Goal: Task Accomplishment & Management: Manage account settings

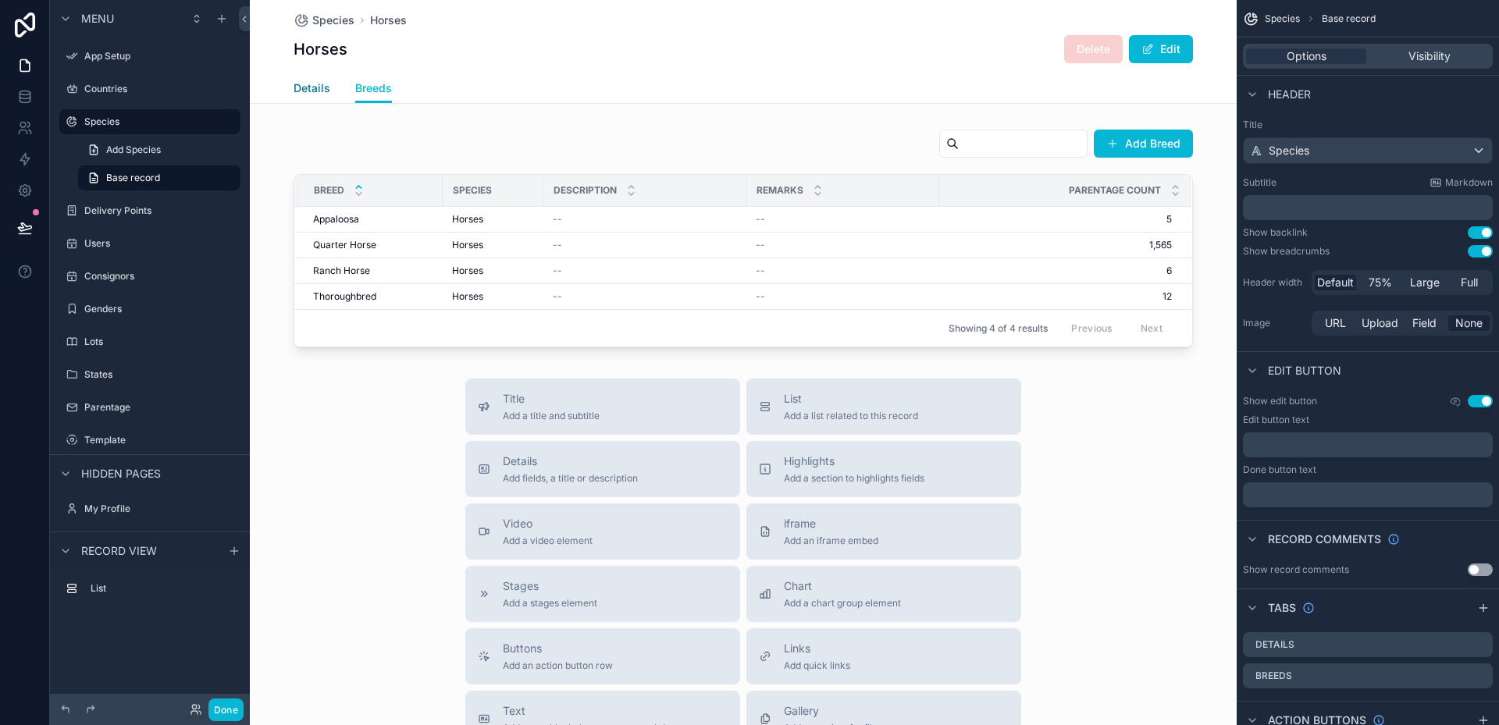
click at [310, 87] on span "Details" at bounding box center [311, 88] width 37 height 16
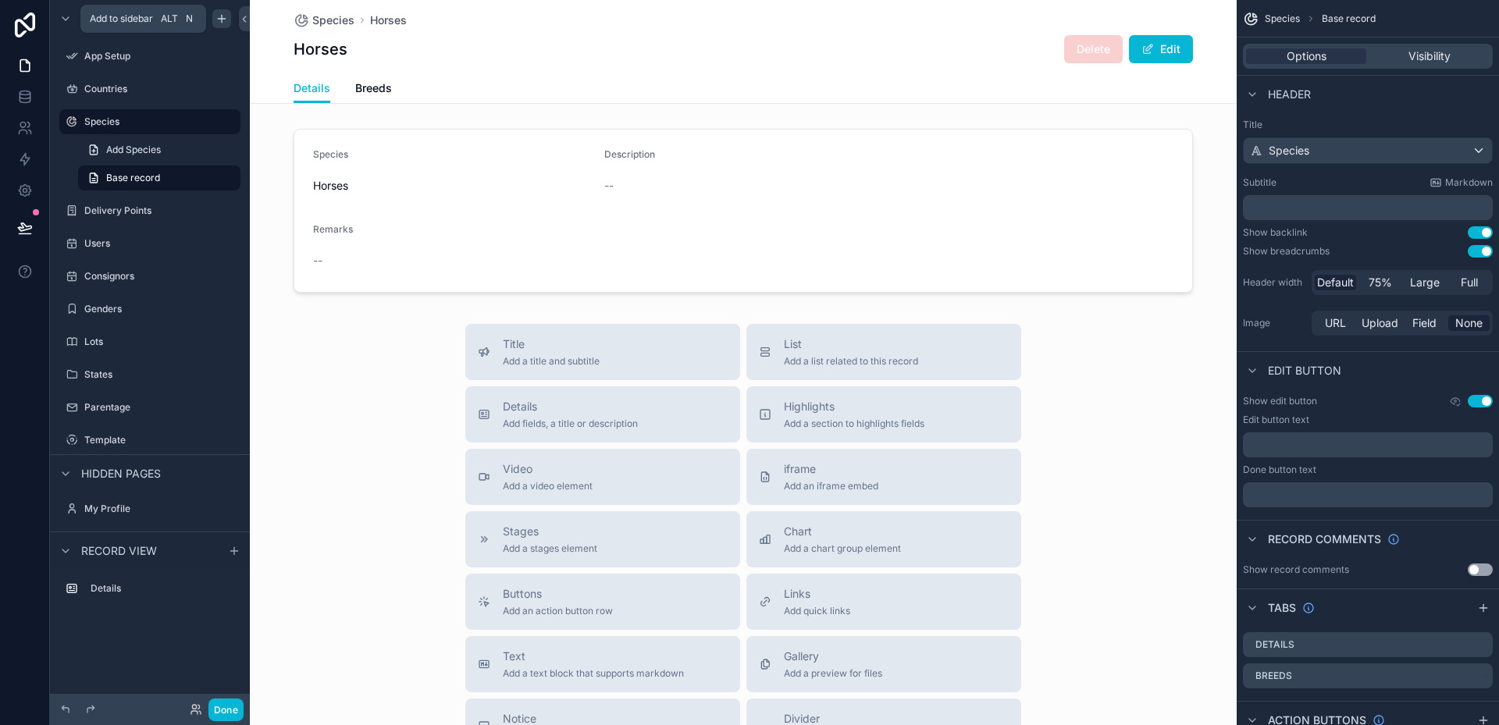
click at [224, 21] on icon "scrollable content" at bounding box center [221, 18] width 12 height 12
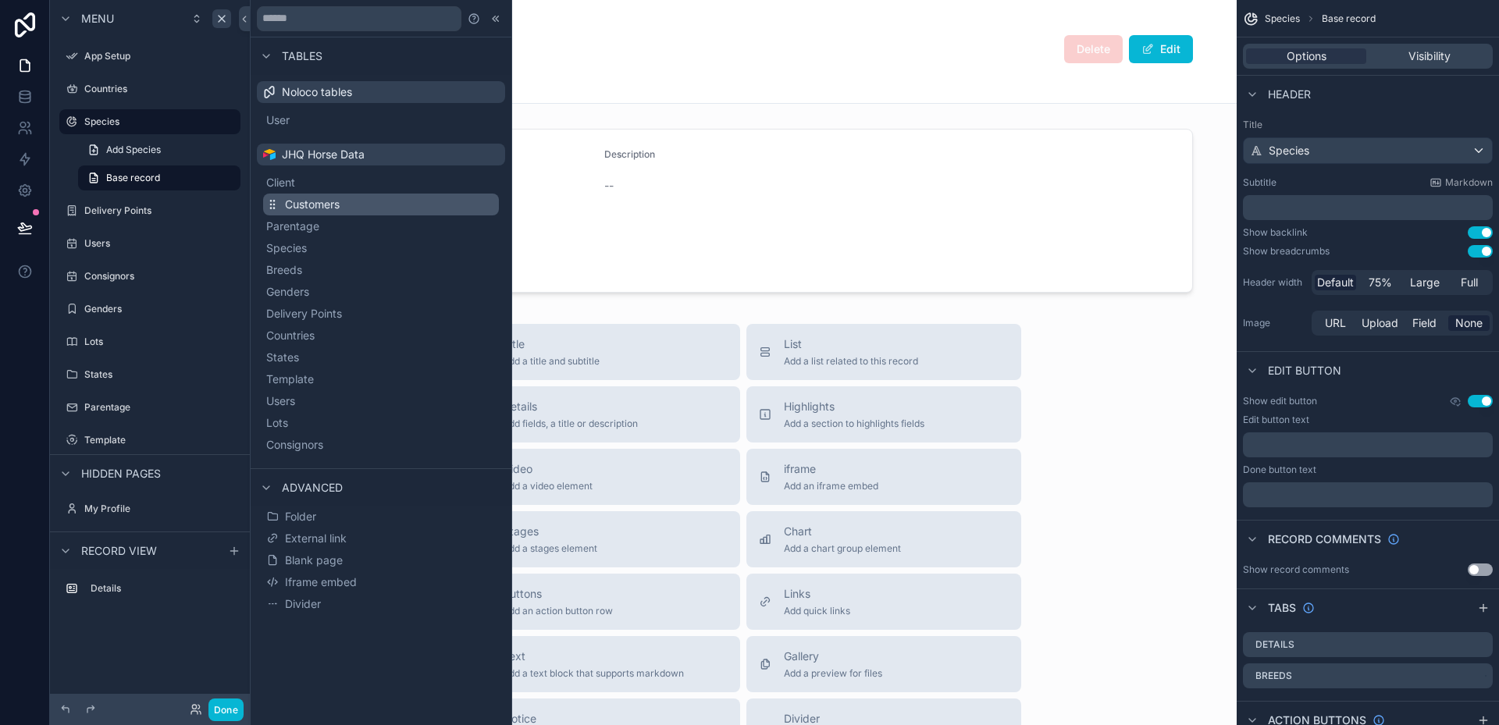
click at [299, 207] on span "Customers" at bounding box center [312, 205] width 55 height 16
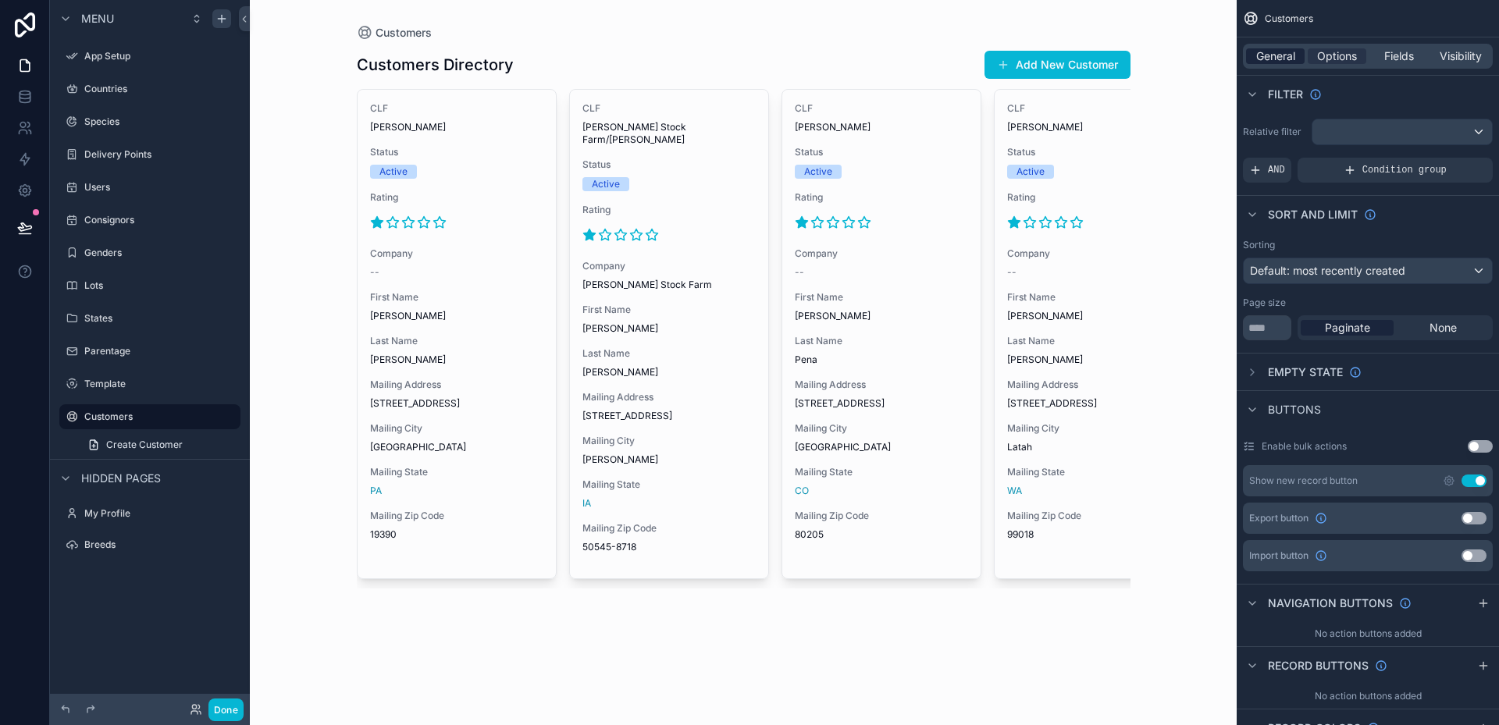
click at [1289, 59] on span "General" at bounding box center [1275, 56] width 39 height 16
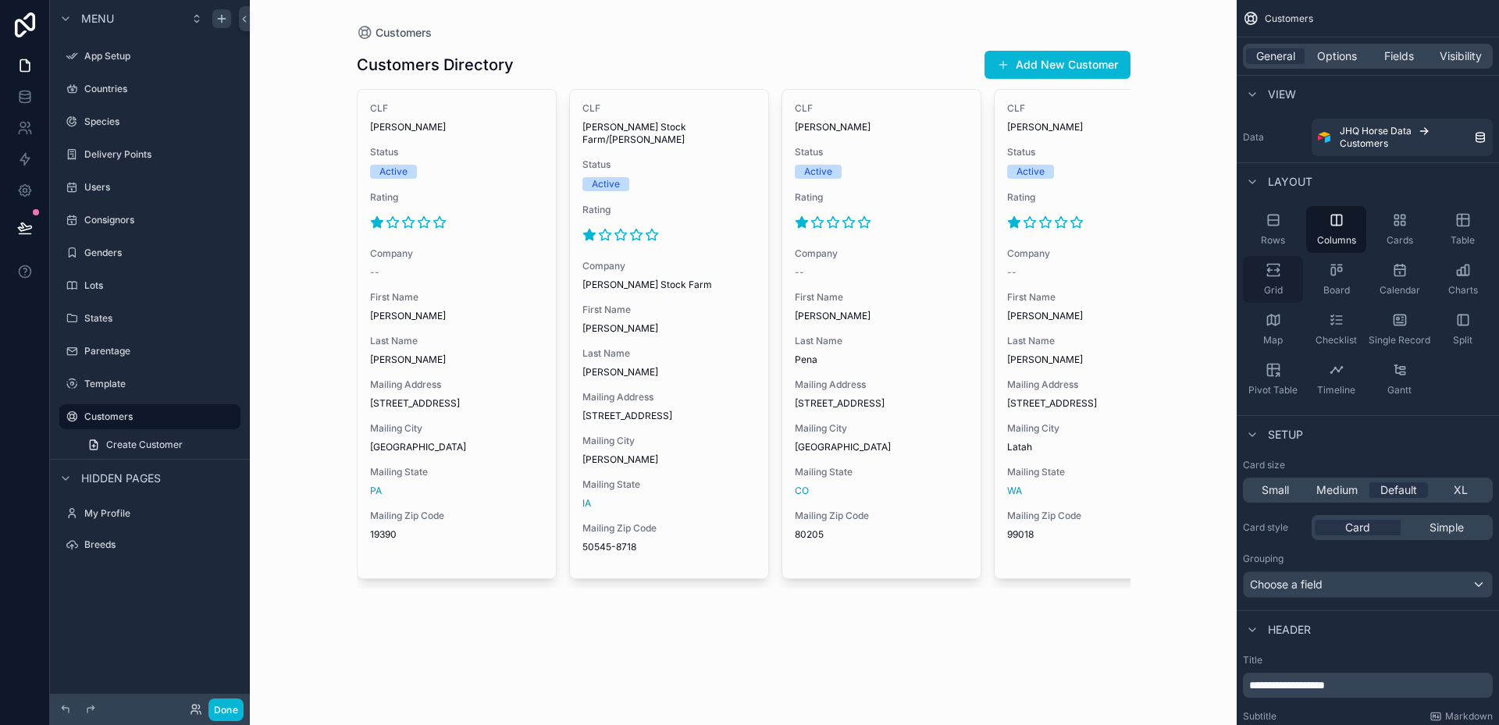
click at [1276, 269] on icon "scrollable content" at bounding box center [1276, 271] width 5 height 4
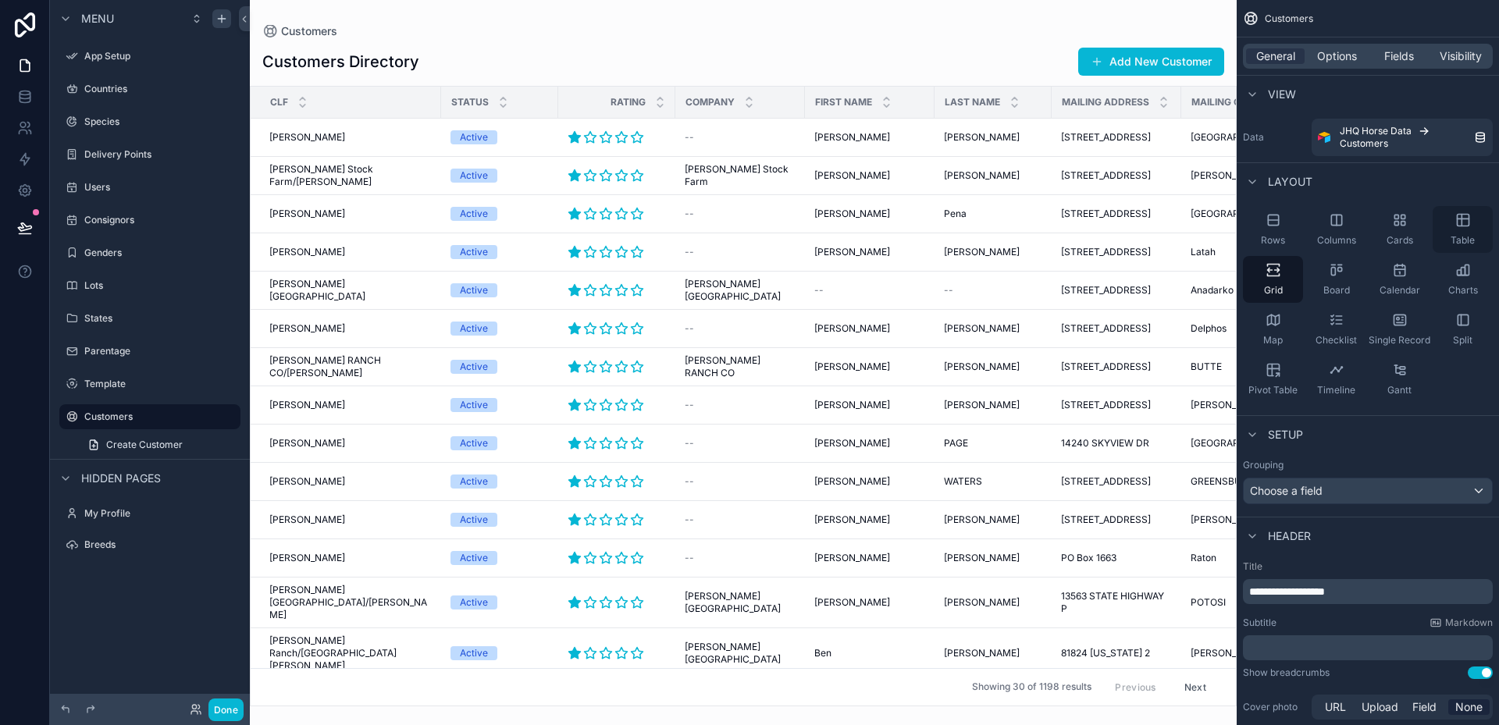
click at [1465, 219] on icon "scrollable content" at bounding box center [1463, 219] width 12 height 0
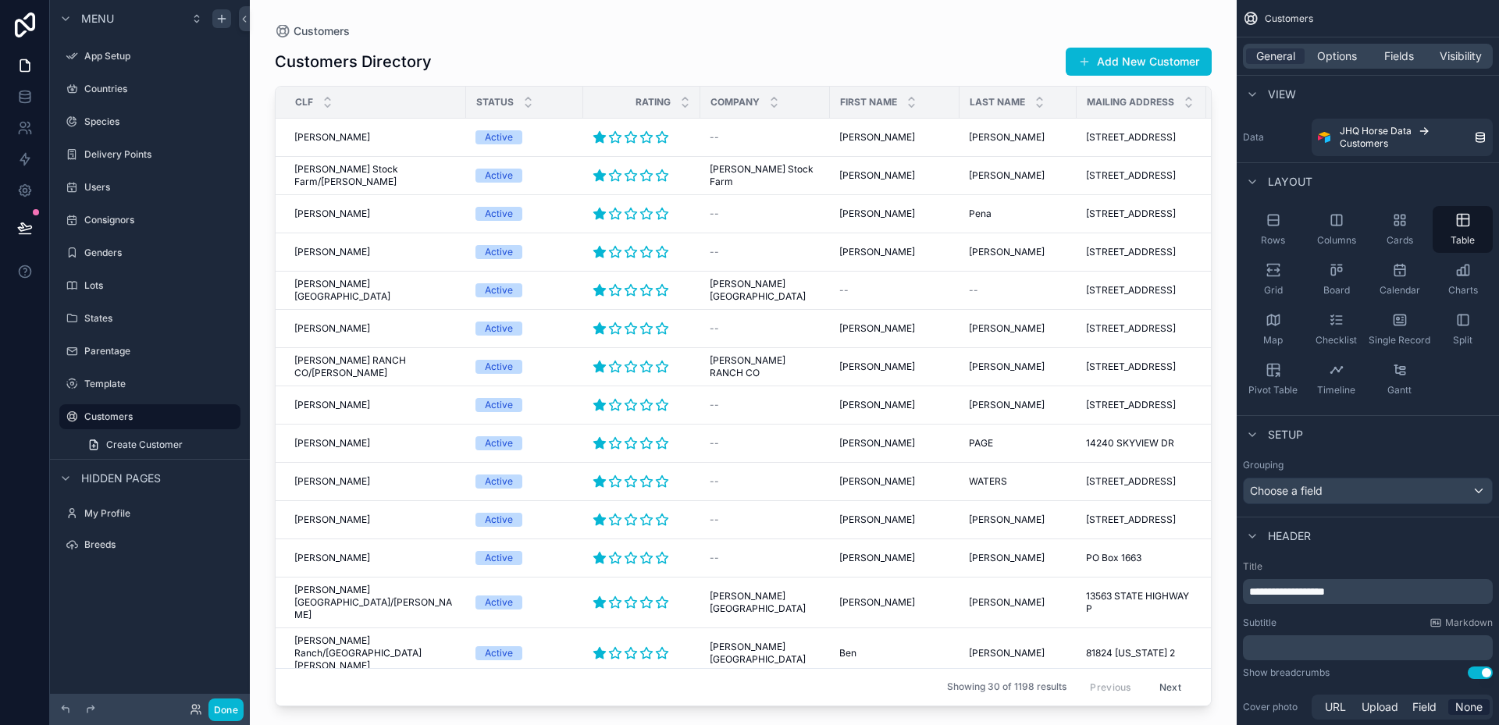
click at [1368, 585] on p "**********" at bounding box center [1369, 592] width 240 height 16
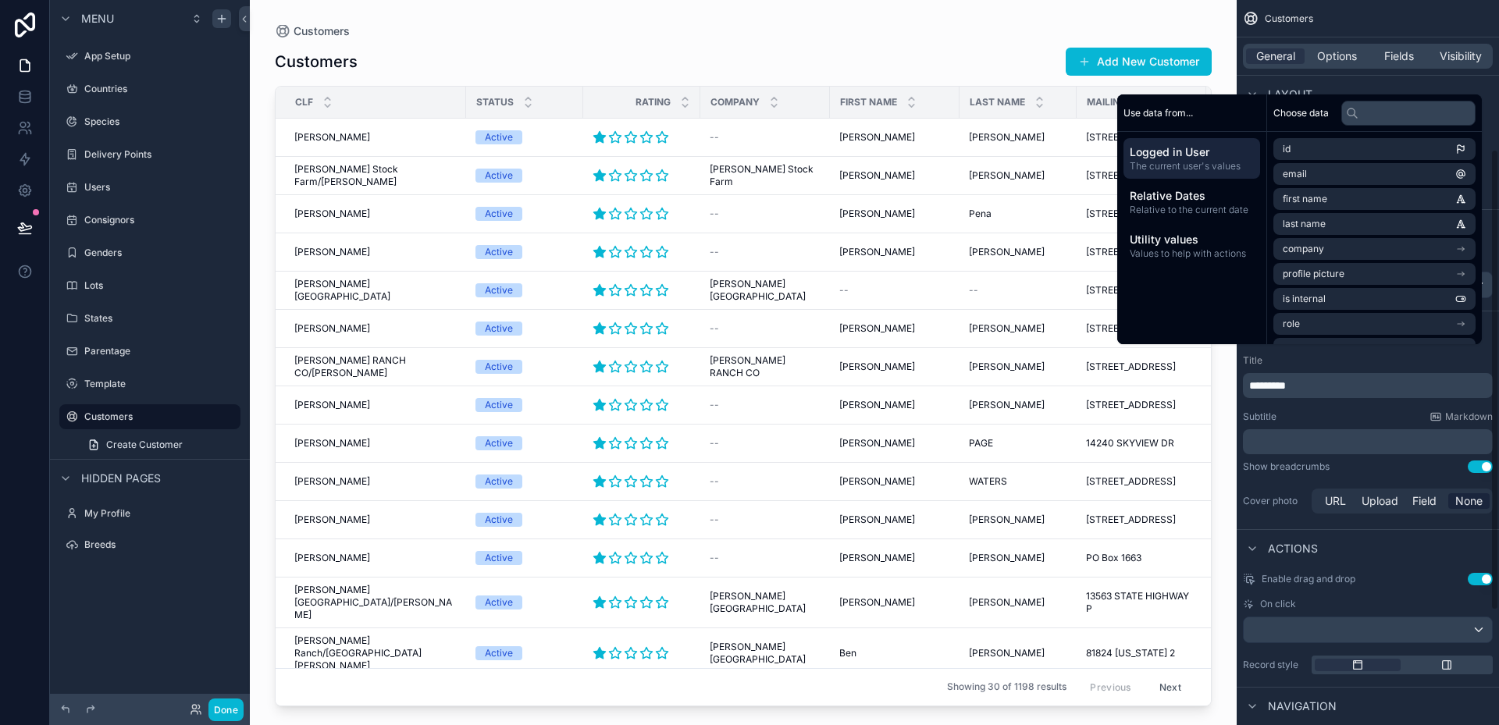
scroll to position [234, 0]
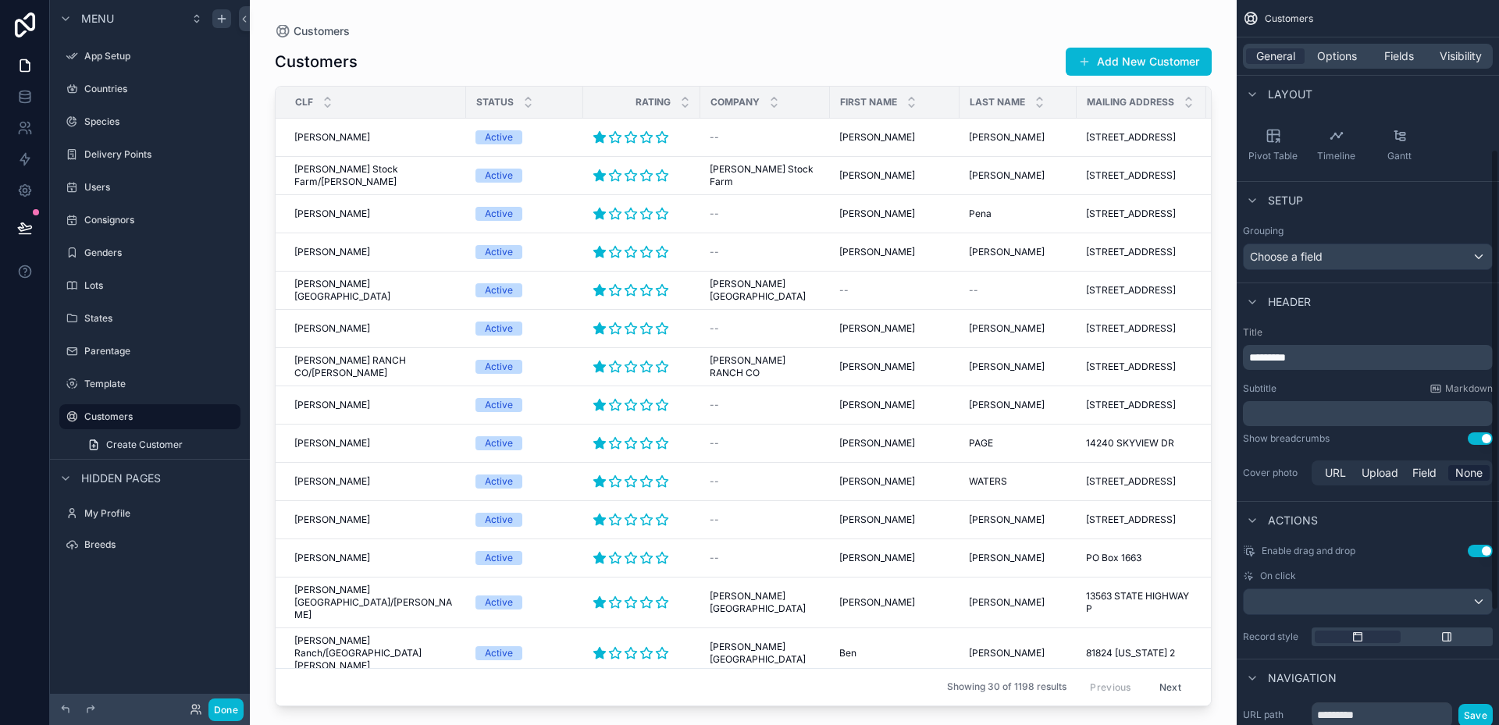
click at [1368, 76] on div "Layout" at bounding box center [1367, 93] width 262 height 37
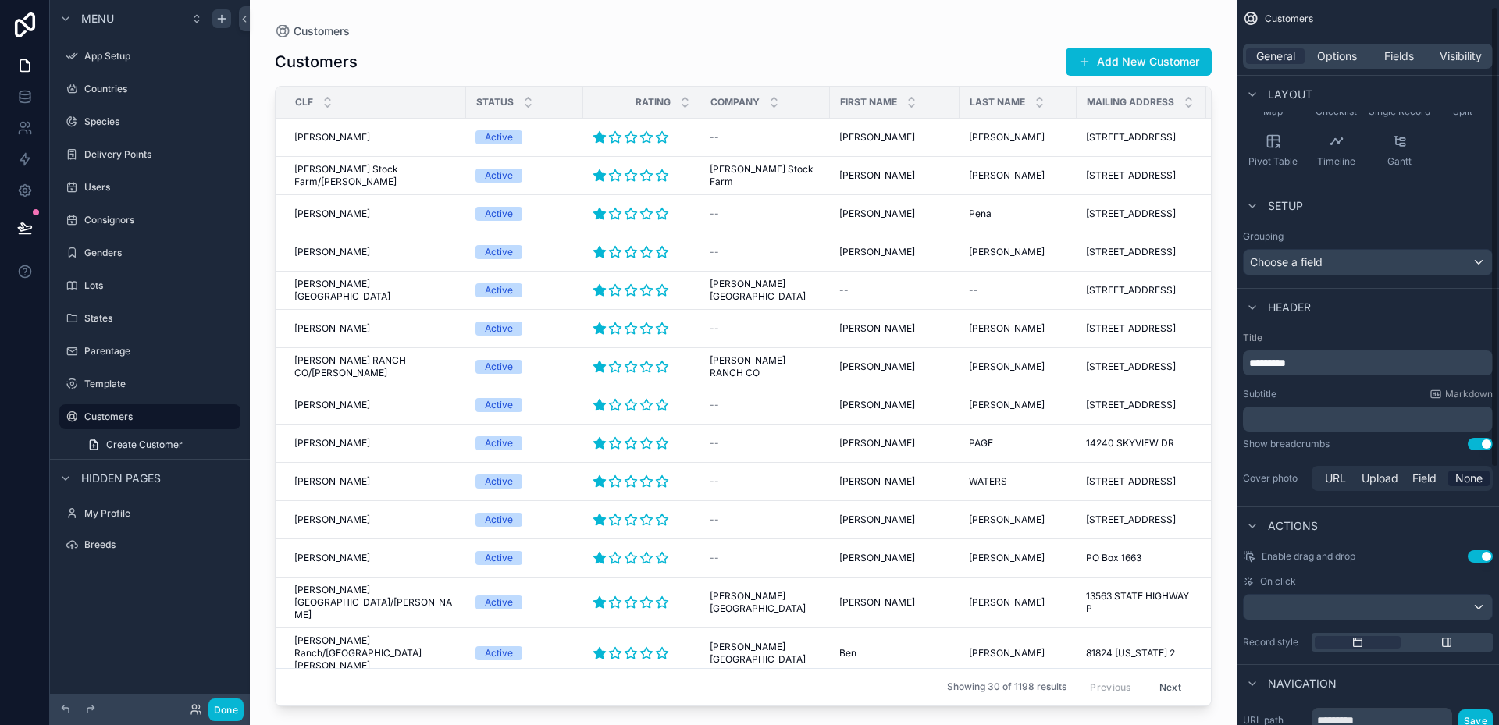
scroll to position [0, 0]
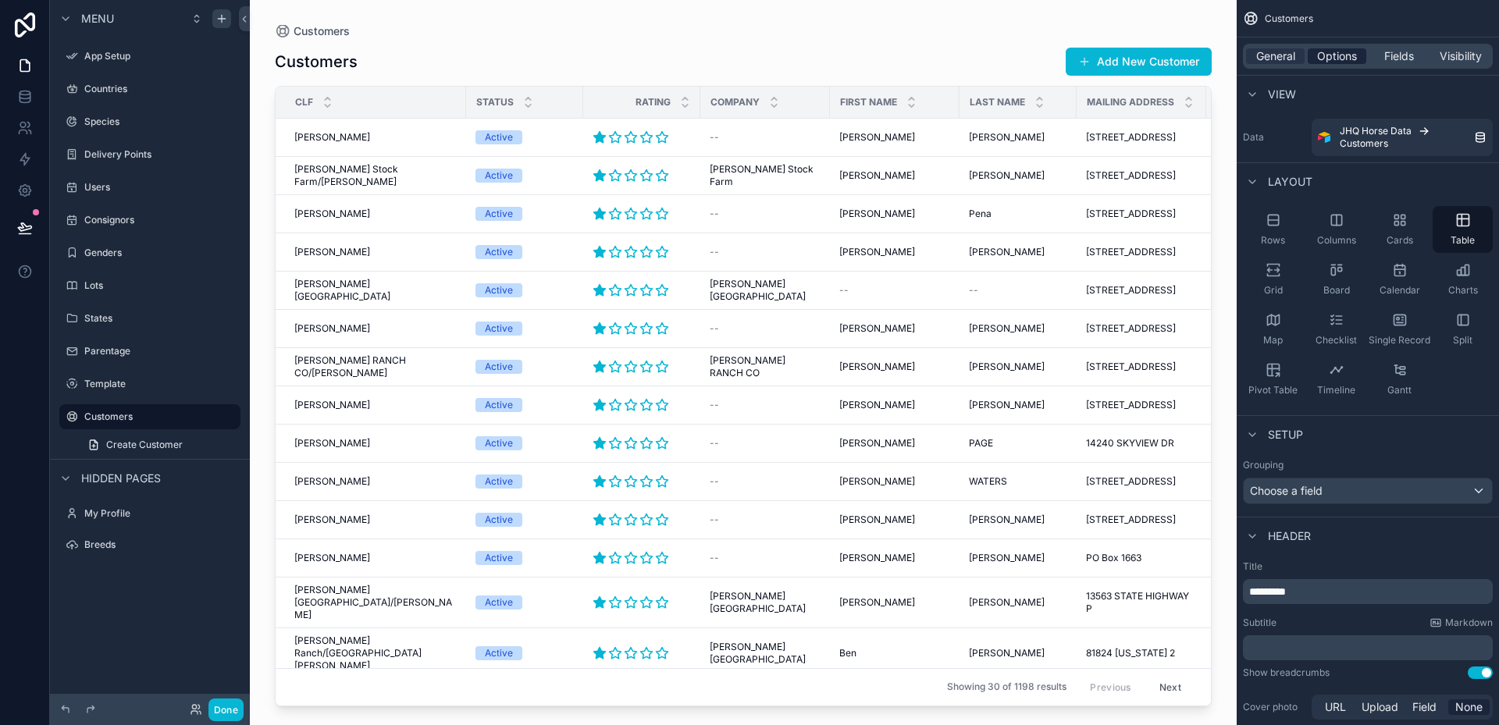
click at [1342, 55] on span "Options" at bounding box center [1337, 56] width 40 height 16
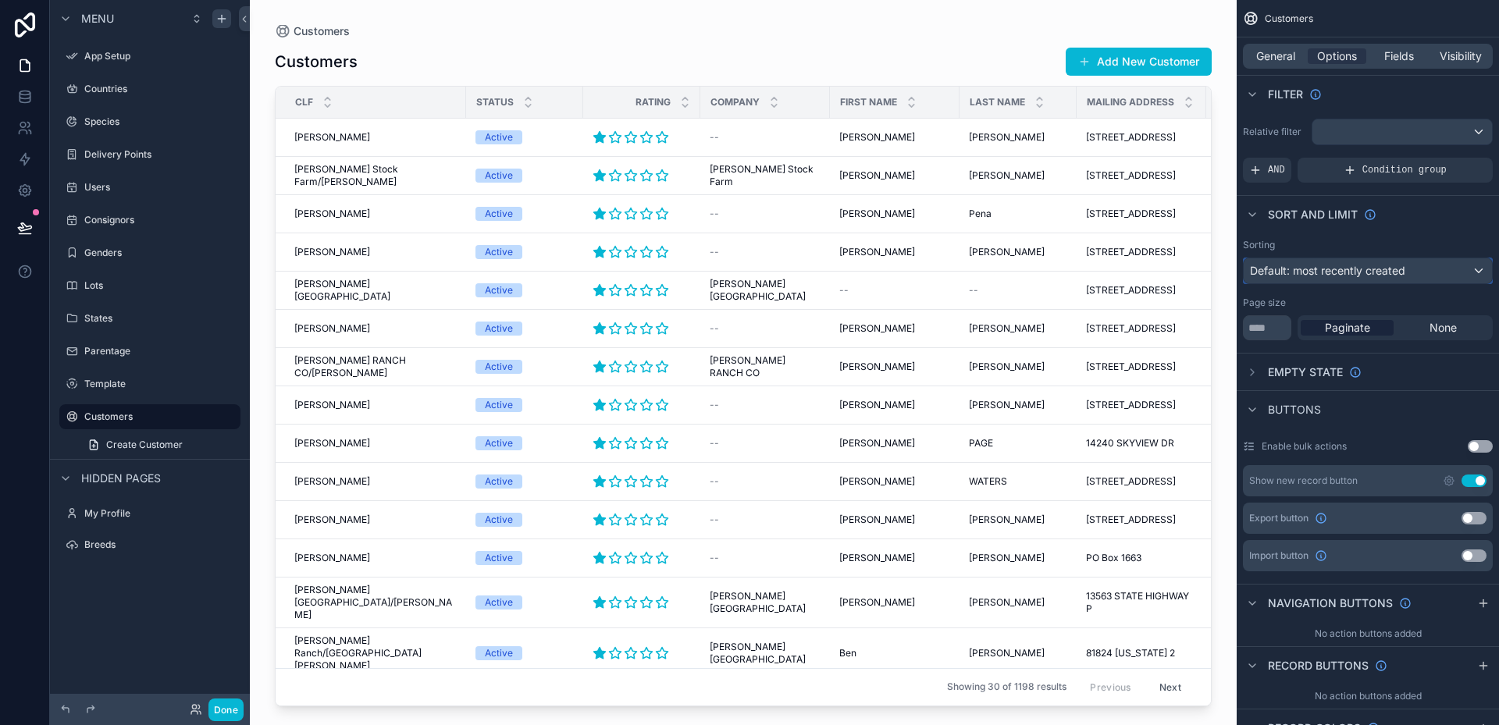
click at [1470, 271] on div "Default: most recently created" at bounding box center [1367, 270] width 248 height 25
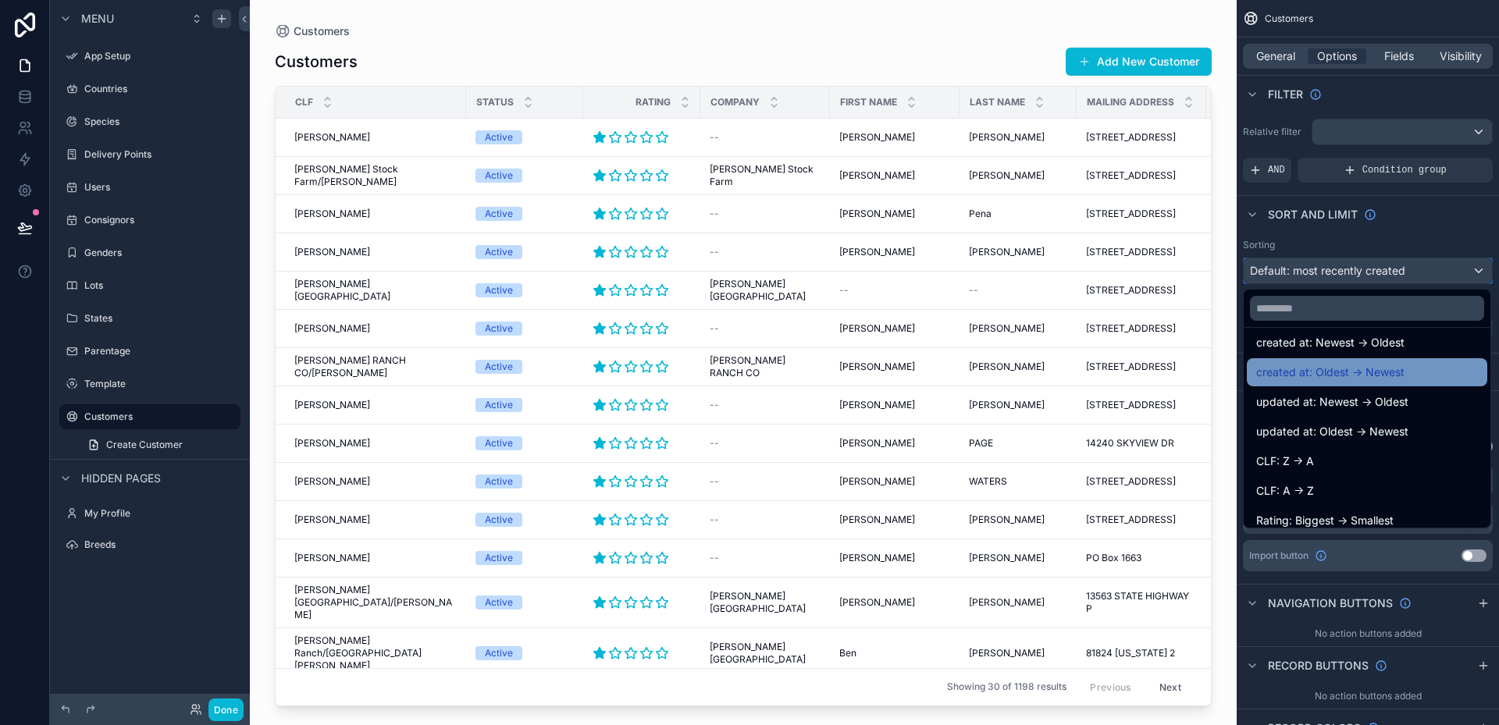
scroll to position [78, 0]
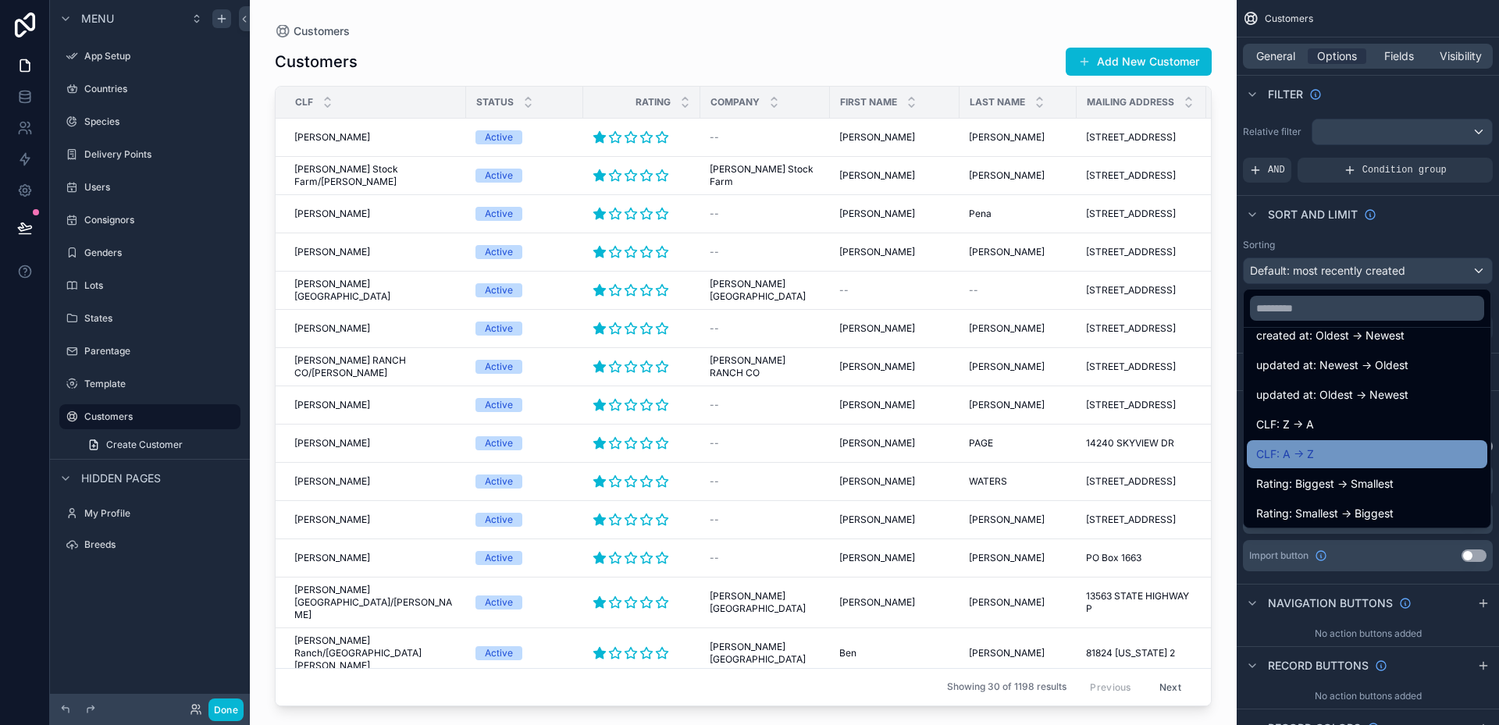
click at [1307, 451] on span "CLF: A -> Z" at bounding box center [1285, 454] width 58 height 19
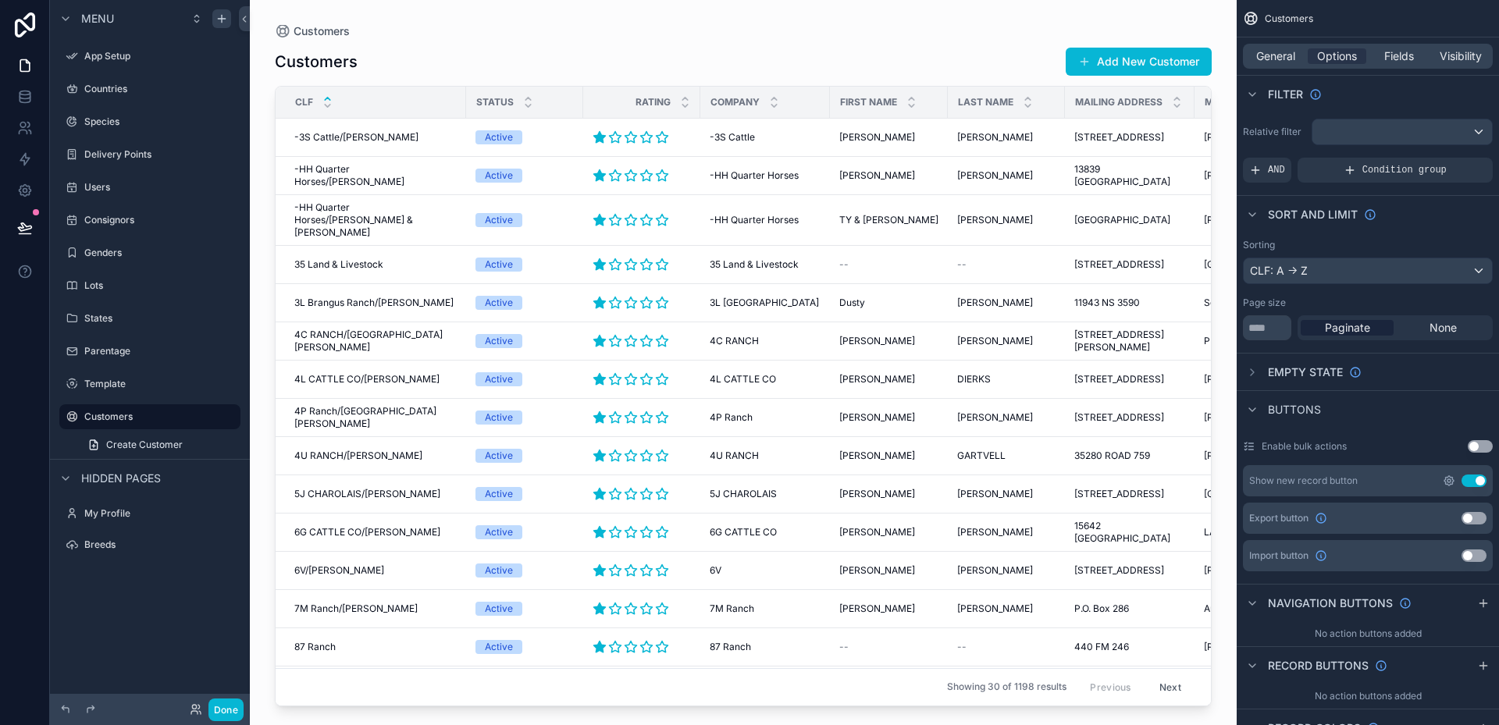
click at [1453, 482] on icon "scrollable content" at bounding box center [1448, 481] width 12 height 12
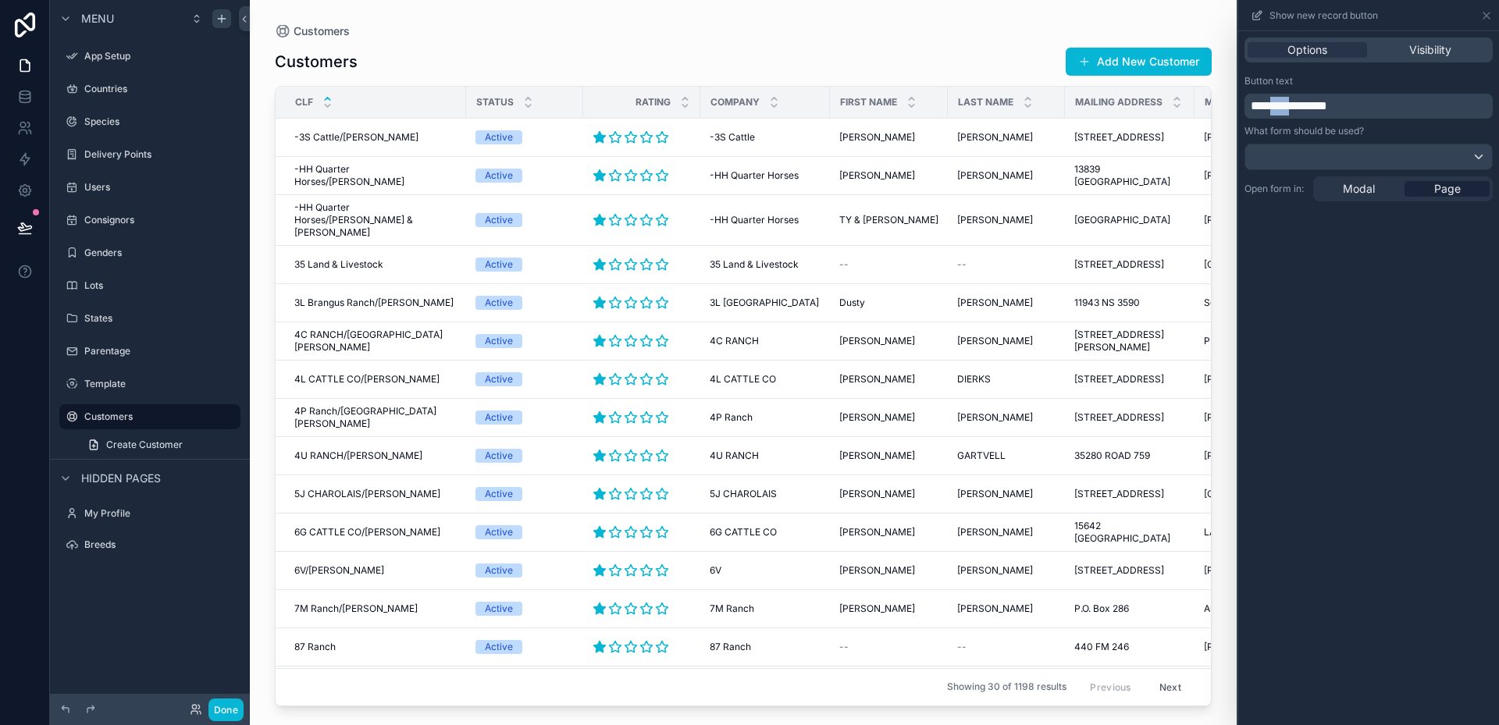
drag, startPoint x: 1308, startPoint y: 106, endPoint x: 1279, endPoint y: 112, distance: 30.2
click at [1279, 112] on span "**********" at bounding box center [1288, 106] width 76 height 12
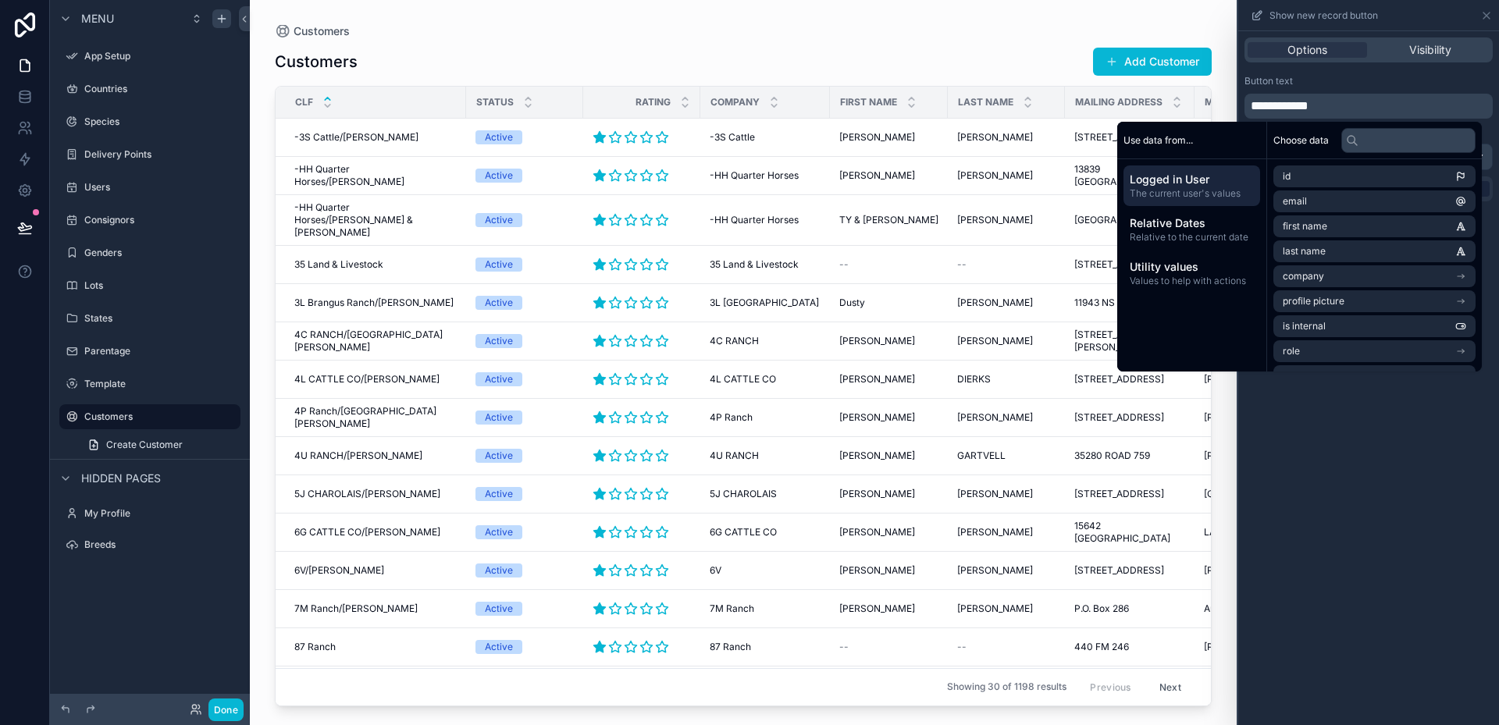
click at [1076, 12] on div "scrollable content" at bounding box center [743, 353] width 987 height 706
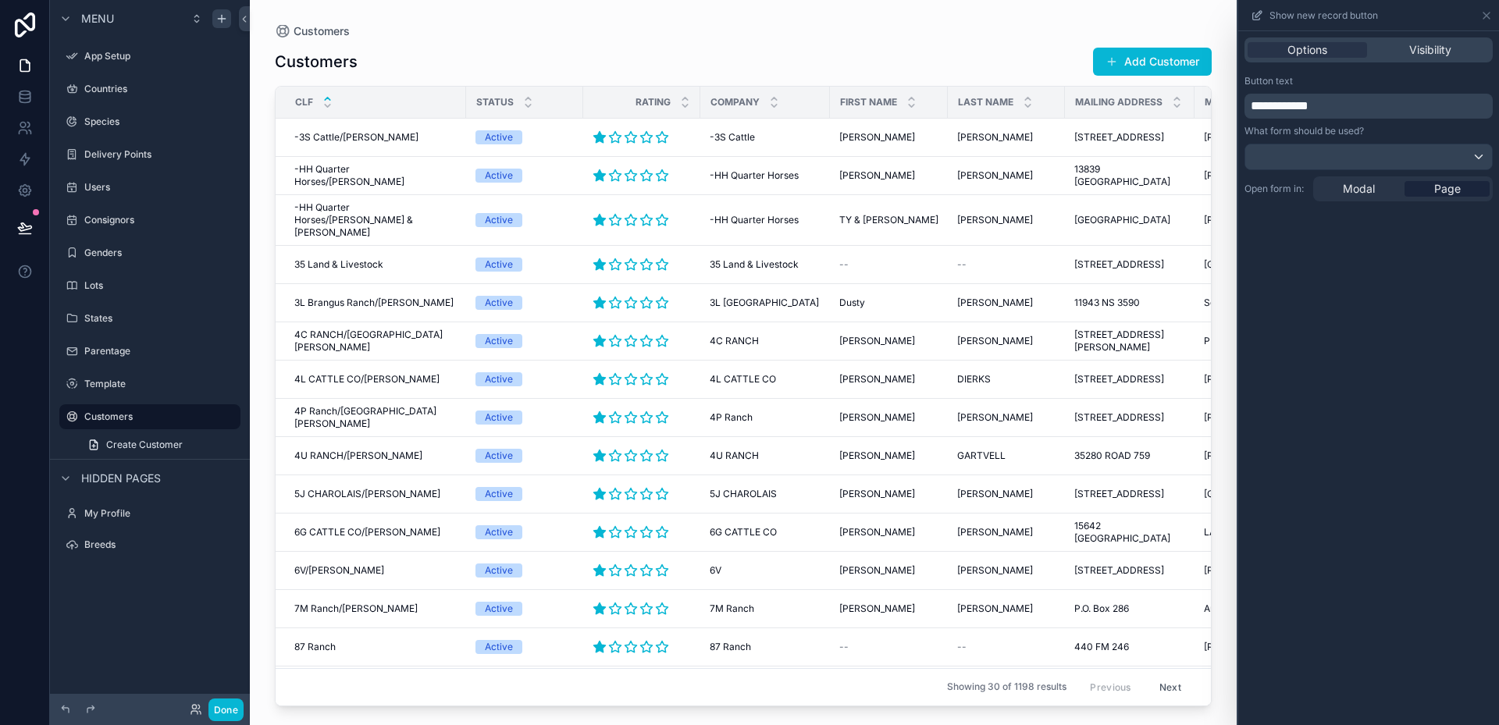
click at [837, 53] on div "Customers Add Customer" at bounding box center [743, 62] width 937 height 30
click at [1485, 15] on icon at bounding box center [1486, 15] width 12 height 12
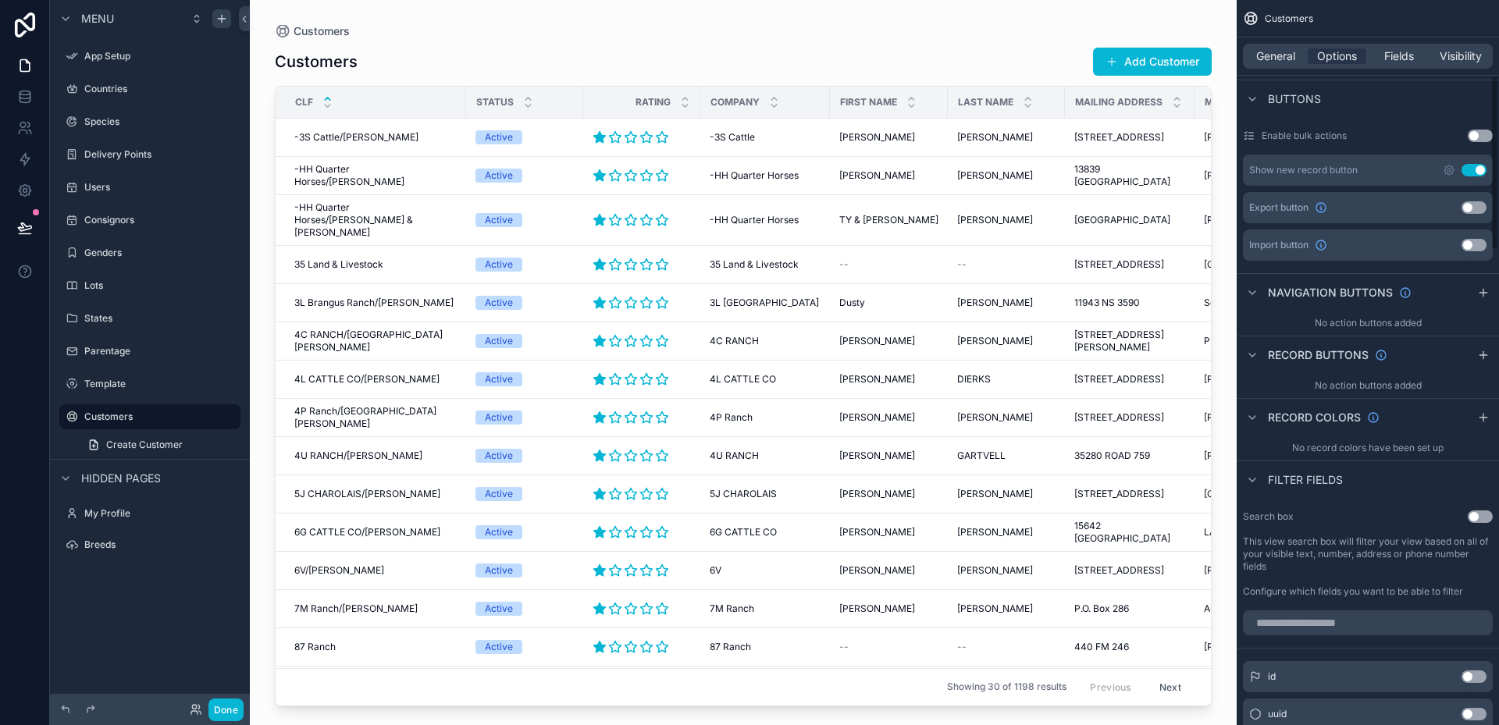
scroll to position [312, 0]
click at [1488, 517] on button "Use setting" at bounding box center [1479, 515] width 25 height 12
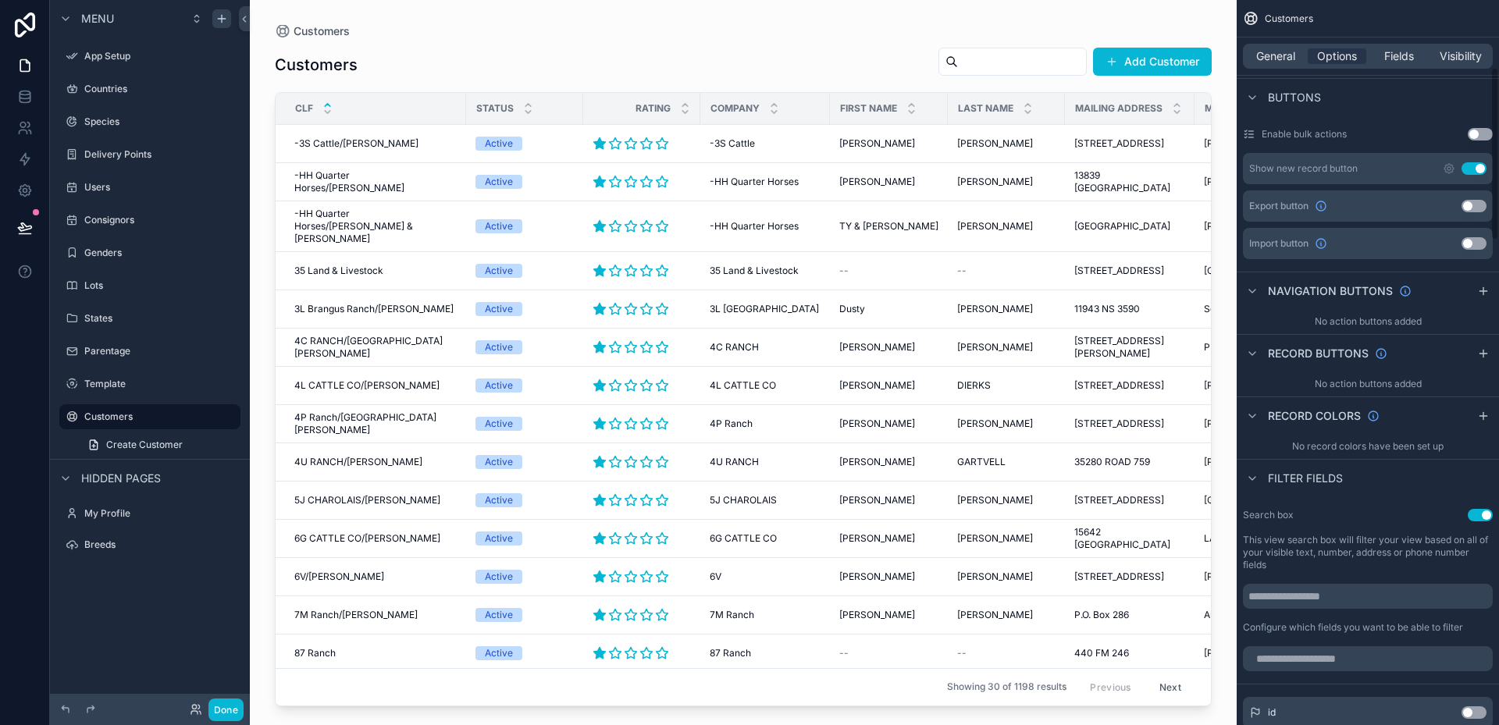
scroll to position [0, 0]
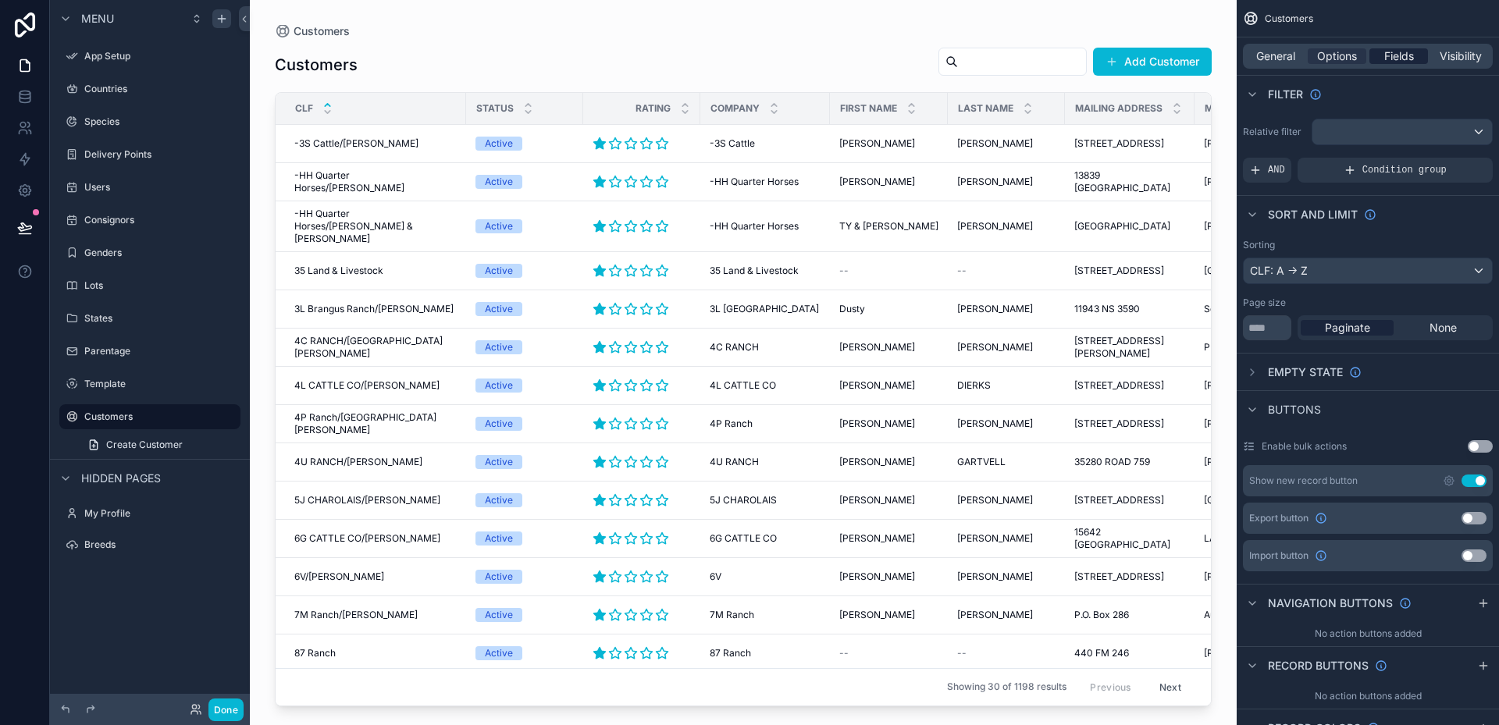
click at [1395, 56] on span "Fields" at bounding box center [1399, 56] width 30 height 16
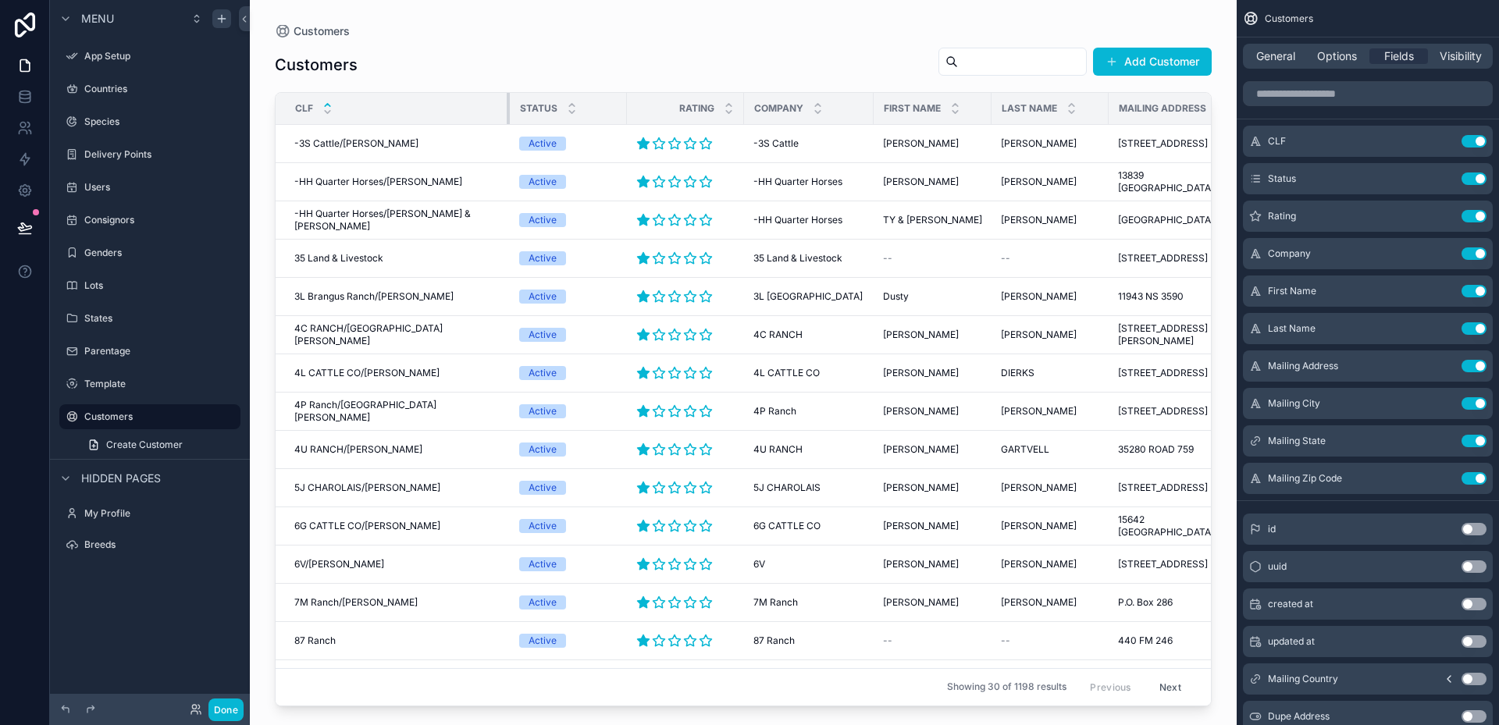
drag, startPoint x: 463, startPoint y: 108, endPoint x: 507, endPoint y: 116, distance: 44.3
click at [507, 116] on tr "CLF Status Rating Company First Name Last Name Mailing Address Mailing City Mai…" at bounding box center [933, 109] width 1315 height 32
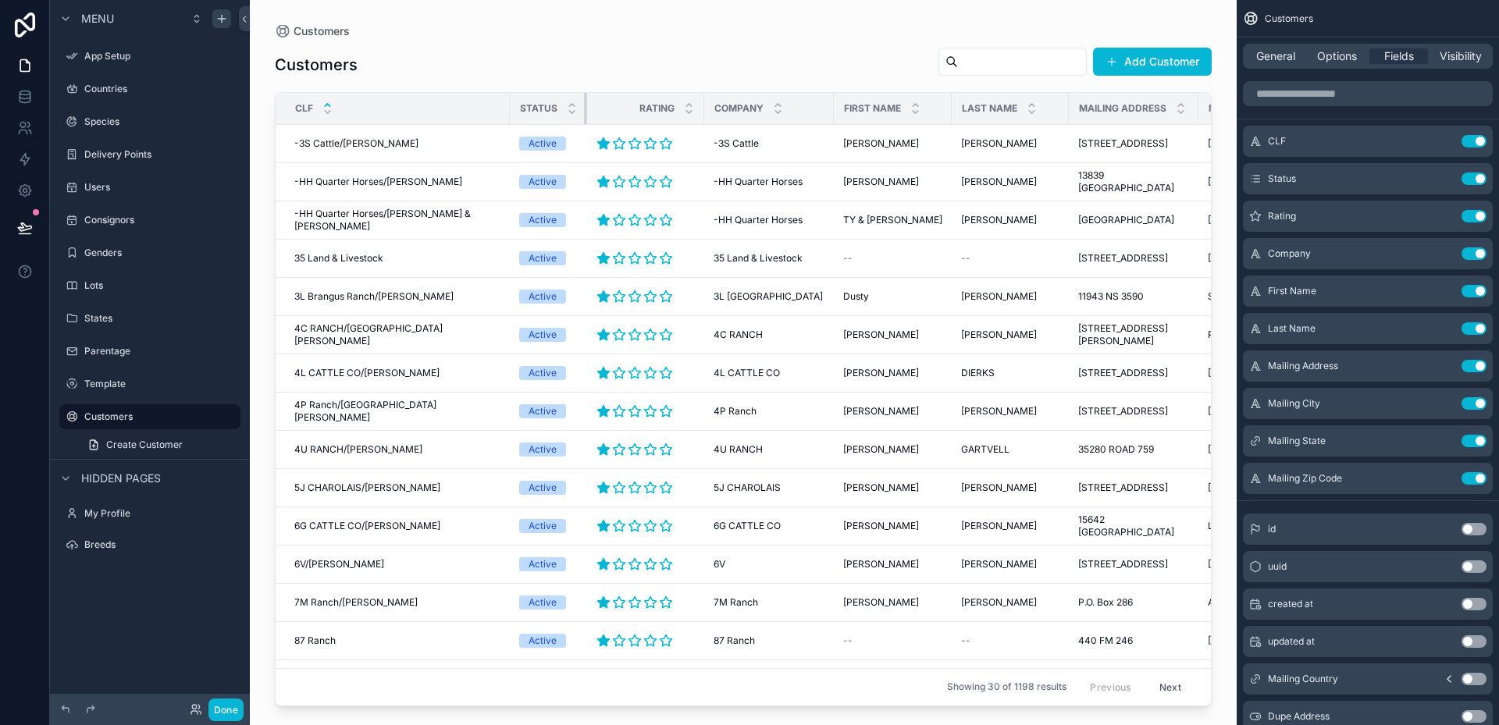
drag, startPoint x: 622, startPoint y: 110, endPoint x: 582, endPoint y: 116, distance: 41.0
click at [584, 116] on div "scrollable content" at bounding box center [587, 108] width 6 height 31
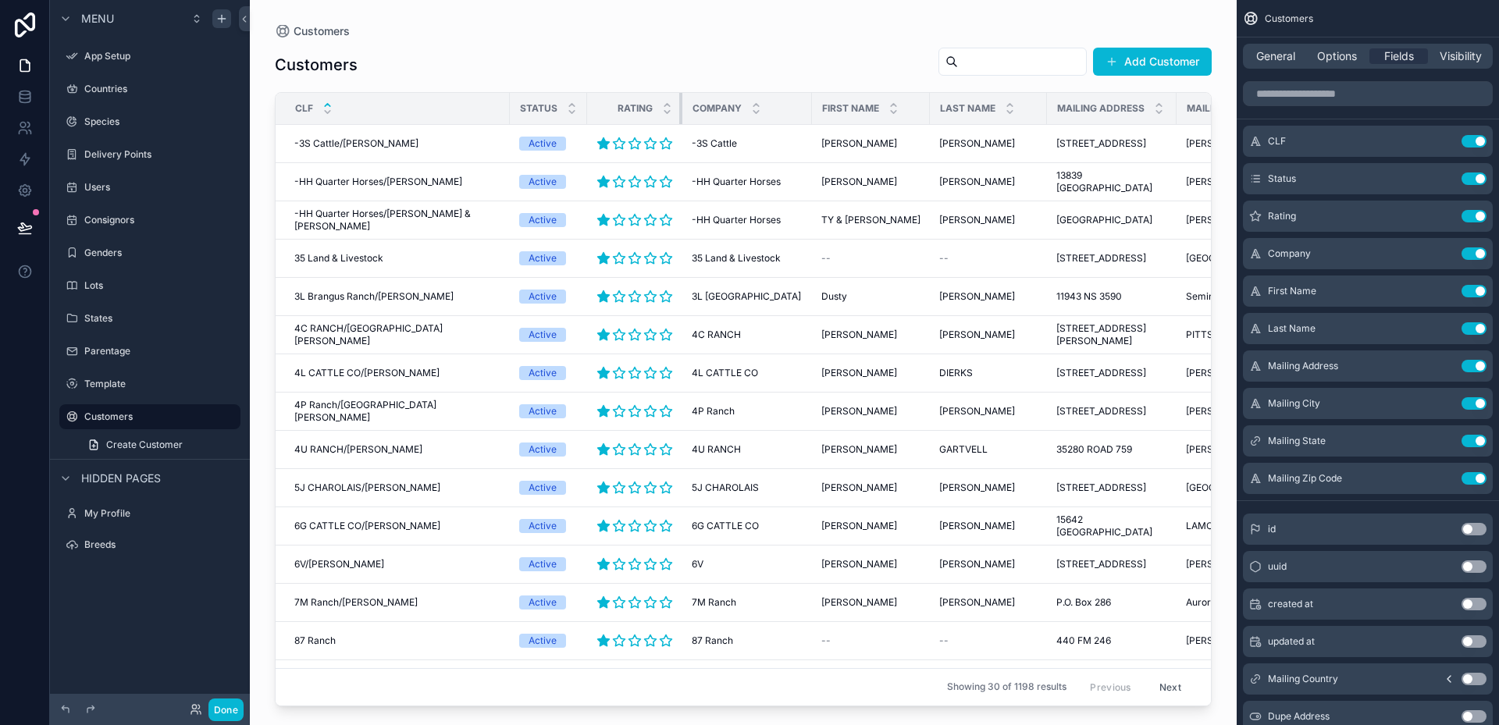
drag, startPoint x: 699, startPoint y: 110, endPoint x: 672, endPoint y: 114, distance: 26.8
click at [672, 114] on th "Rating" at bounding box center [634, 109] width 95 height 32
click at [1472, 256] on button "Use setting" at bounding box center [1473, 253] width 25 height 12
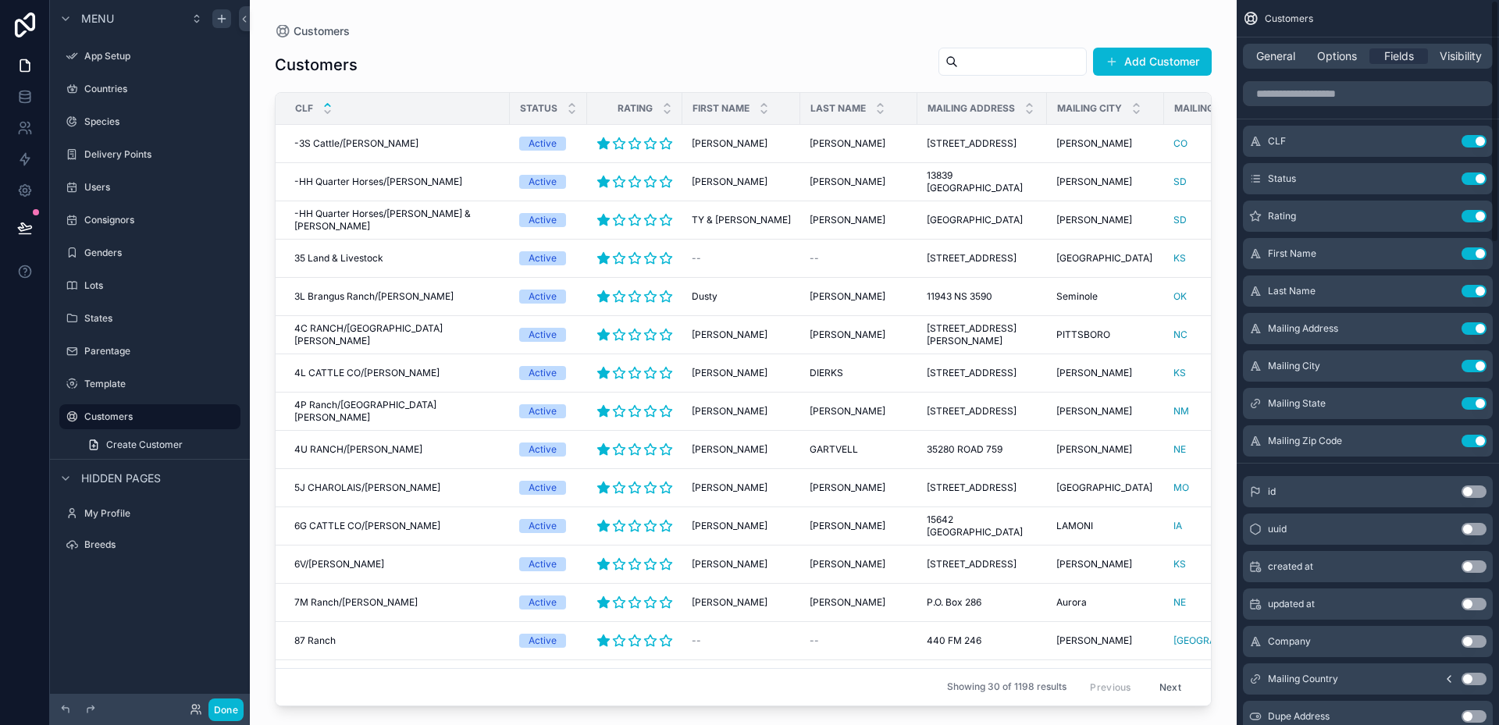
click at [1472, 256] on button "Use setting" at bounding box center [1473, 253] width 25 height 12
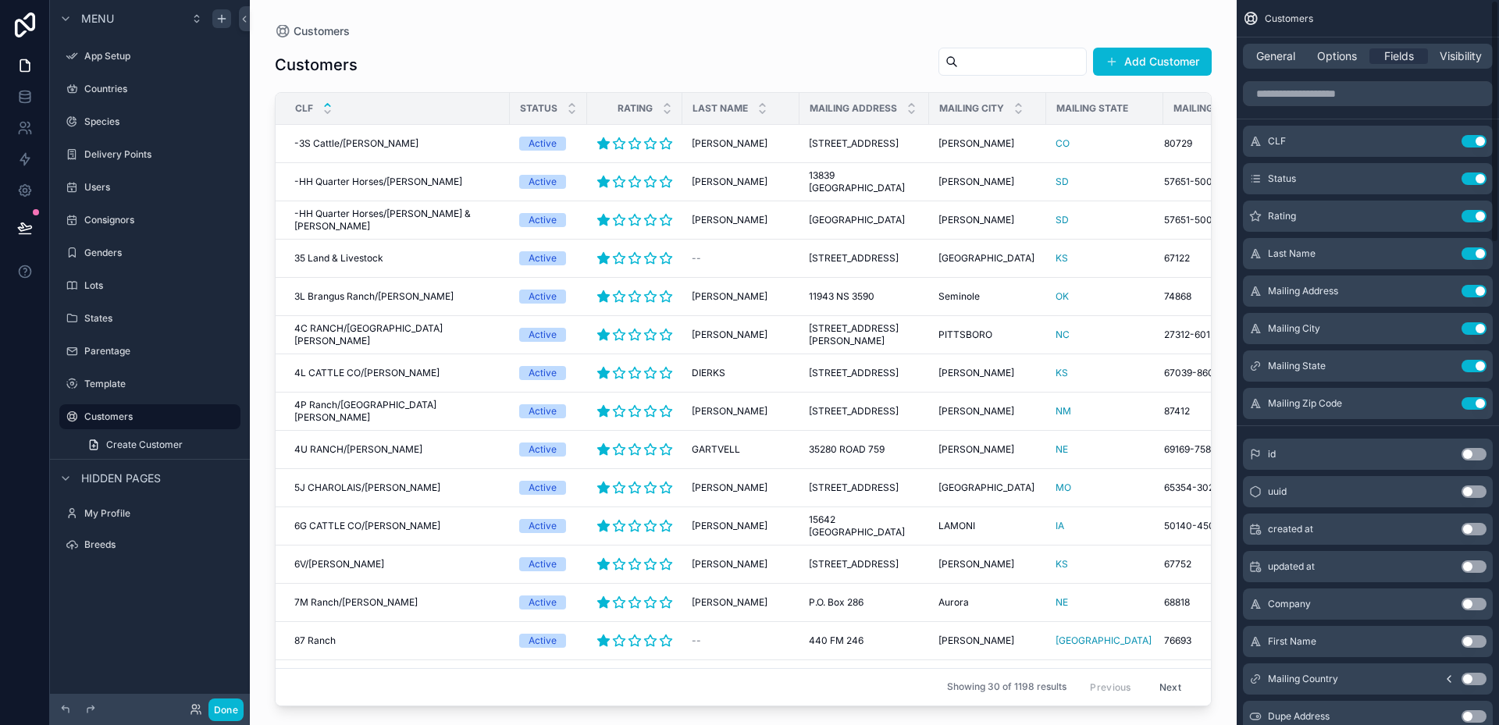
click at [1472, 256] on button "Use setting" at bounding box center [1473, 253] width 25 height 12
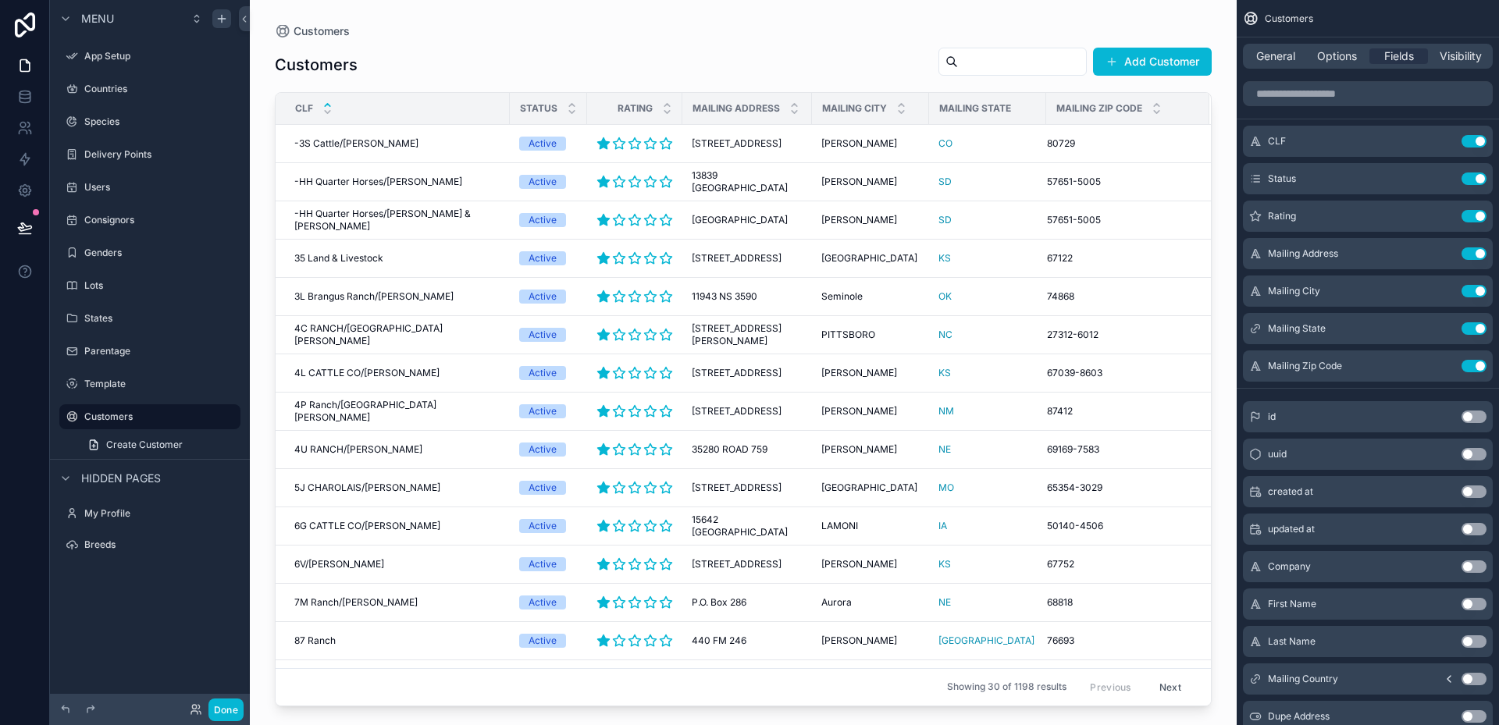
click at [1472, 256] on button "Use setting" at bounding box center [1473, 253] width 25 height 12
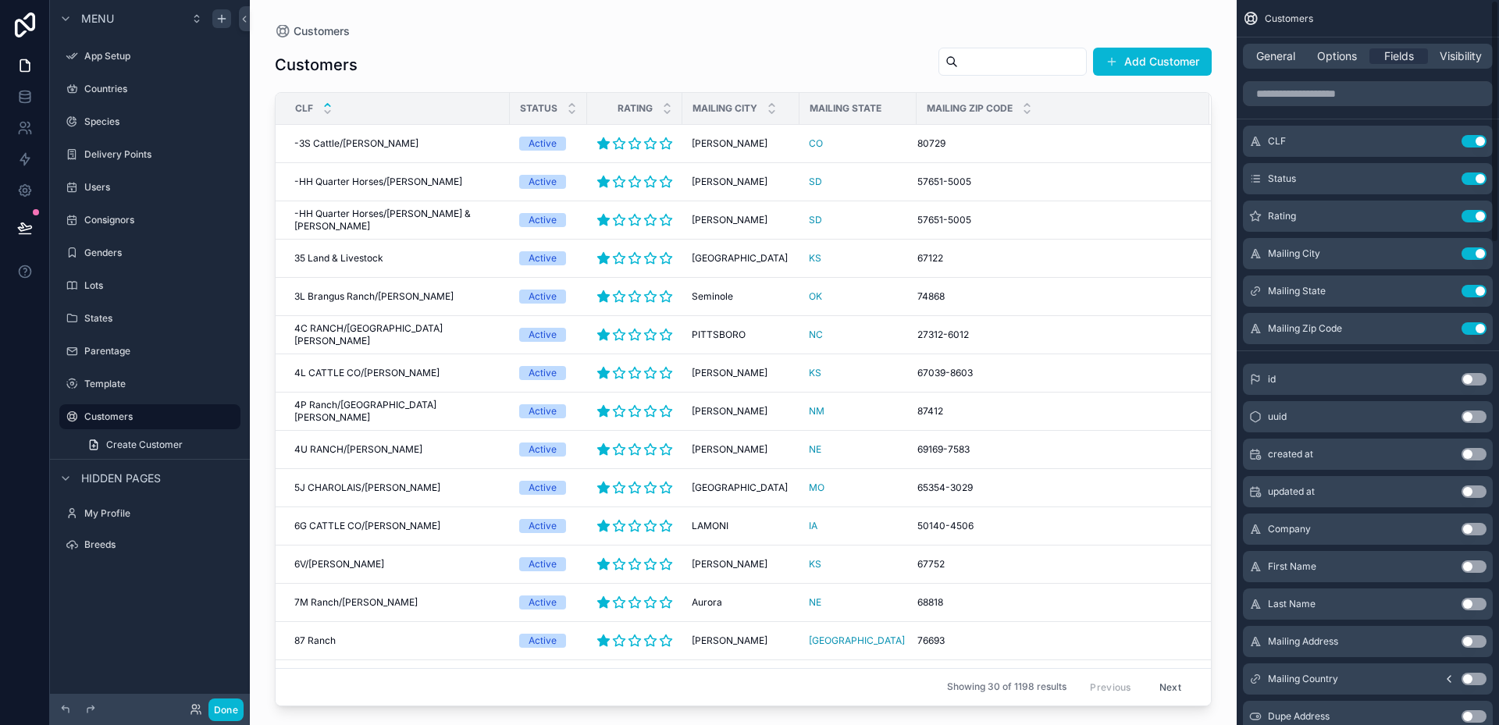
click at [1472, 256] on button "Use setting" at bounding box center [1473, 253] width 25 height 12
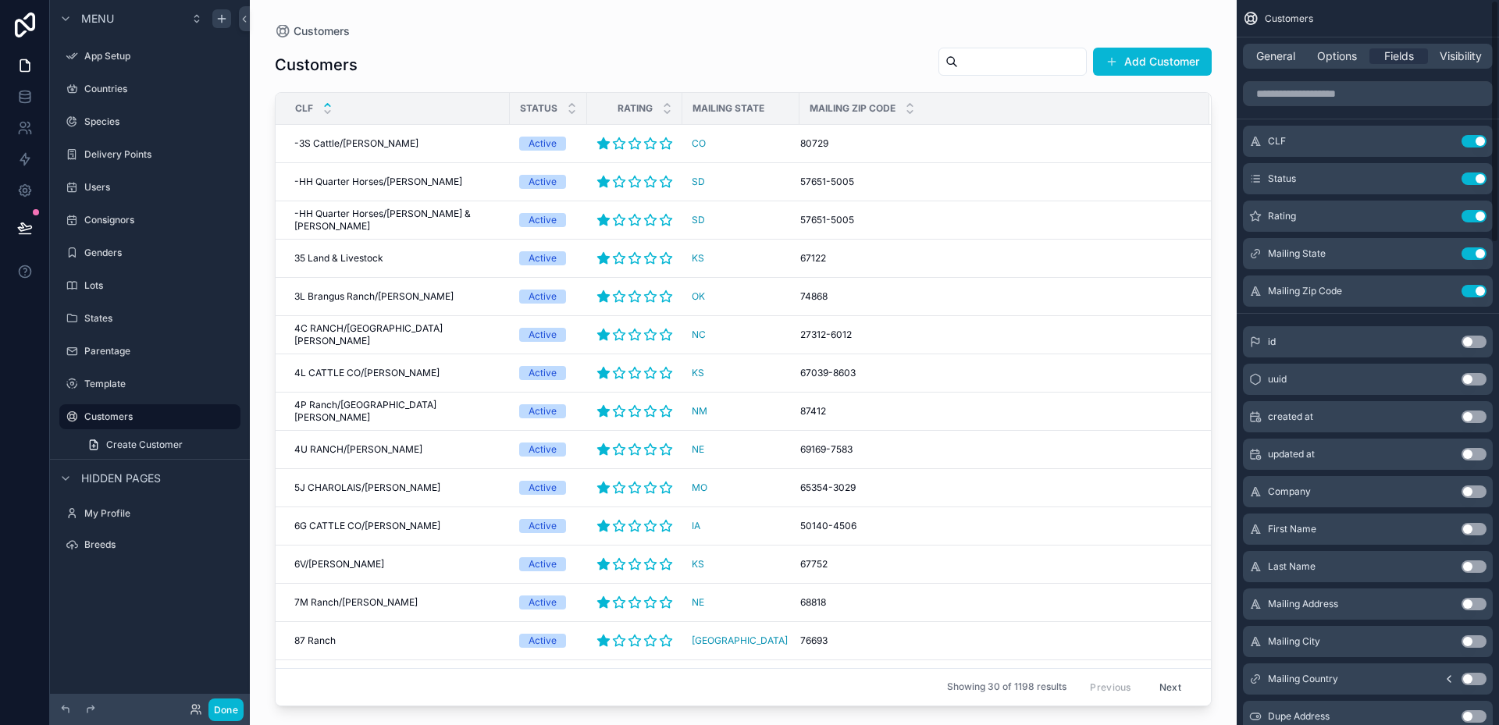
click at [1472, 256] on button "Use setting" at bounding box center [1473, 253] width 25 height 12
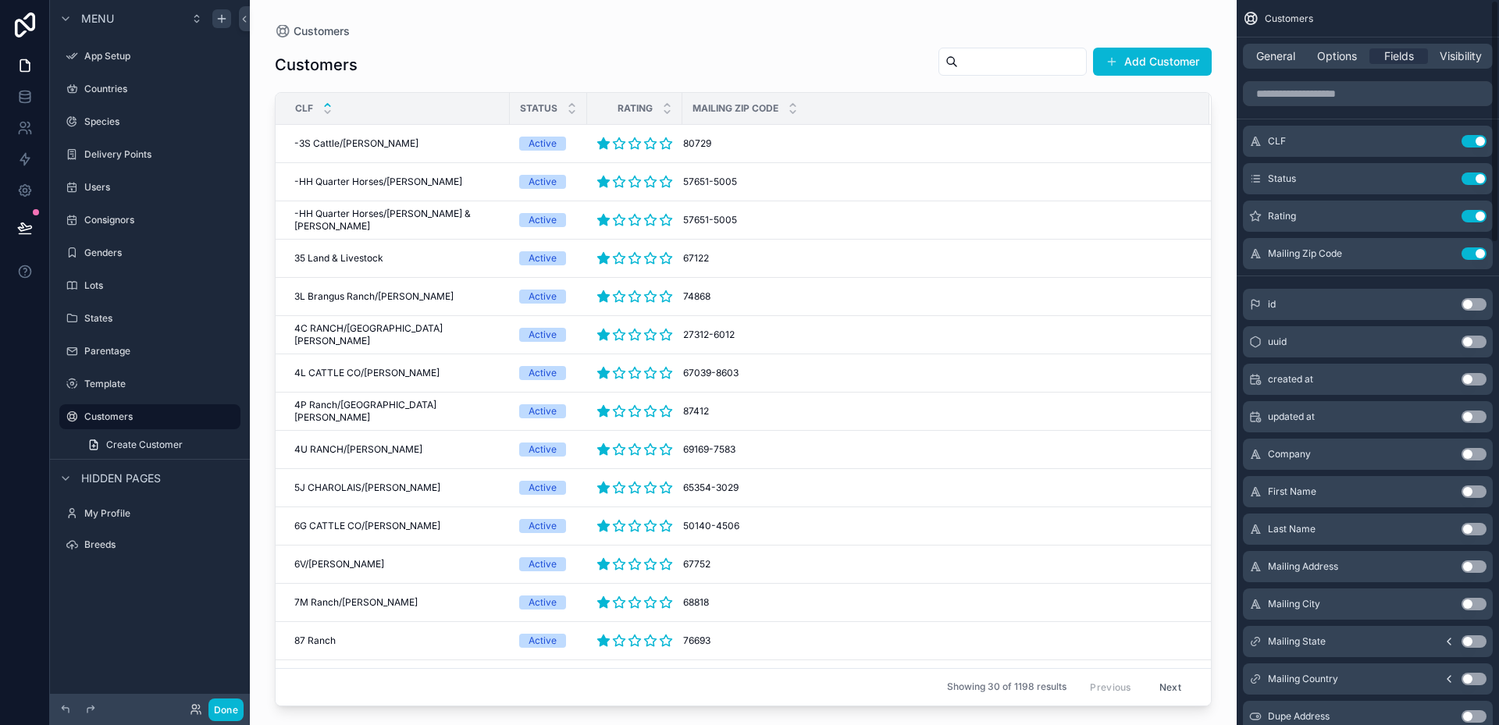
click at [1472, 256] on button "Use setting" at bounding box center [1473, 253] width 25 height 12
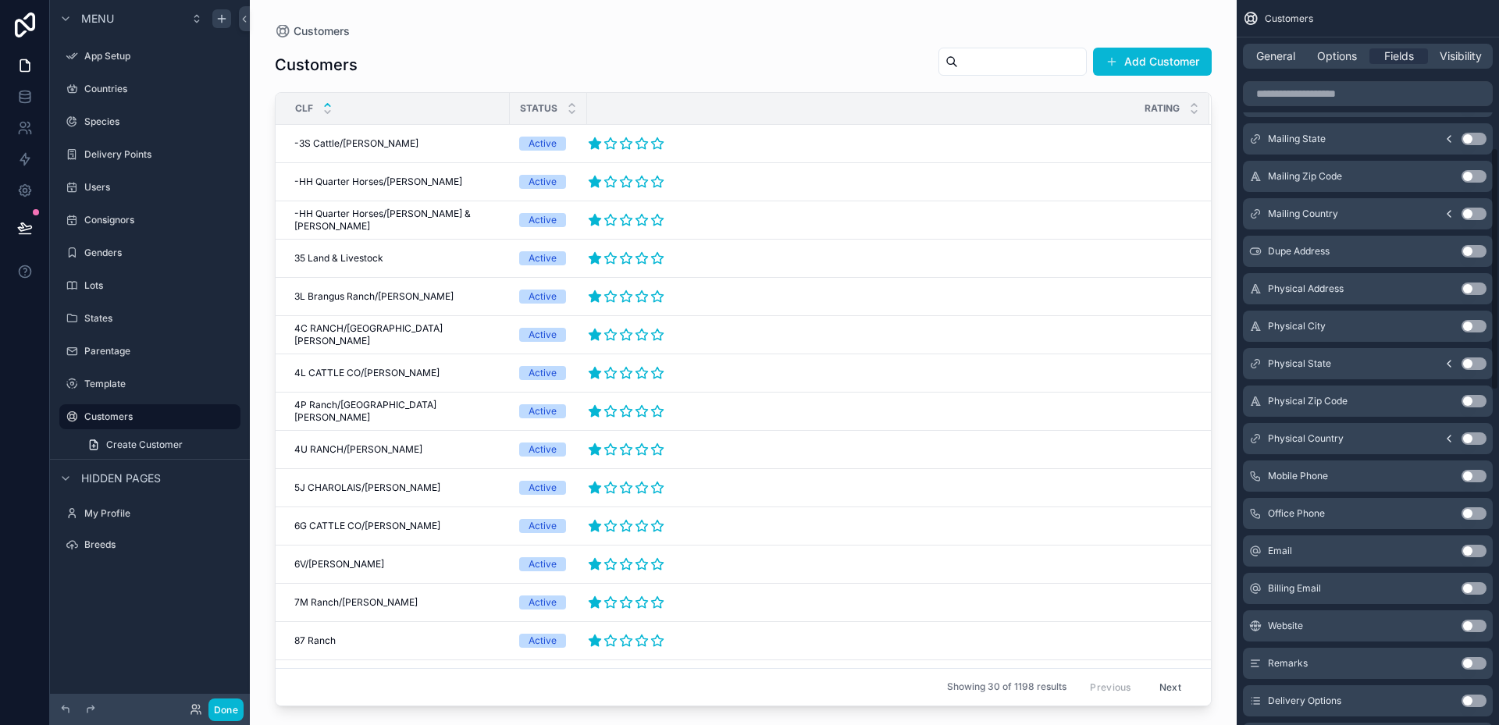
scroll to position [468, 0]
click at [1483, 471] on button "Use setting" at bounding box center [1473, 473] width 25 height 12
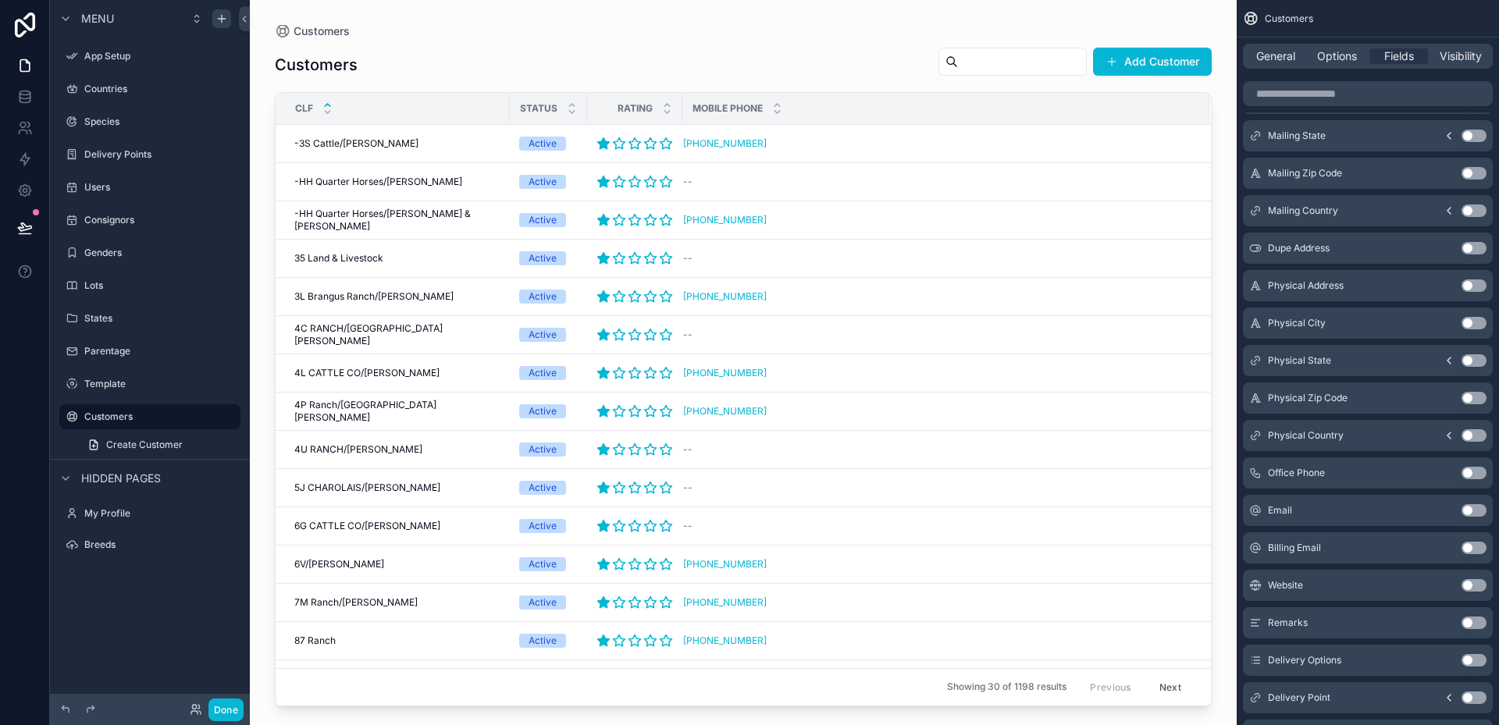
click at [1479, 510] on button "Use setting" at bounding box center [1473, 510] width 25 height 12
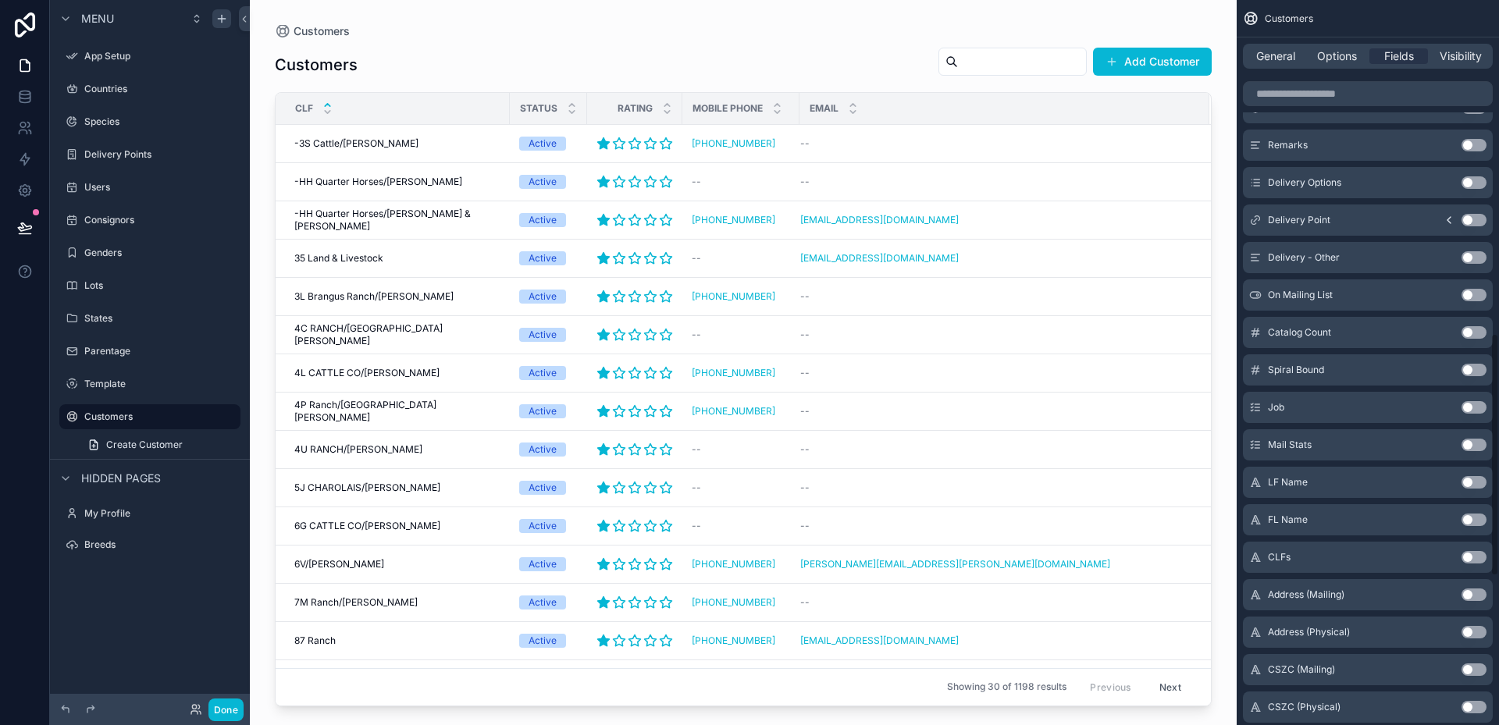
scroll to position [1012, 0]
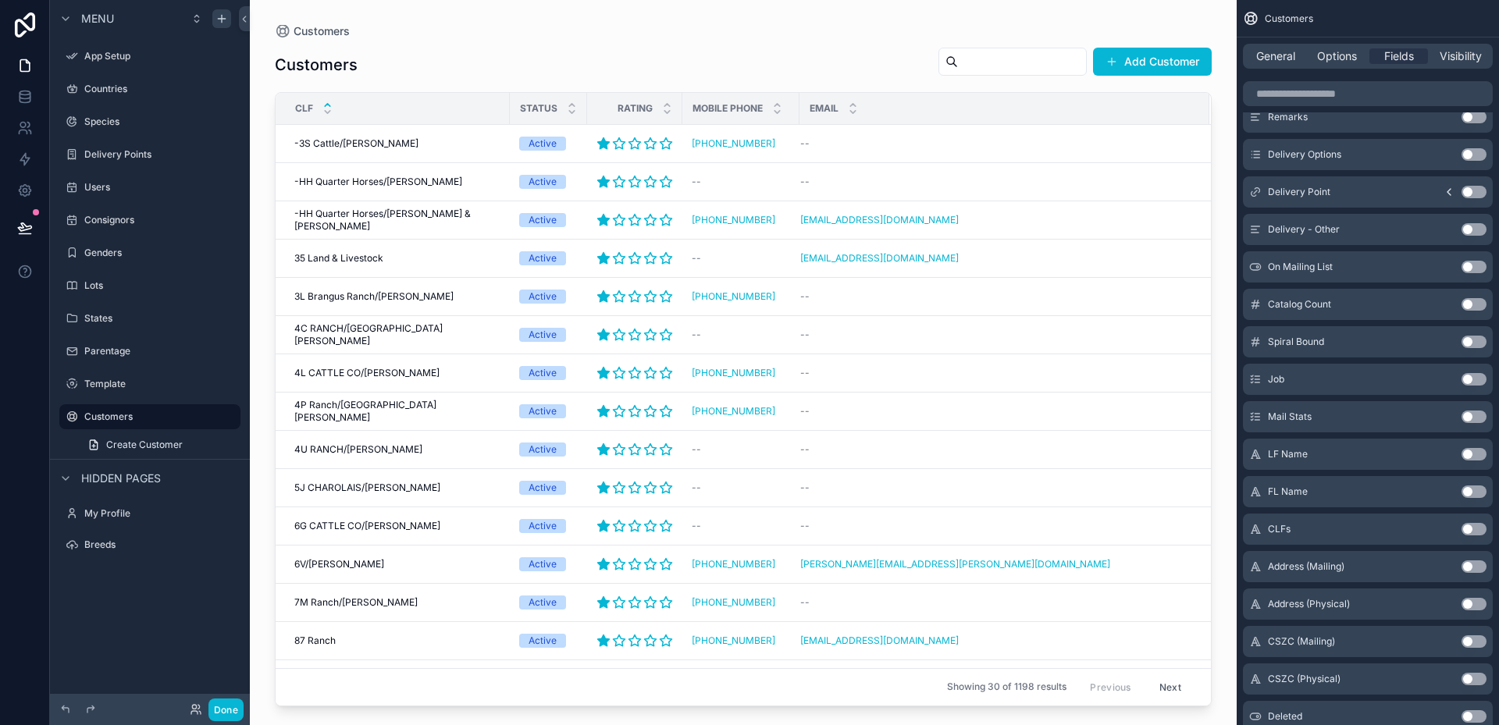
click at [1482, 563] on button "Use setting" at bounding box center [1473, 566] width 25 height 12
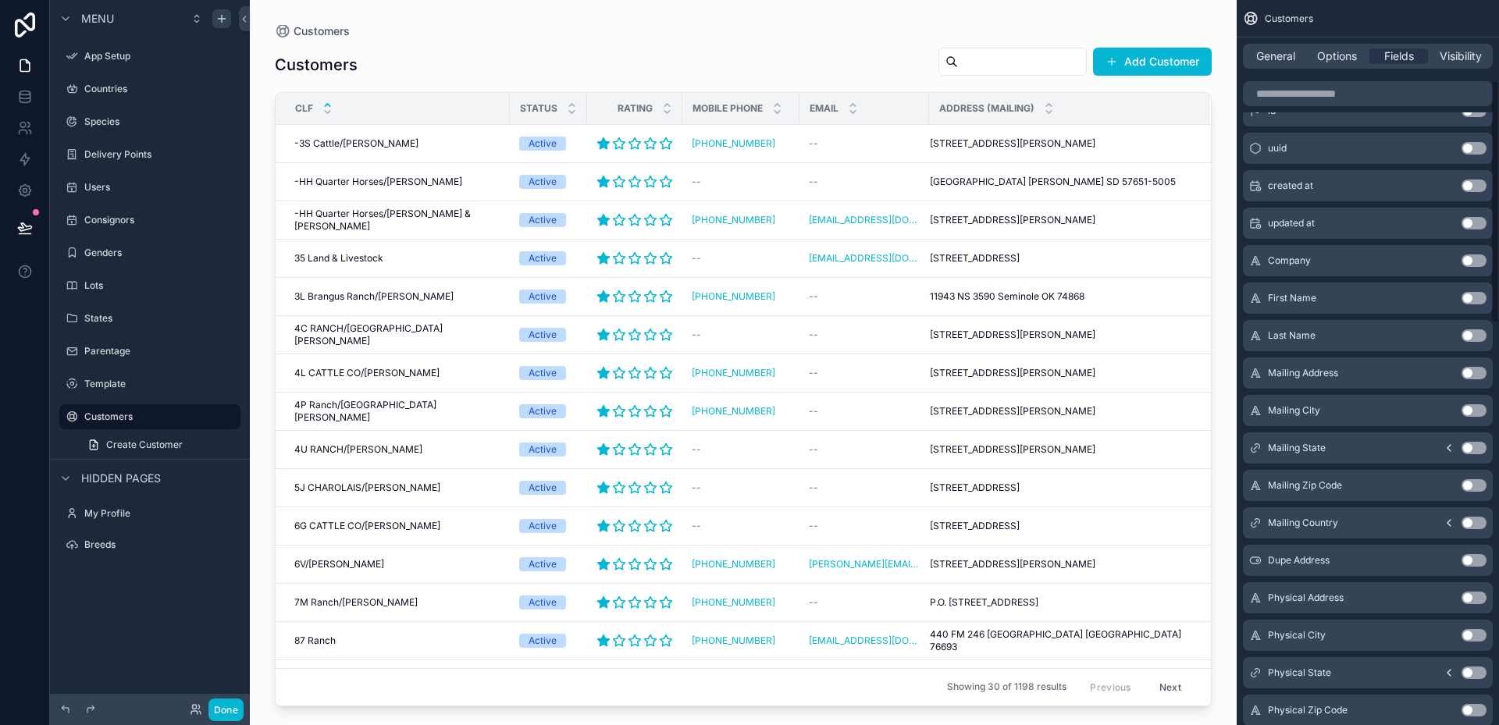
scroll to position [0, 0]
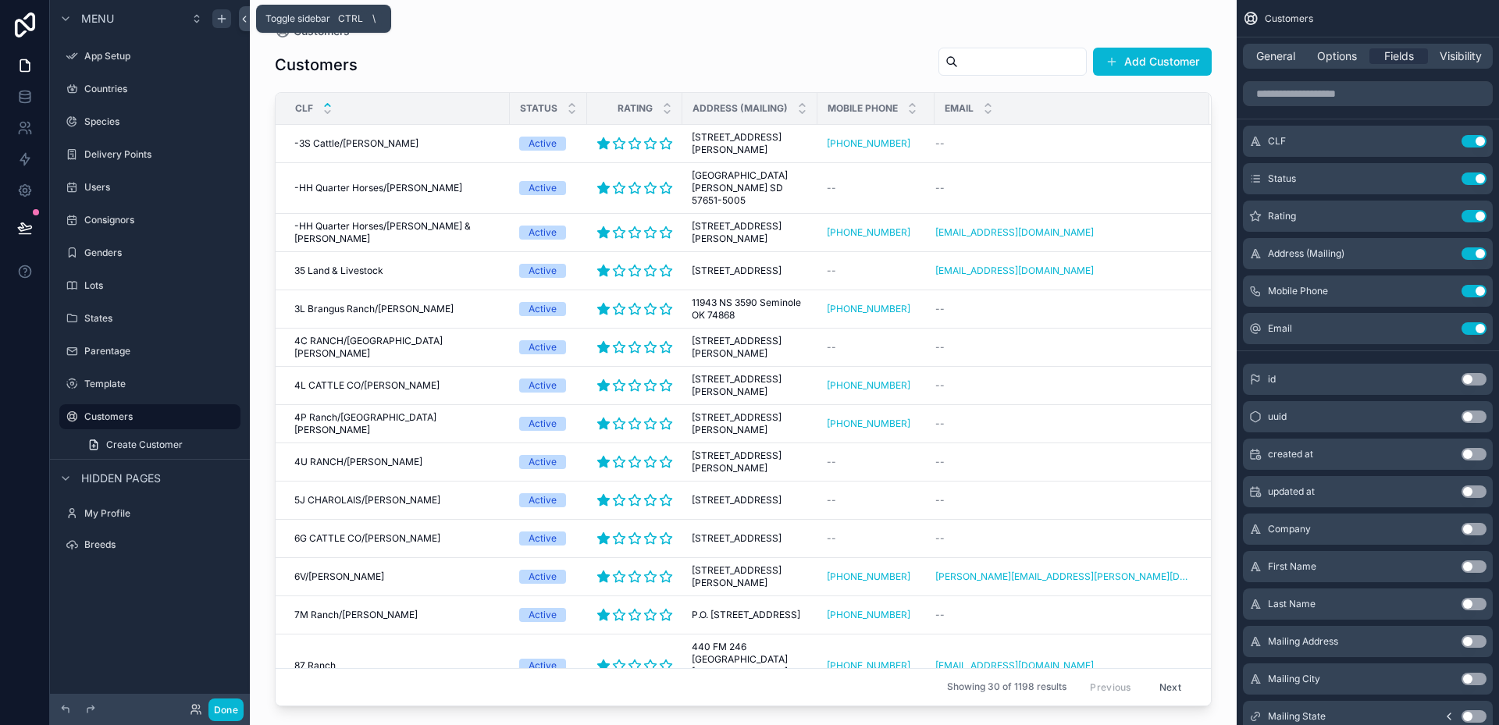
click at [244, 14] on icon at bounding box center [244, 19] width 11 height 12
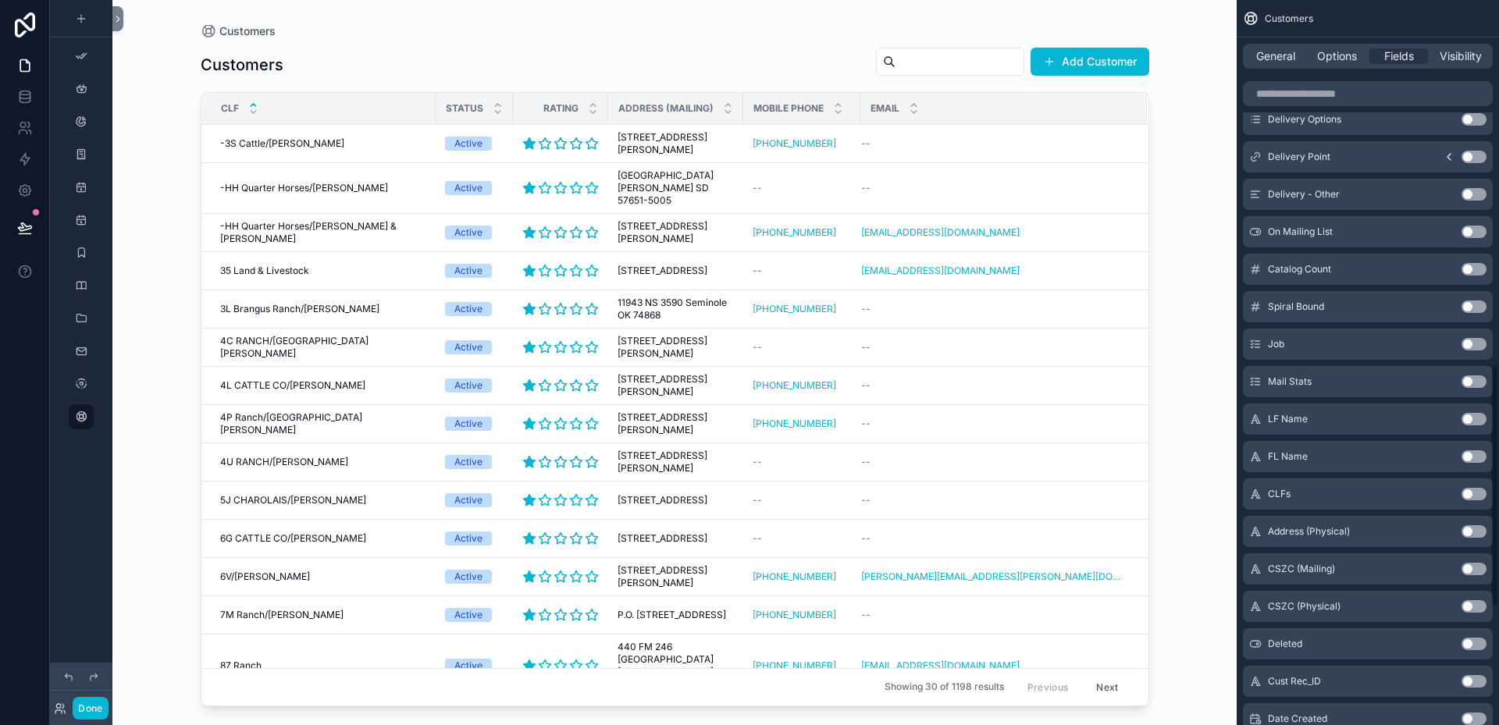
scroll to position [1093, 0]
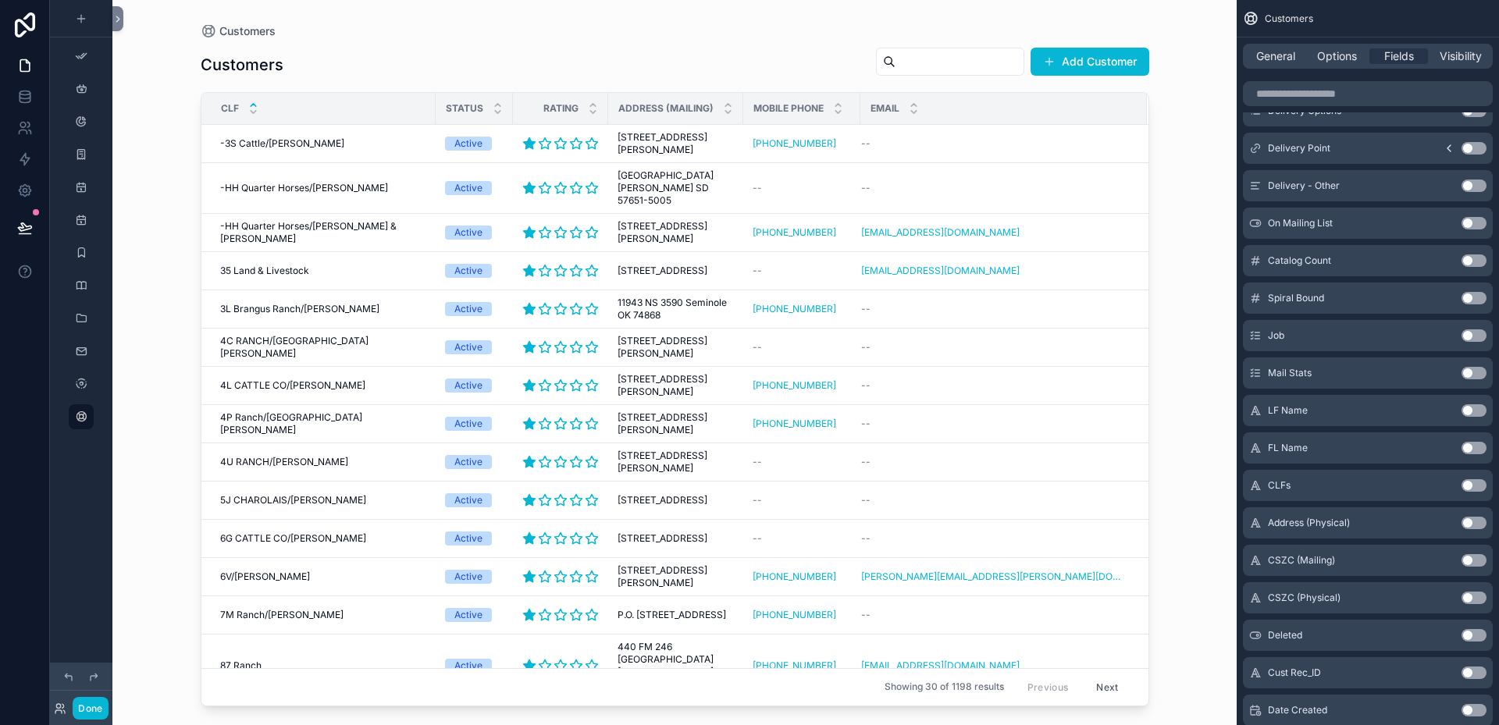
click at [1481, 261] on button "Use setting" at bounding box center [1473, 260] width 25 height 12
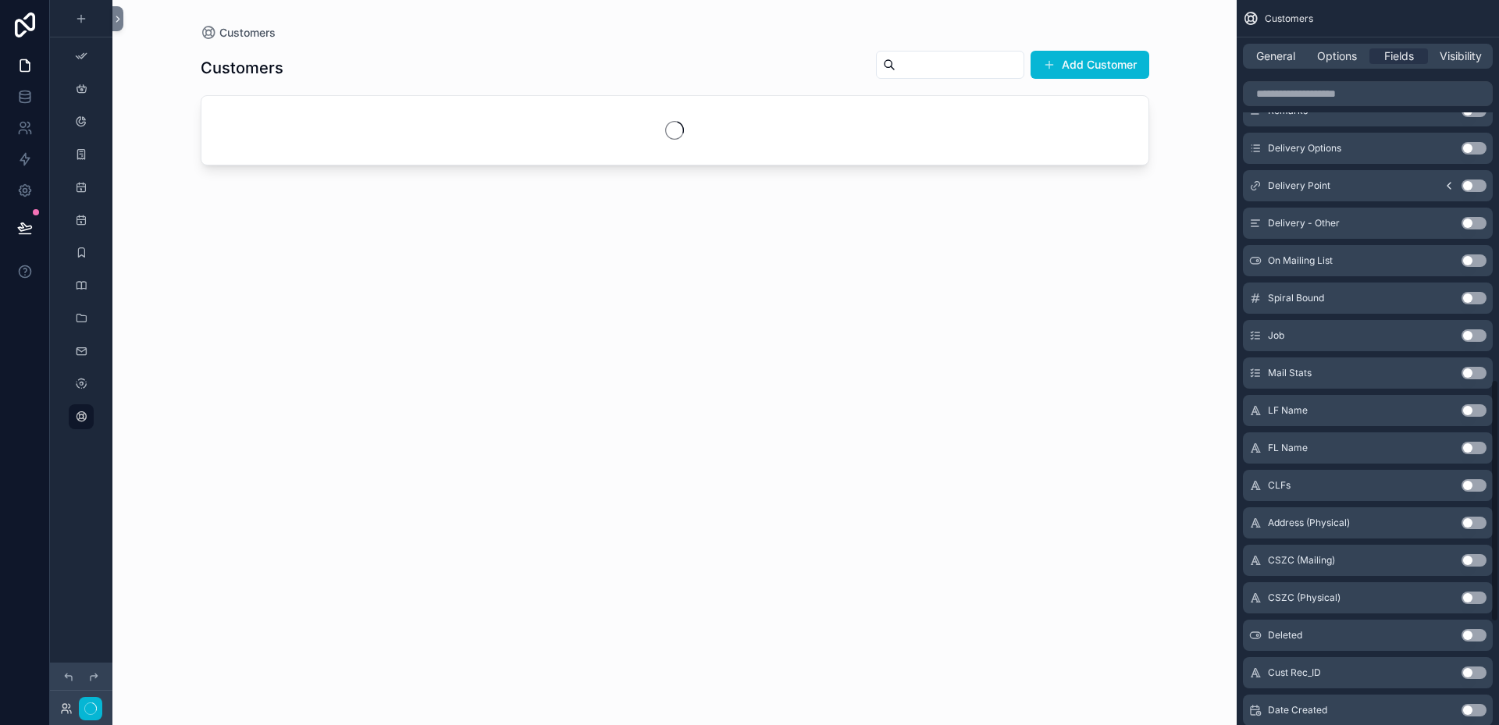
scroll to position [1130, 0]
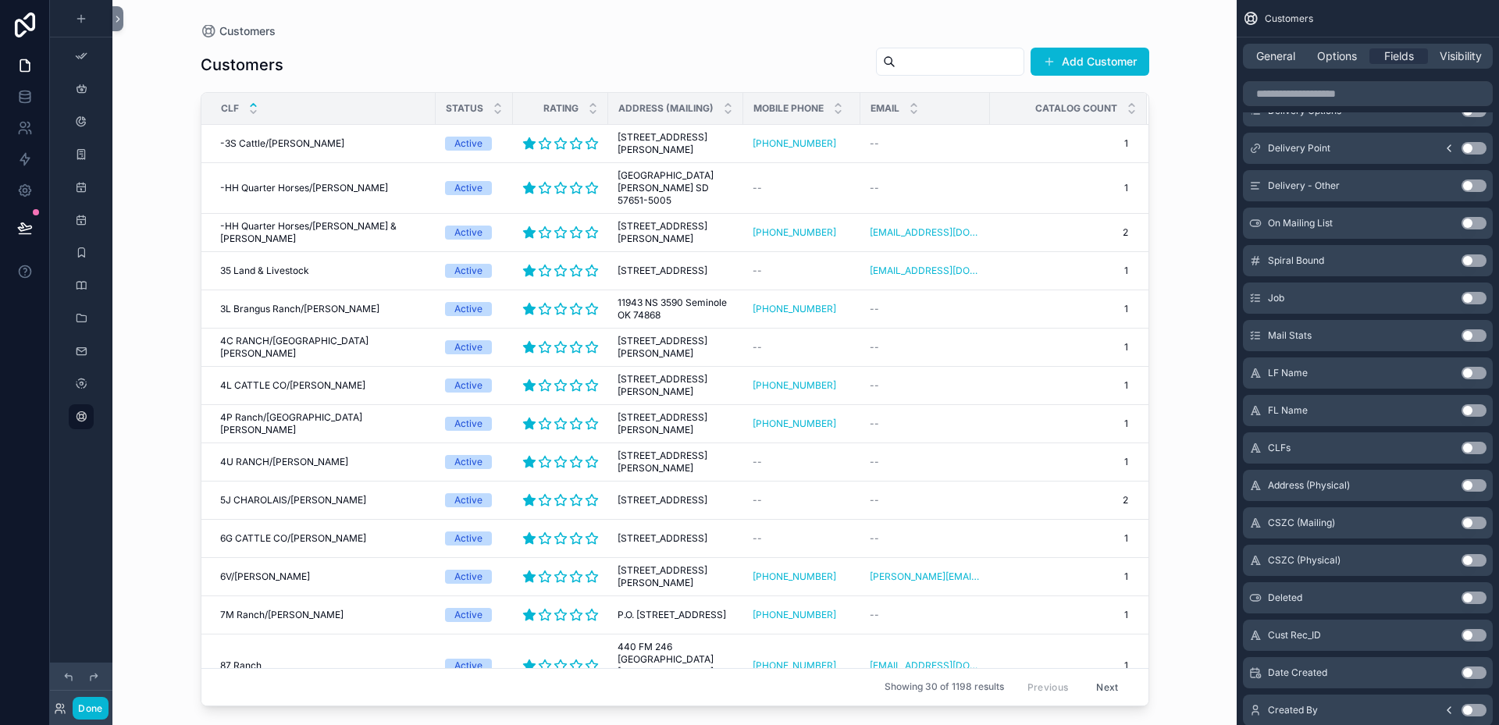
click at [1481, 261] on button "Use setting" at bounding box center [1473, 260] width 25 height 12
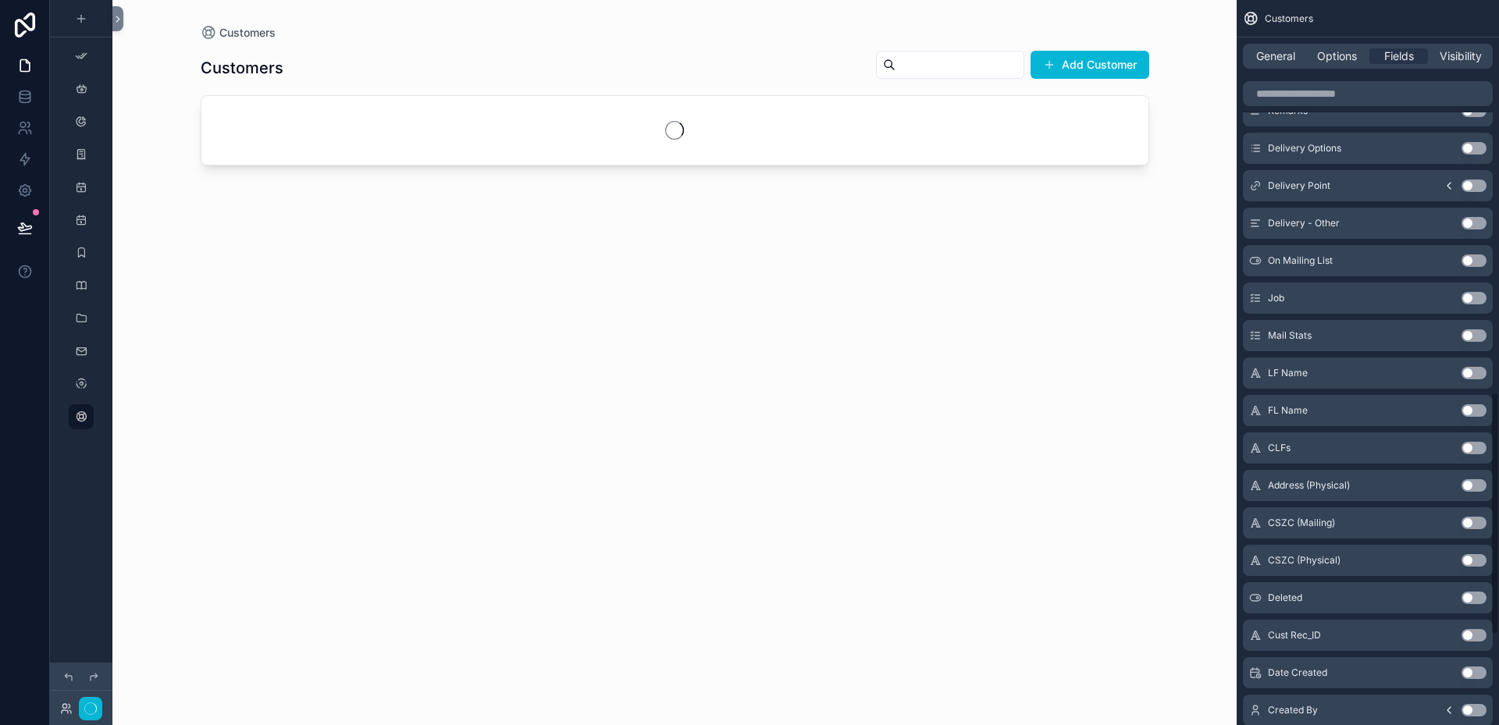
scroll to position [1168, 0]
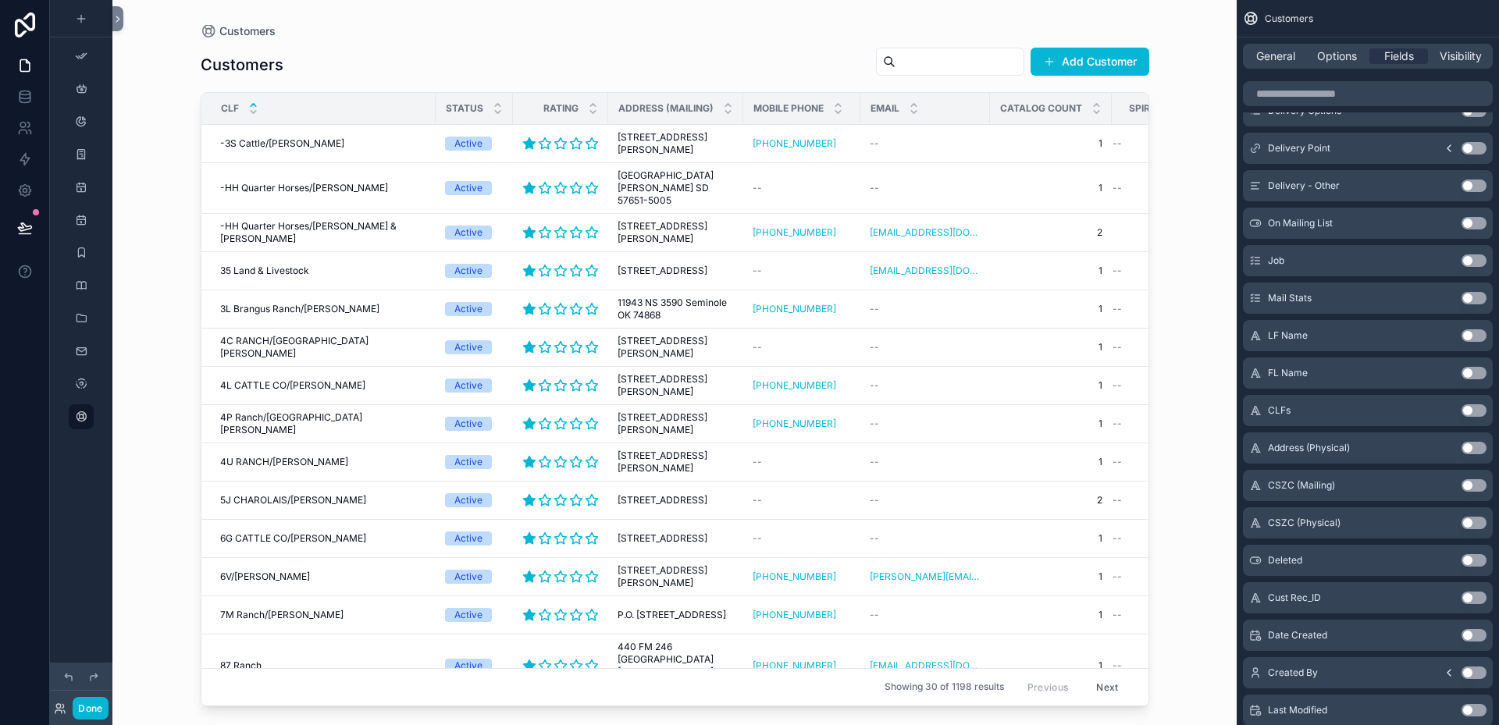
click at [1476, 221] on button "Use setting" at bounding box center [1473, 223] width 25 height 12
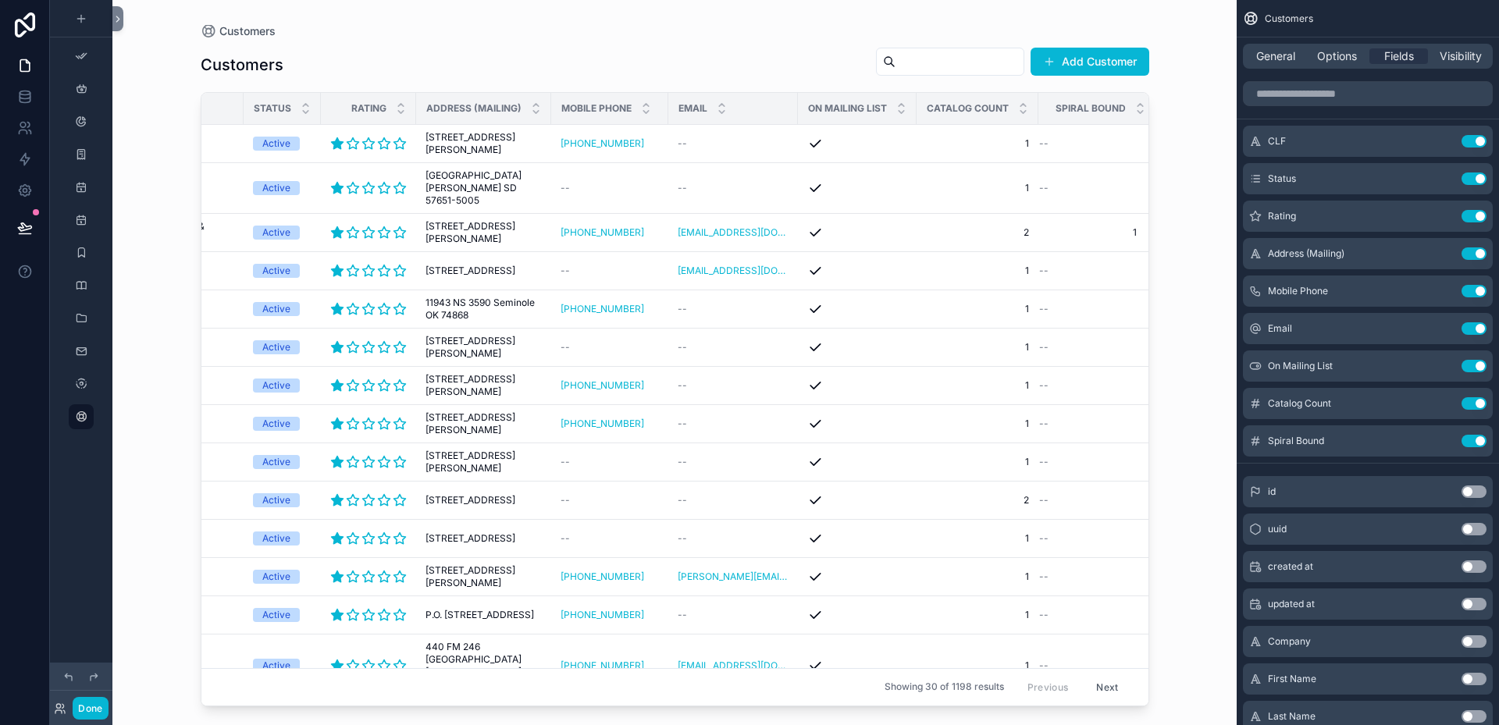
scroll to position [0, 207]
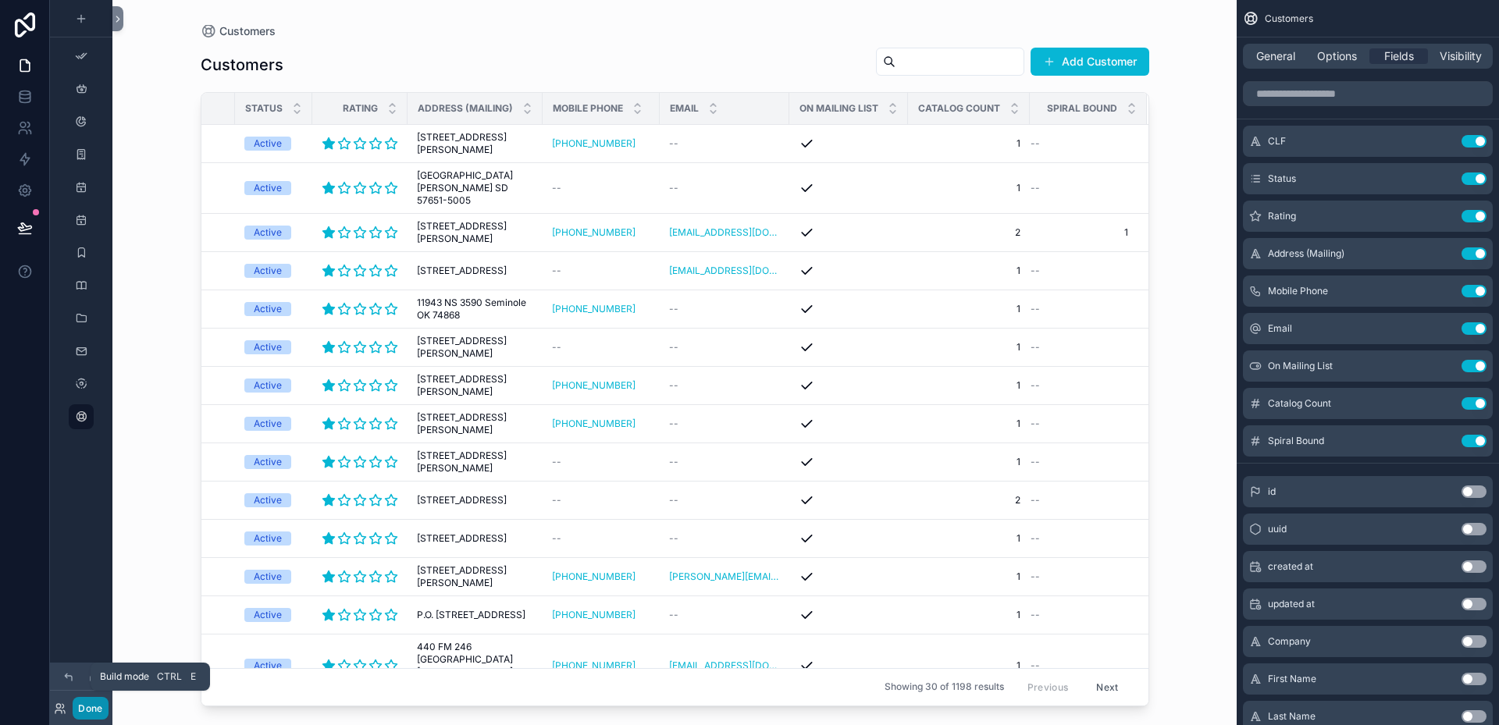
click at [96, 706] on button "Done" at bounding box center [90, 708] width 35 height 23
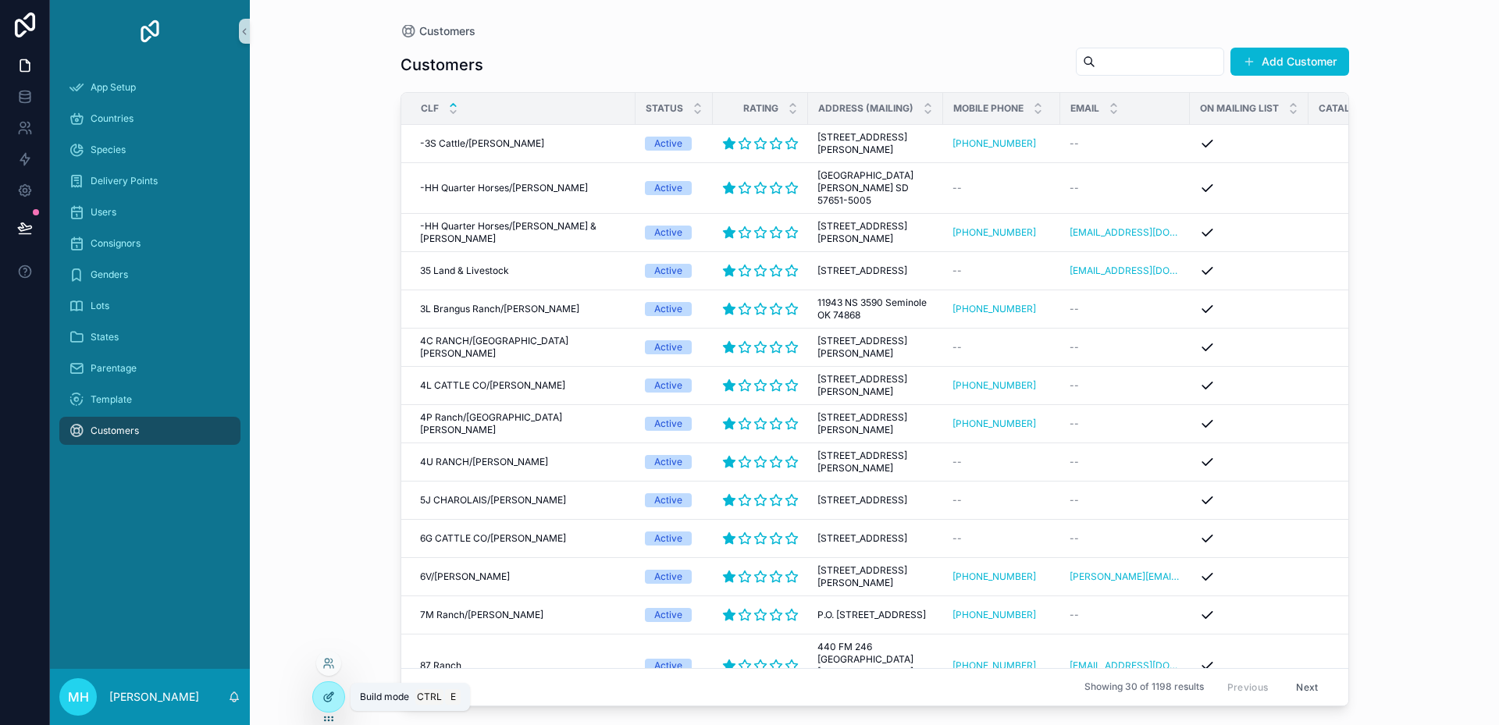
click at [336, 694] on div at bounding box center [328, 697] width 31 height 30
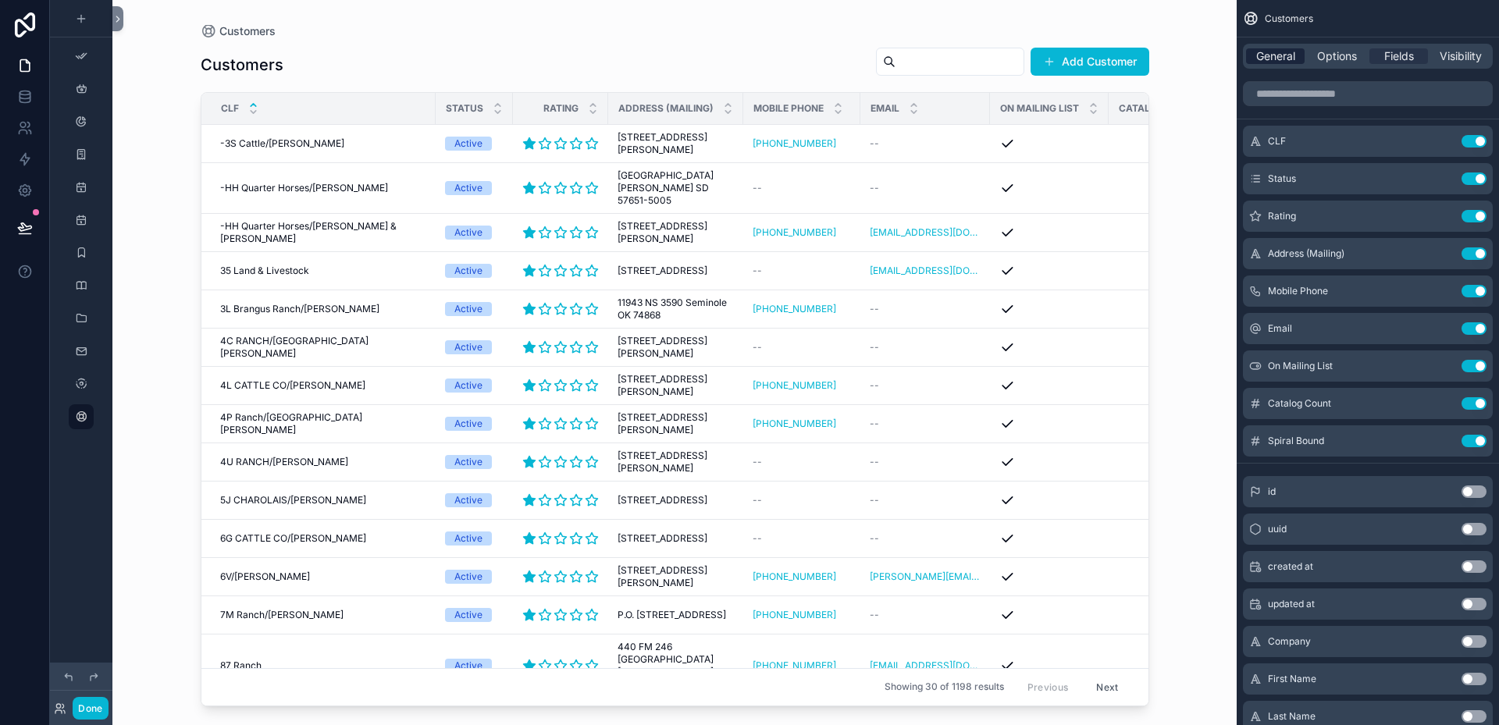
click at [1282, 52] on span "General" at bounding box center [1275, 56] width 39 height 16
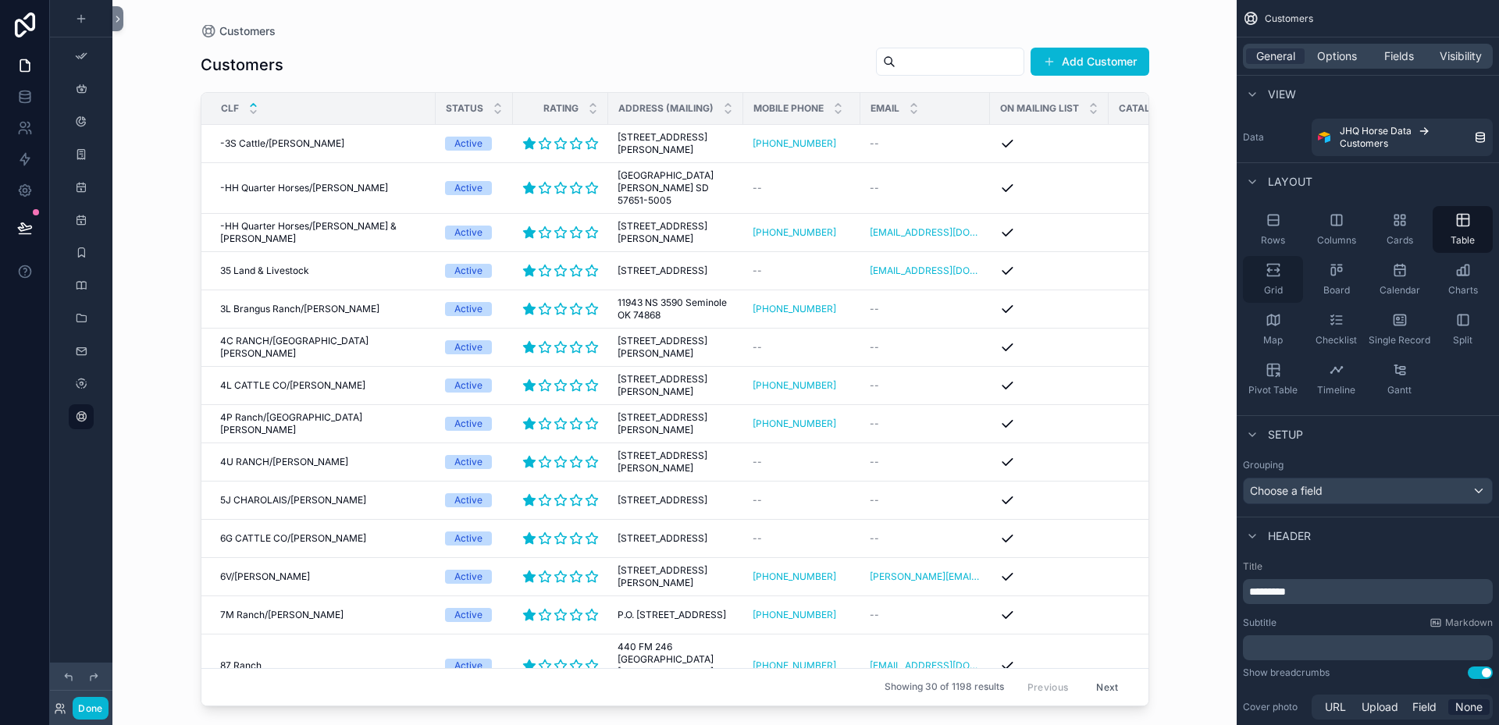
click at [1279, 275] on icon "scrollable content" at bounding box center [1273, 275] width 12 height 2
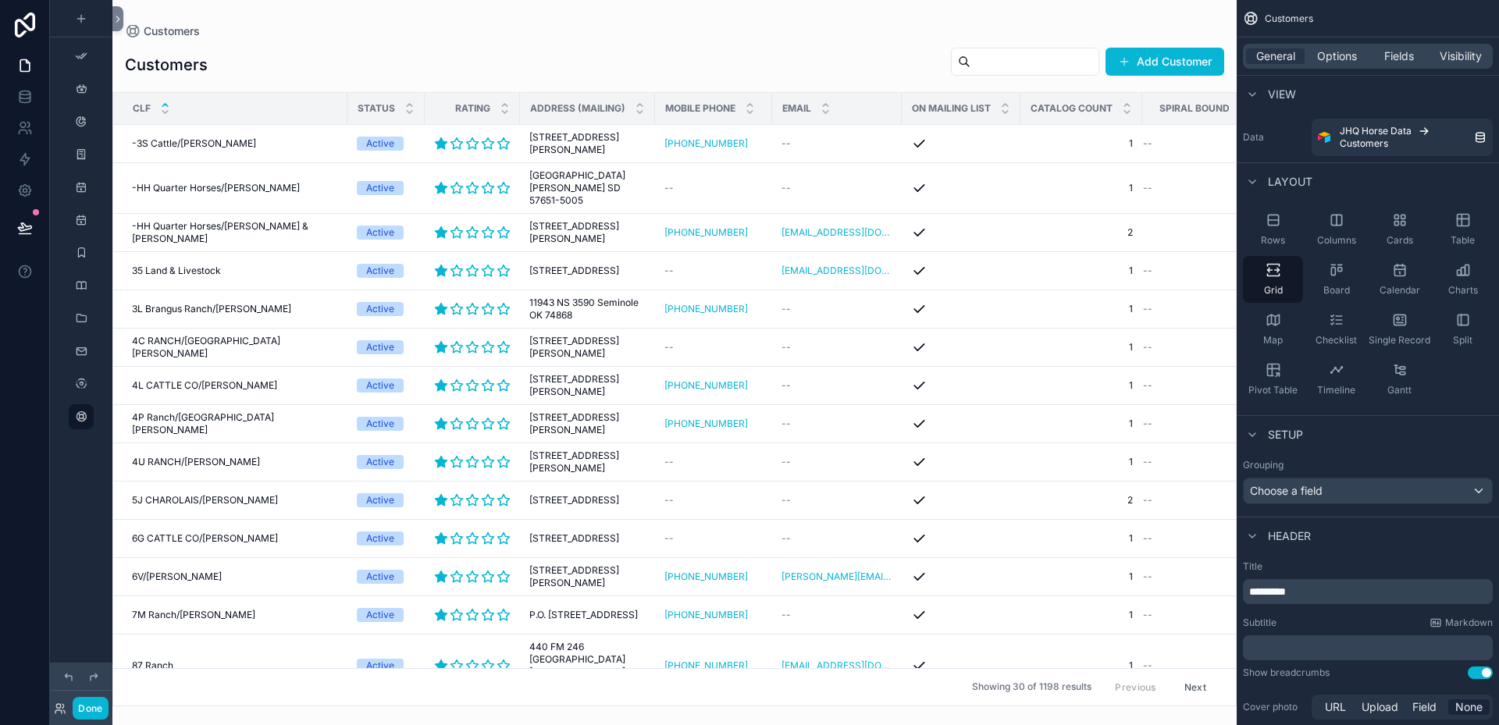
click at [959, 104] on span "On Mailing List" at bounding box center [951, 108] width 79 height 12
click at [1386, 55] on span "Fields" at bounding box center [1399, 56] width 30 height 16
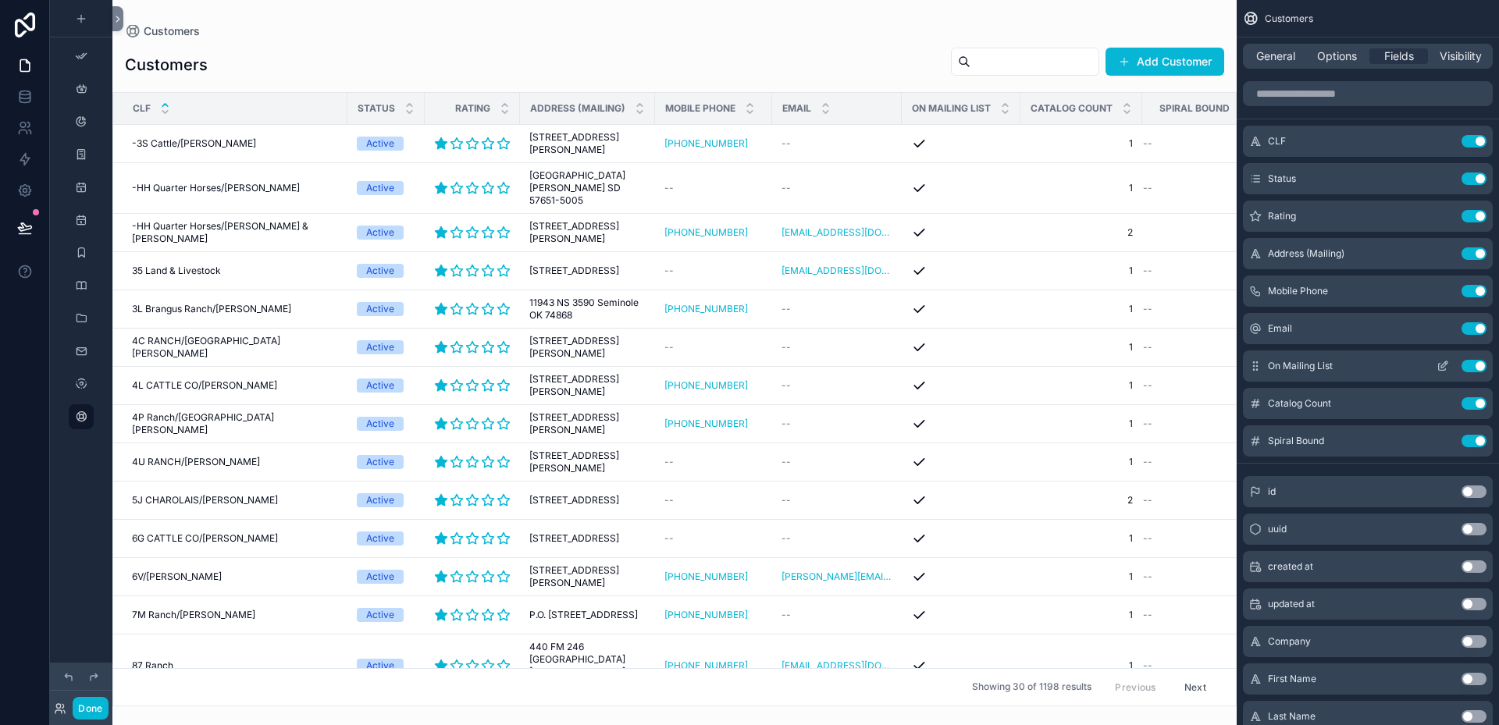
click at [1445, 365] on icon "scrollable content" at bounding box center [1442, 366] width 12 height 12
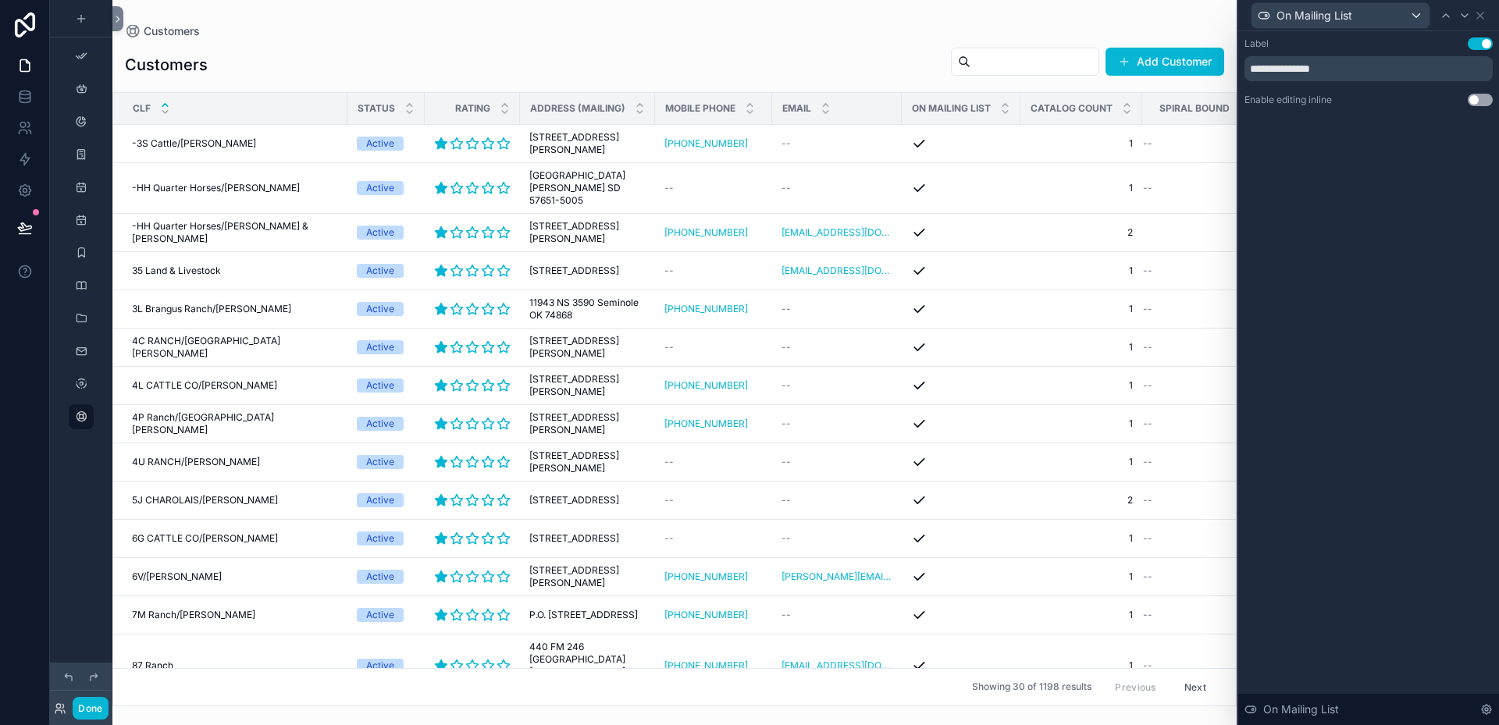
click at [1485, 98] on button "Use setting" at bounding box center [1479, 100] width 25 height 12
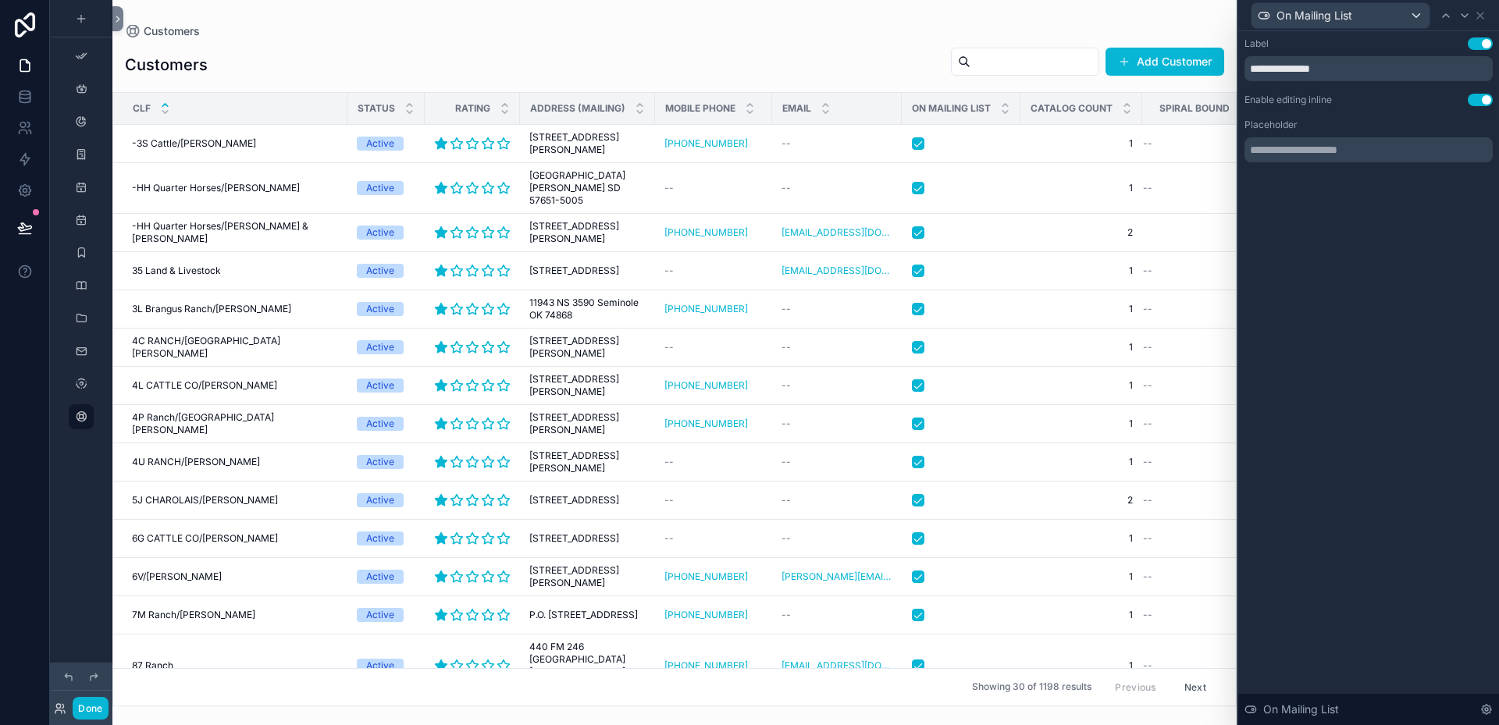
click at [1474, 99] on button "Use setting" at bounding box center [1479, 100] width 25 height 12
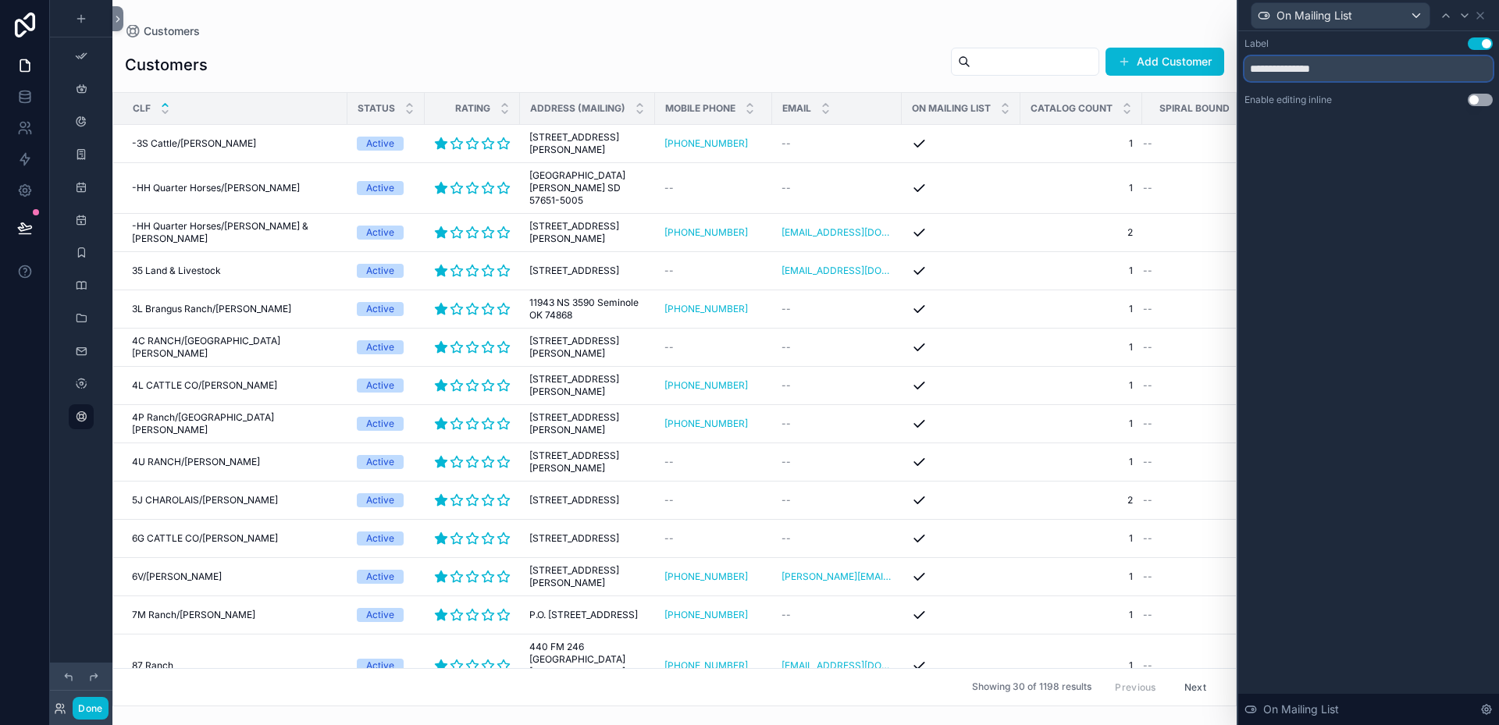
click at [1290, 70] on input "**********" at bounding box center [1368, 68] width 248 height 25
type input "**********"
click at [1483, 13] on icon at bounding box center [1480, 15] width 12 height 12
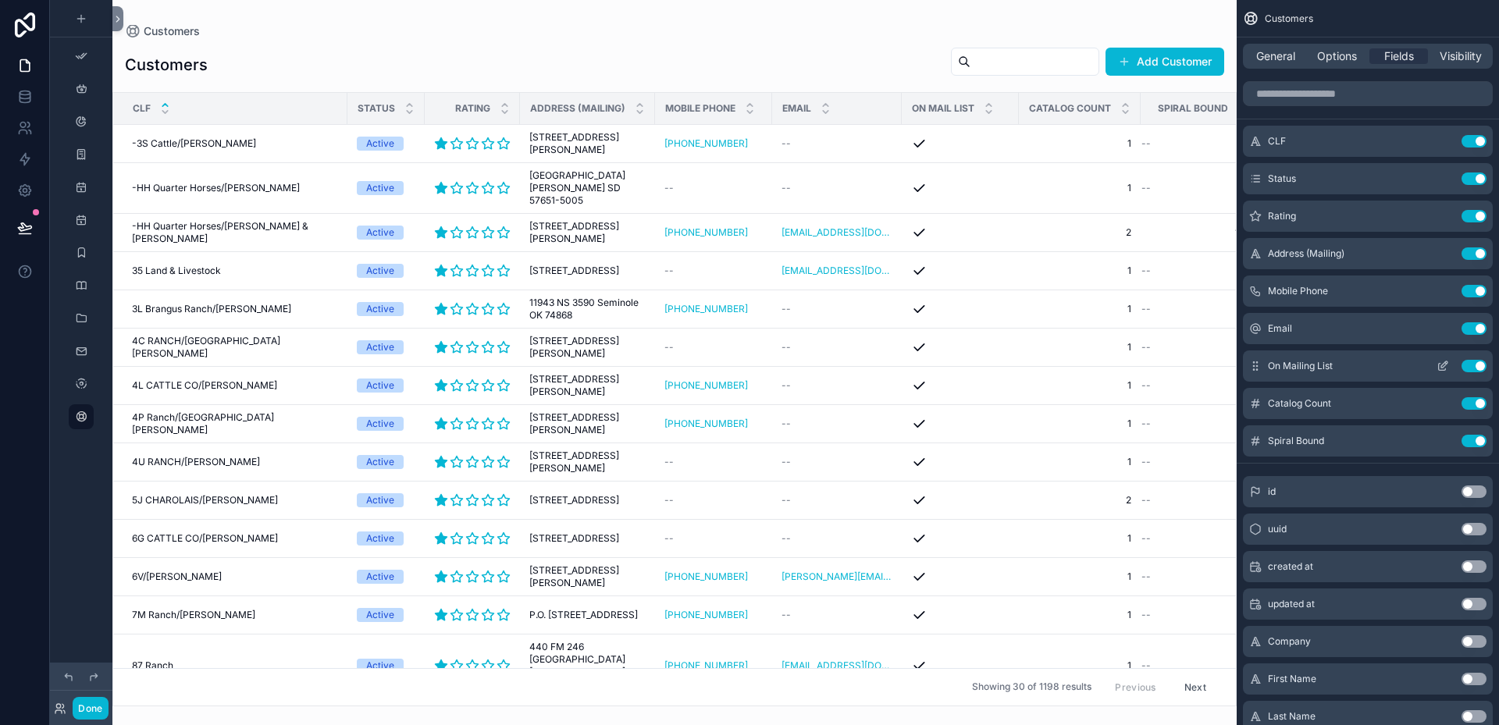
click at [1442, 368] on icon "scrollable content" at bounding box center [1442, 366] width 12 height 12
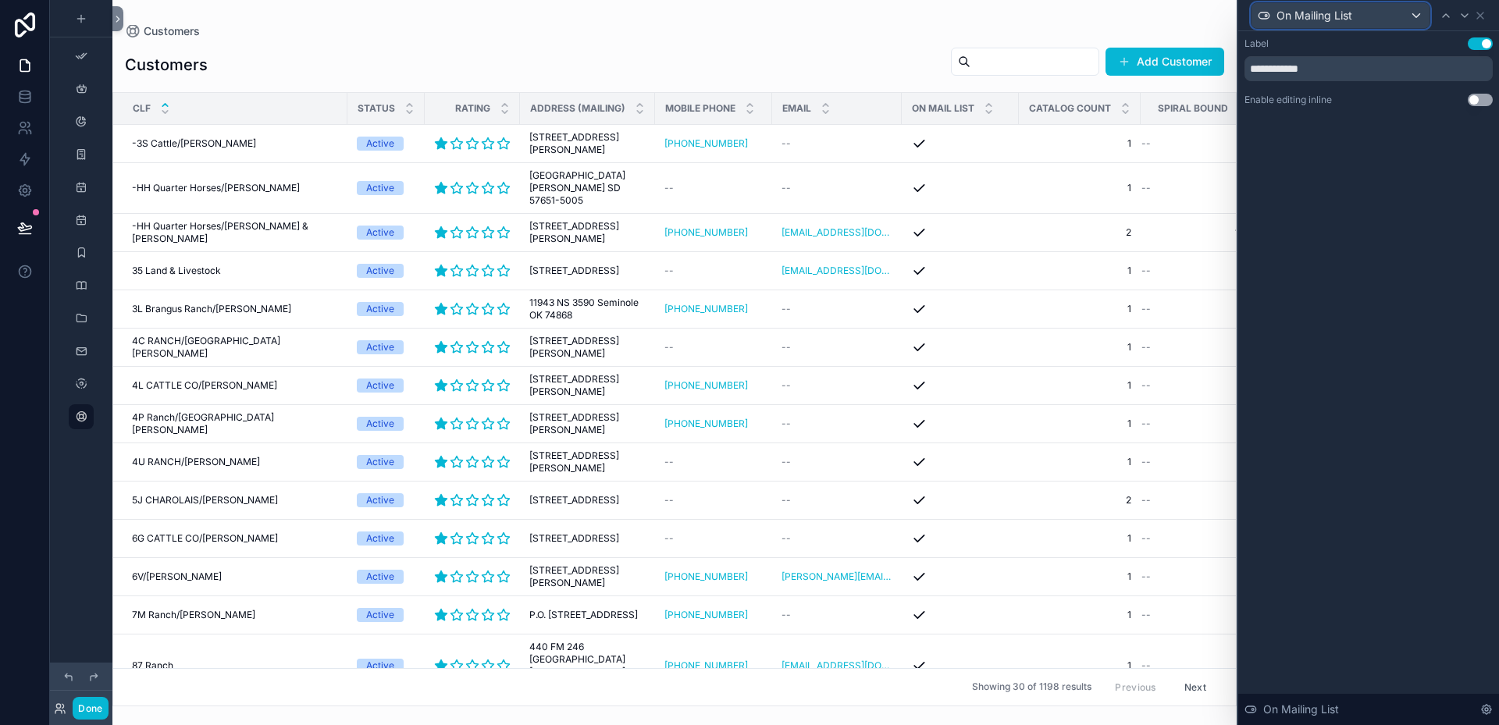
click at [1263, 16] on icon at bounding box center [1263, 15] width 12 height 12
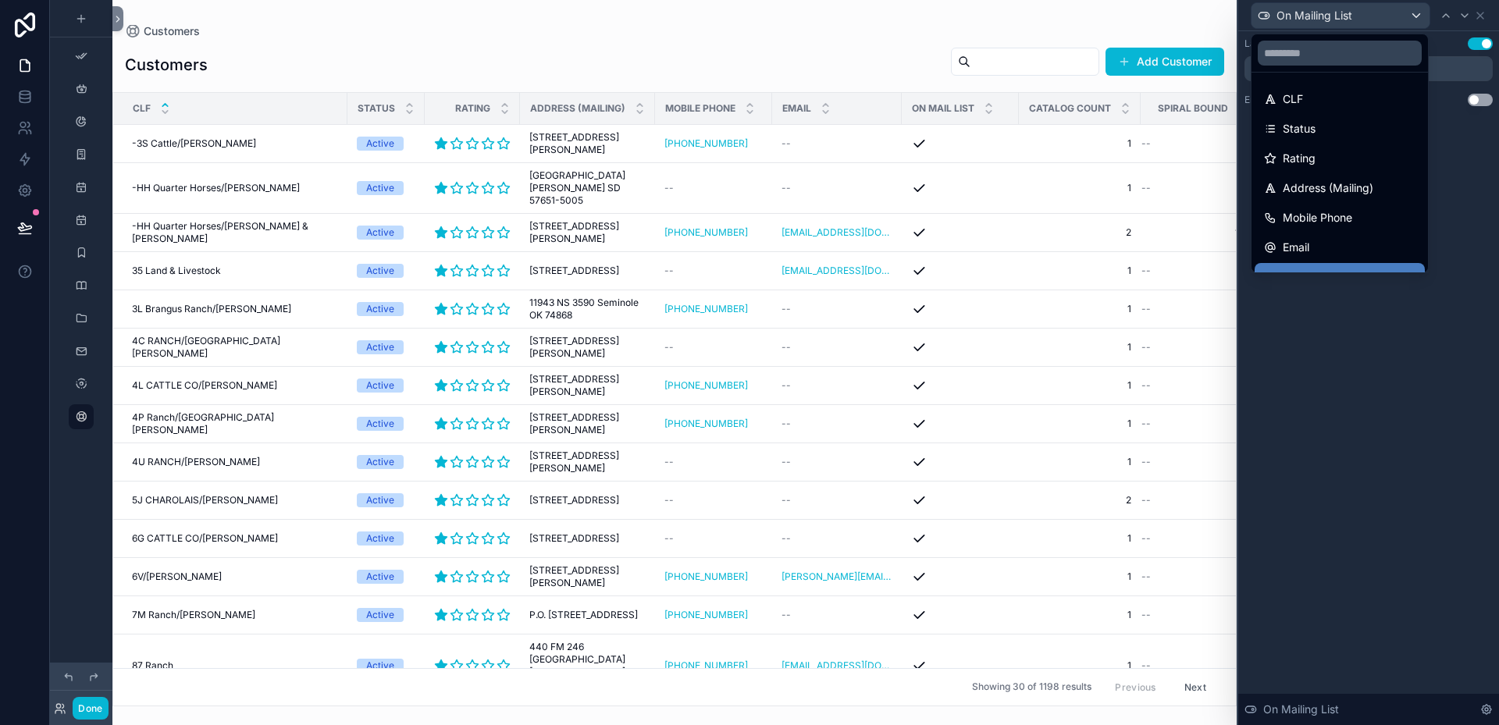
click at [1416, 329] on div at bounding box center [1368, 362] width 261 height 725
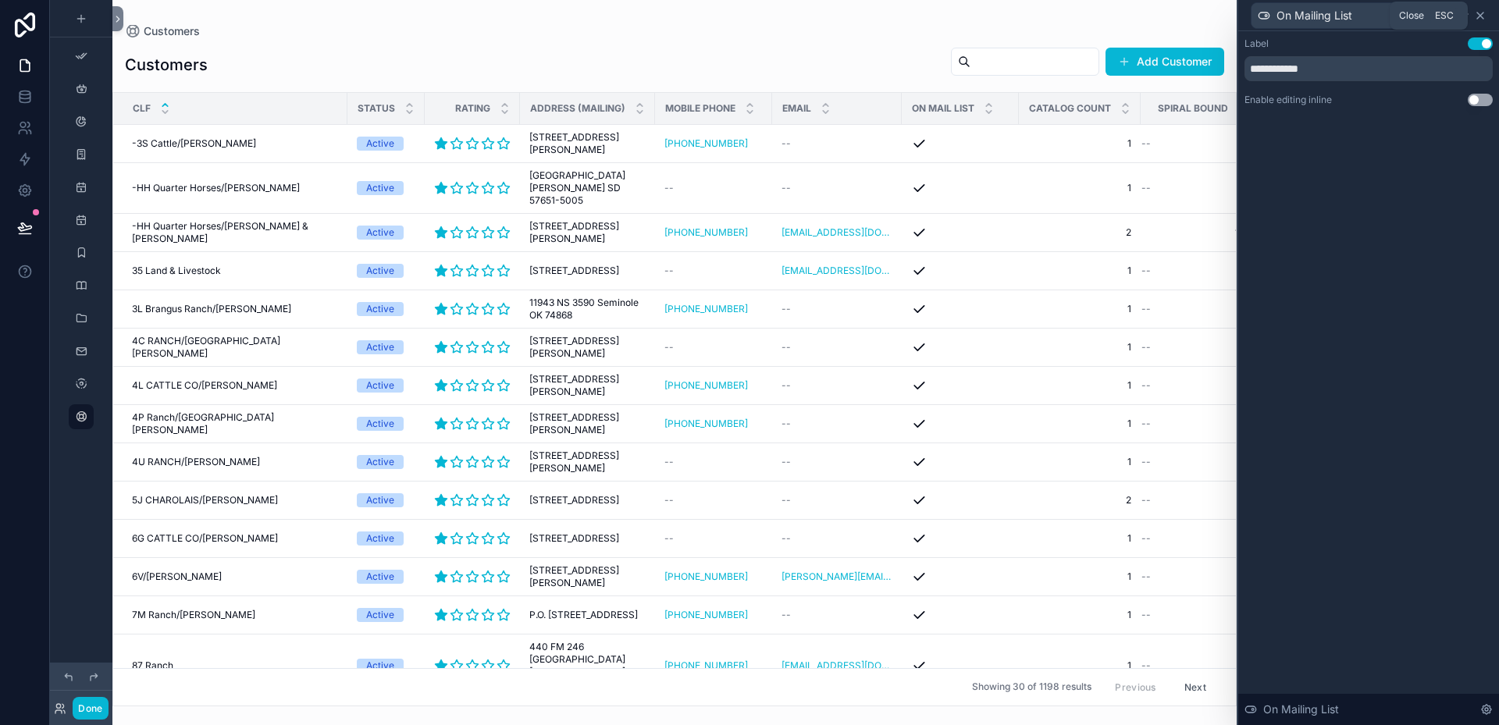
click at [1481, 12] on icon at bounding box center [1480, 15] width 12 height 12
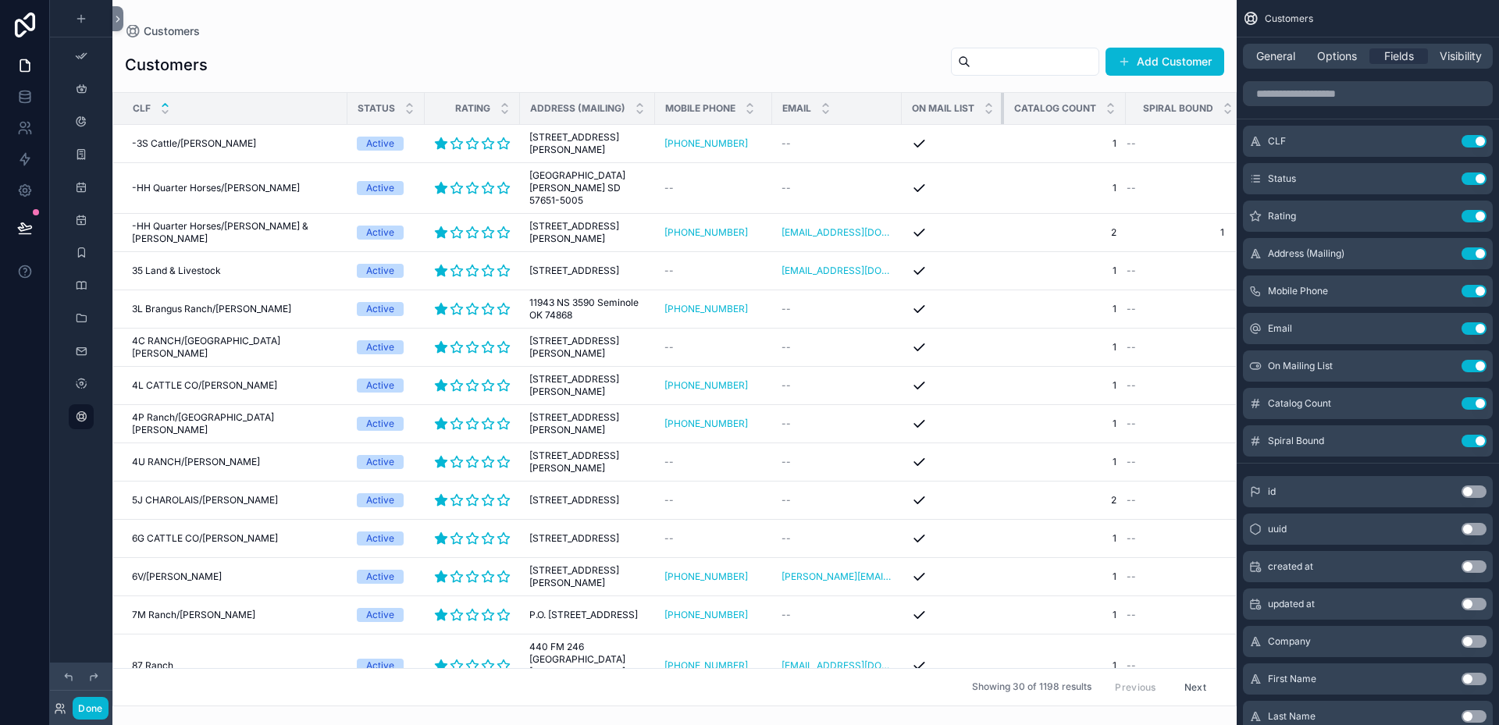
drag, startPoint x: 1012, startPoint y: 106, endPoint x: 992, endPoint y: 116, distance: 21.6
click at [992, 116] on th "On Mail List" at bounding box center [953, 109] width 102 height 32
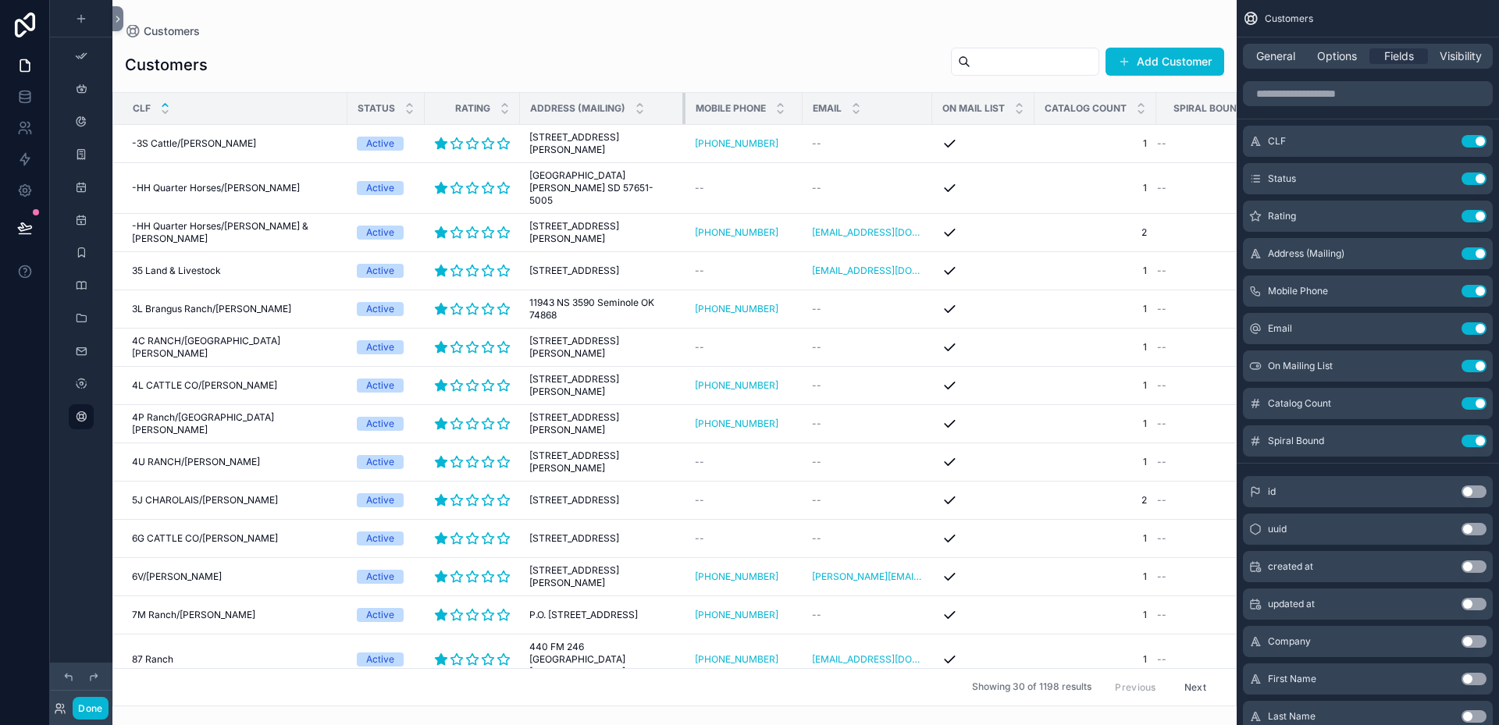
drag, startPoint x: 648, startPoint y: 107, endPoint x: 684, endPoint y: 118, distance: 37.5
click at [684, 118] on tr "CLF Status Rating Address (Mailing) Mobile Phone Email On Mail List Catalog Cou…" at bounding box center [693, 109] width 1161 height 32
click at [1467, 212] on button "Use setting" at bounding box center [1473, 216] width 25 height 12
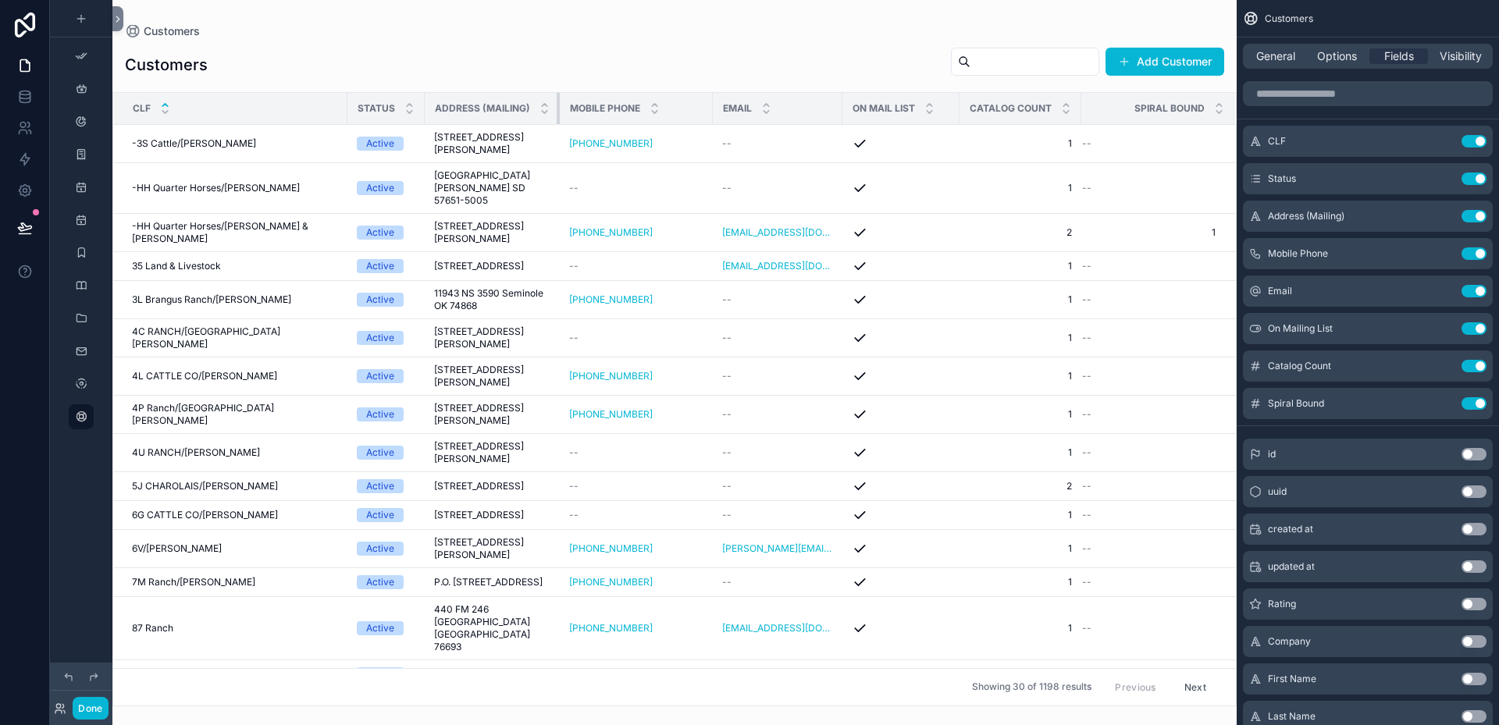
click at [557, 109] on tr "CLF Status Address (Mailing) Mobile Phone Email On Mail List Catalog Count Spir…" at bounding box center [674, 109] width 1122 height 32
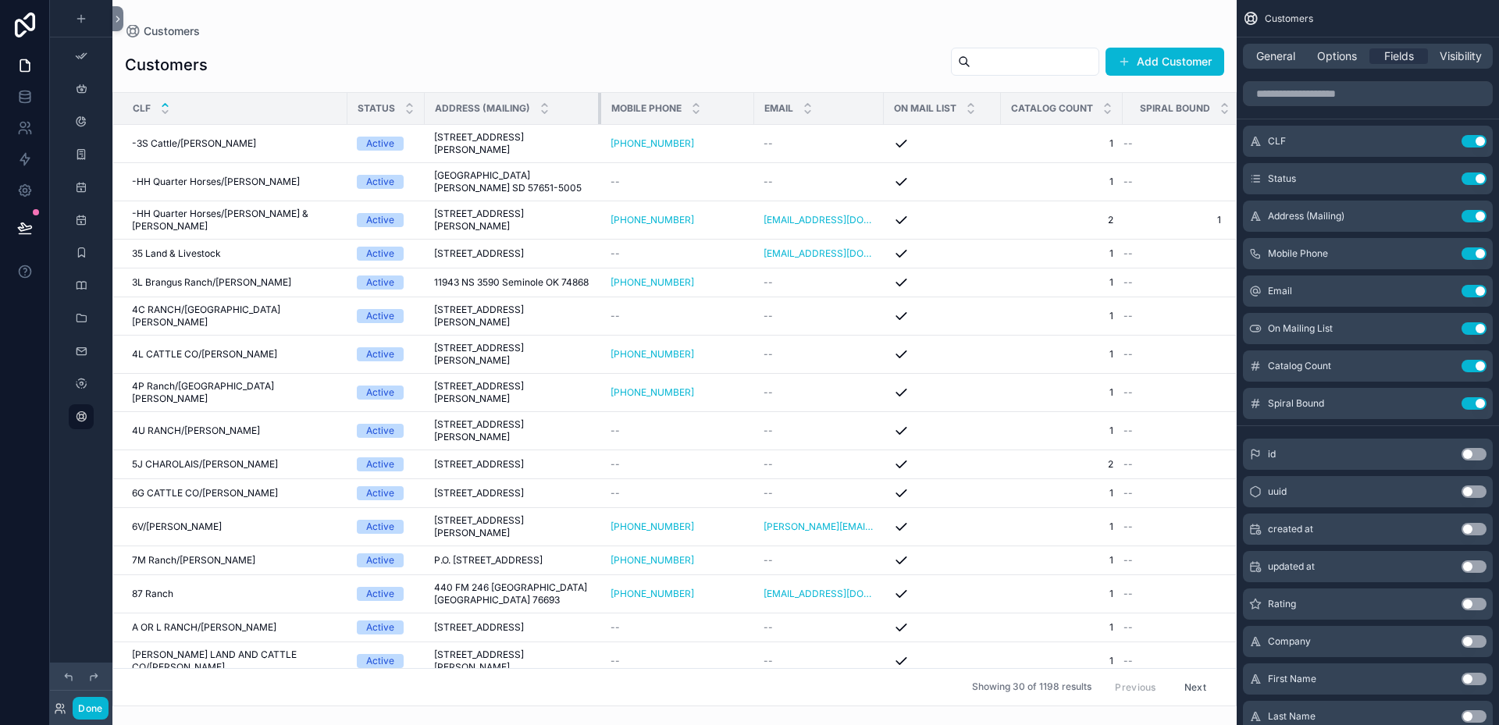
drag, startPoint x: 553, startPoint y: 109, endPoint x: 621, endPoint y: 114, distance: 68.1
click at [621, 114] on tr "CLF Status Address (Mailing) Mobile Phone Email On Mail List Catalog Count Spir…" at bounding box center [677, 109] width 1128 height 32
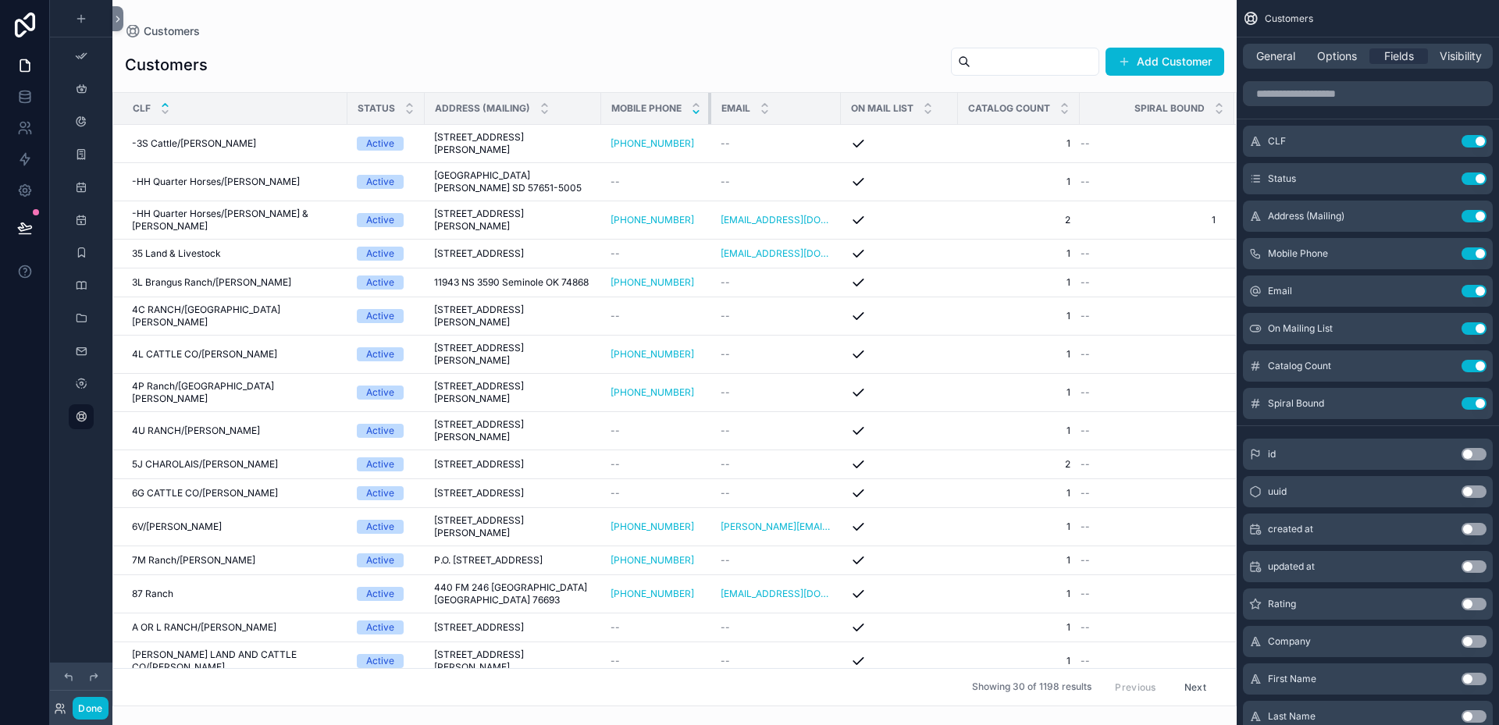
drag, startPoint x: 749, startPoint y: 106, endPoint x: 693, endPoint y: 108, distance: 55.4
click at [693, 108] on th "Mobile Phone" at bounding box center [656, 109] width 110 height 32
click at [1442, 254] on icon "scrollable content" at bounding box center [1442, 253] width 12 height 12
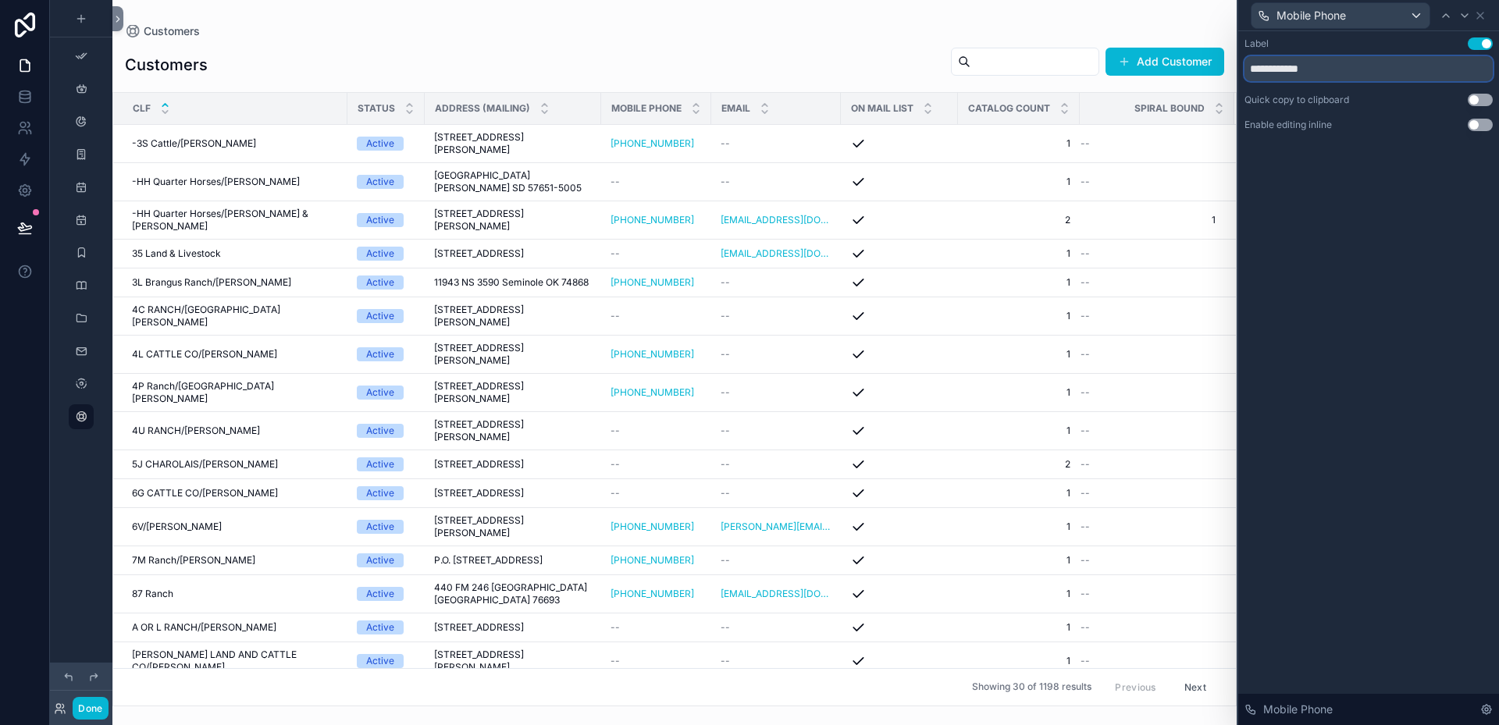
drag, startPoint x: 1330, startPoint y: 69, endPoint x: 1289, endPoint y: 69, distance: 41.4
click at [1289, 69] on input "**********" at bounding box center [1368, 68] width 248 height 25
type input "********"
click at [1483, 18] on icon at bounding box center [1480, 15] width 6 height 6
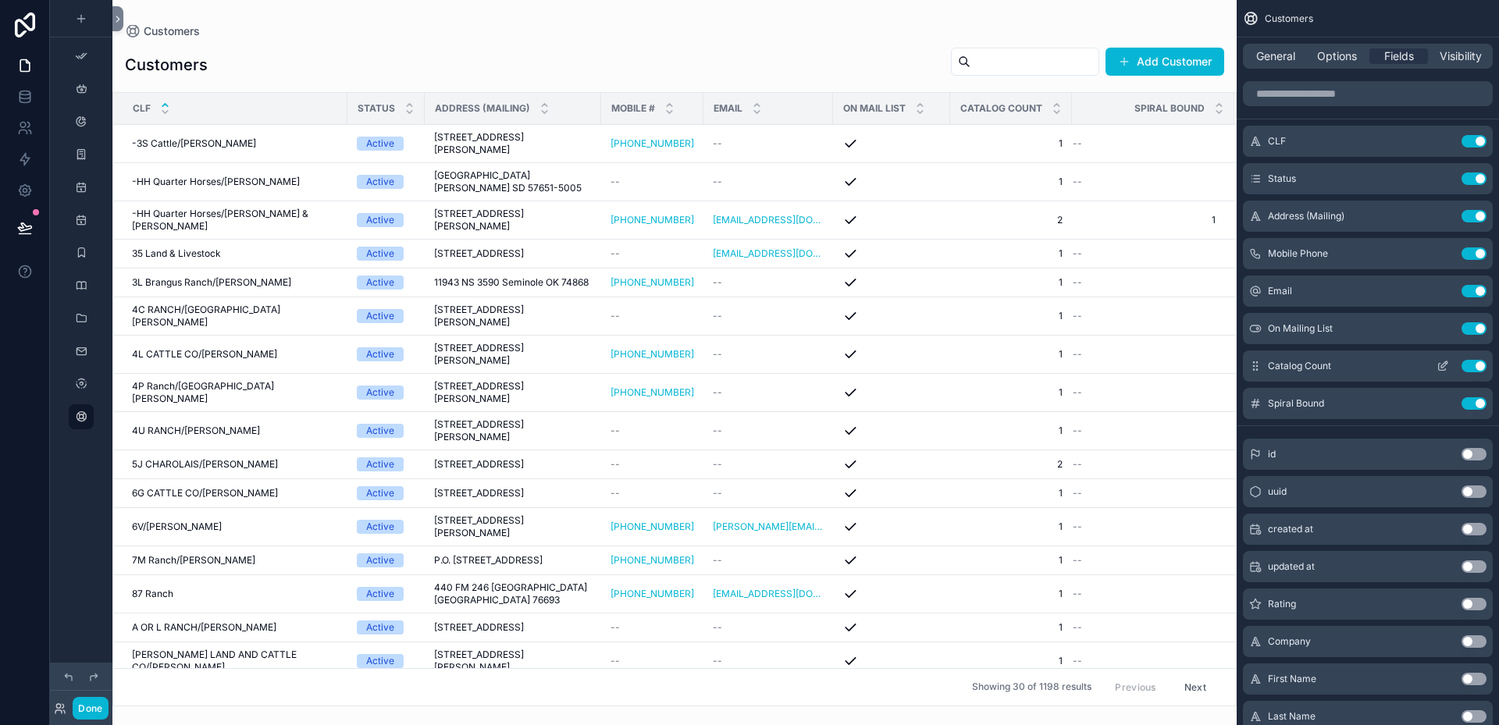
click at [1445, 363] on icon "scrollable content" at bounding box center [1446, 363] width 2 height 2
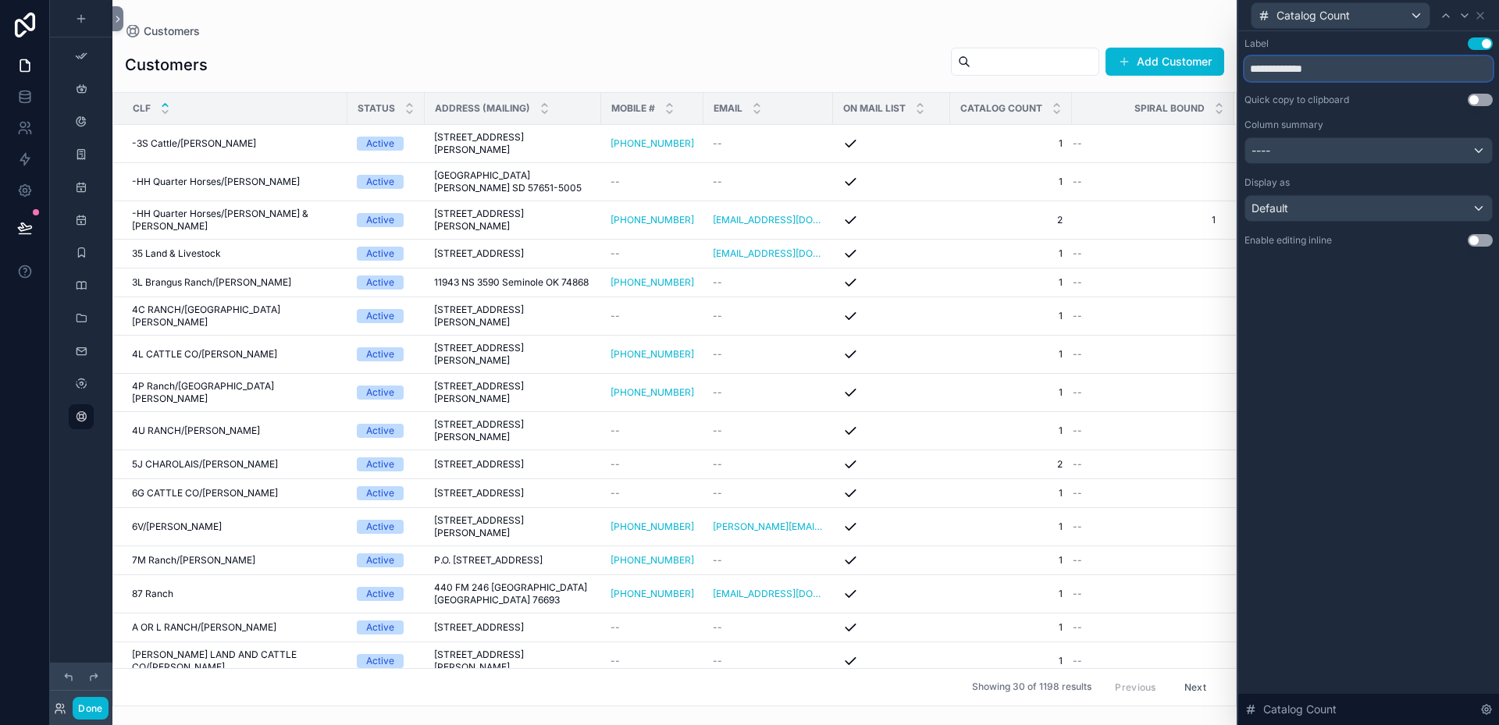
click at [1289, 72] on input "**********" at bounding box center [1368, 68] width 248 height 25
drag, startPoint x: 1292, startPoint y: 67, endPoint x: 1305, endPoint y: 65, distance: 13.5
click at [1305, 65] on input "**********" at bounding box center [1368, 68] width 248 height 25
drag, startPoint x: 1333, startPoint y: 66, endPoint x: 1295, endPoint y: 71, distance: 38.5
click at [1295, 71] on input "**********" at bounding box center [1368, 68] width 248 height 25
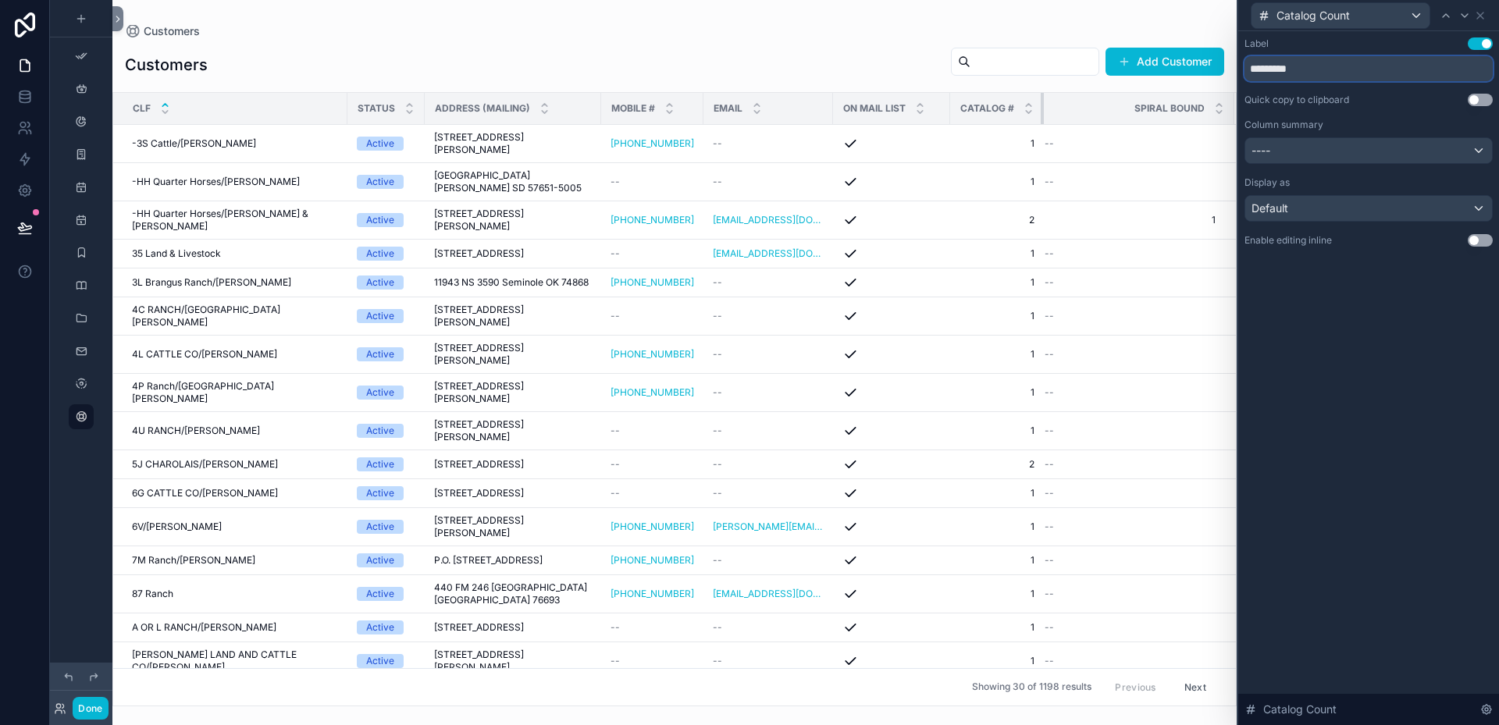
drag, startPoint x: 1037, startPoint y: 101, endPoint x: 1026, endPoint y: 103, distance: 11.2
click at [1026, 103] on th "Catalog #" at bounding box center [997, 109] width 94 height 32
drag, startPoint x: 941, startPoint y: 107, endPoint x: 853, endPoint y: 187, distance: 118.2
click at [913, 112] on th "On Mail List" at bounding box center [884, 109] width 102 height 32
type input "*********"
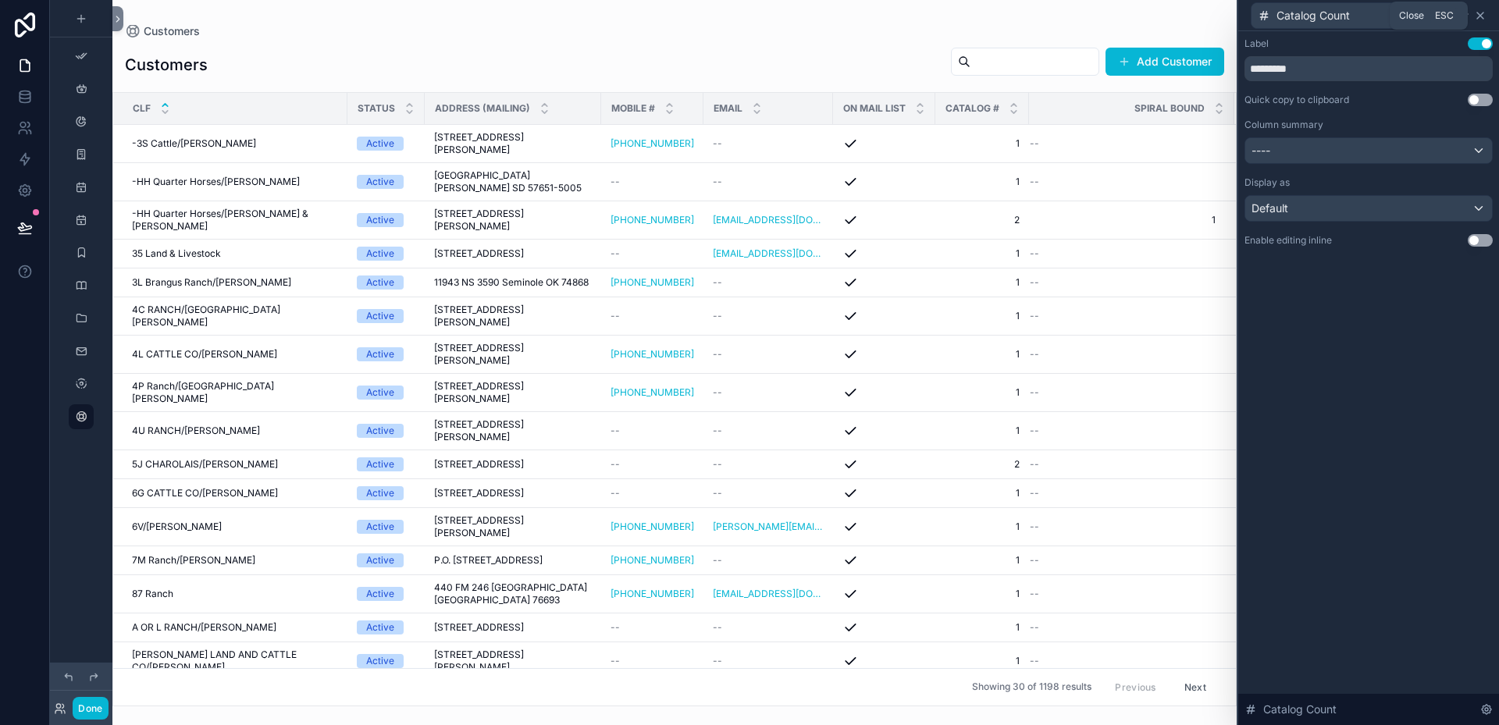
click at [1479, 15] on icon at bounding box center [1480, 15] width 6 height 6
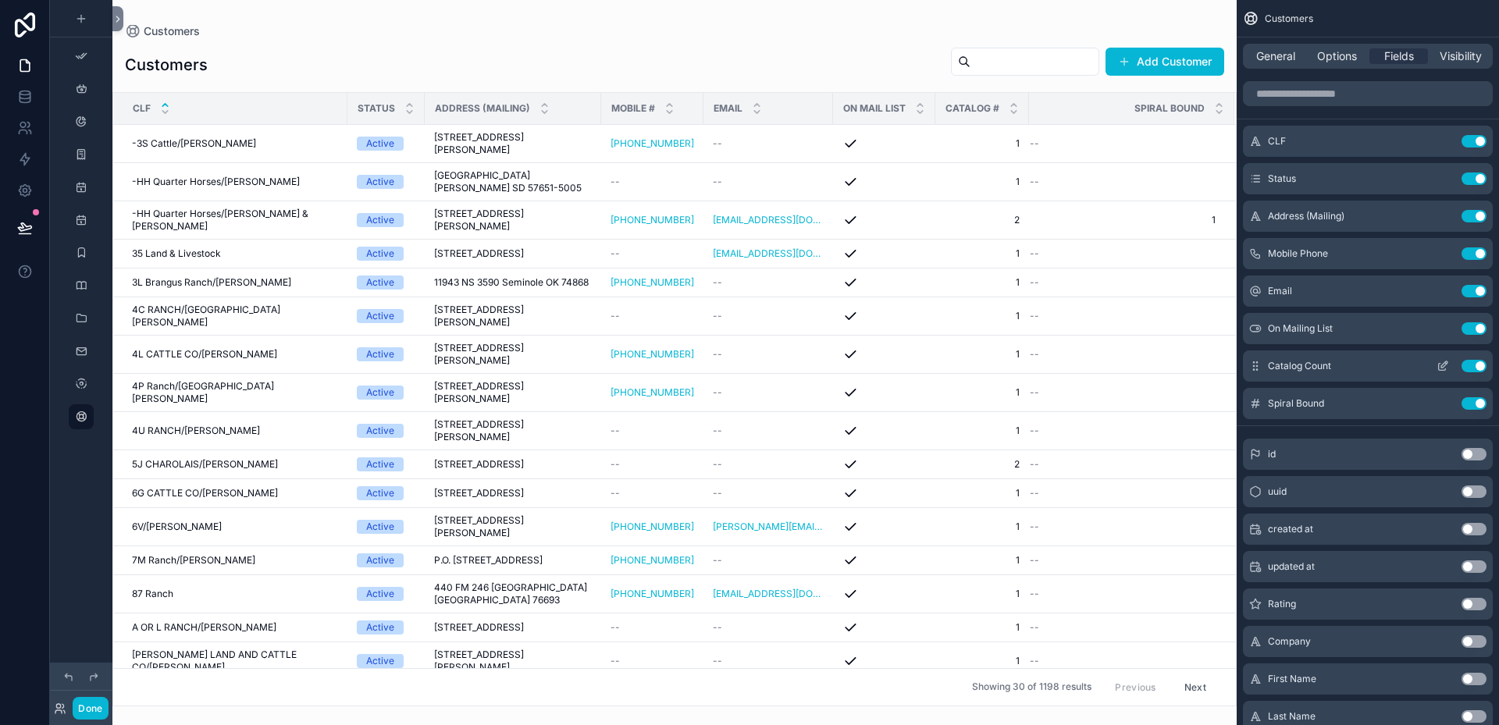
click at [1445, 367] on icon "scrollable content" at bounding box center [1442, 366] width 12 height 12
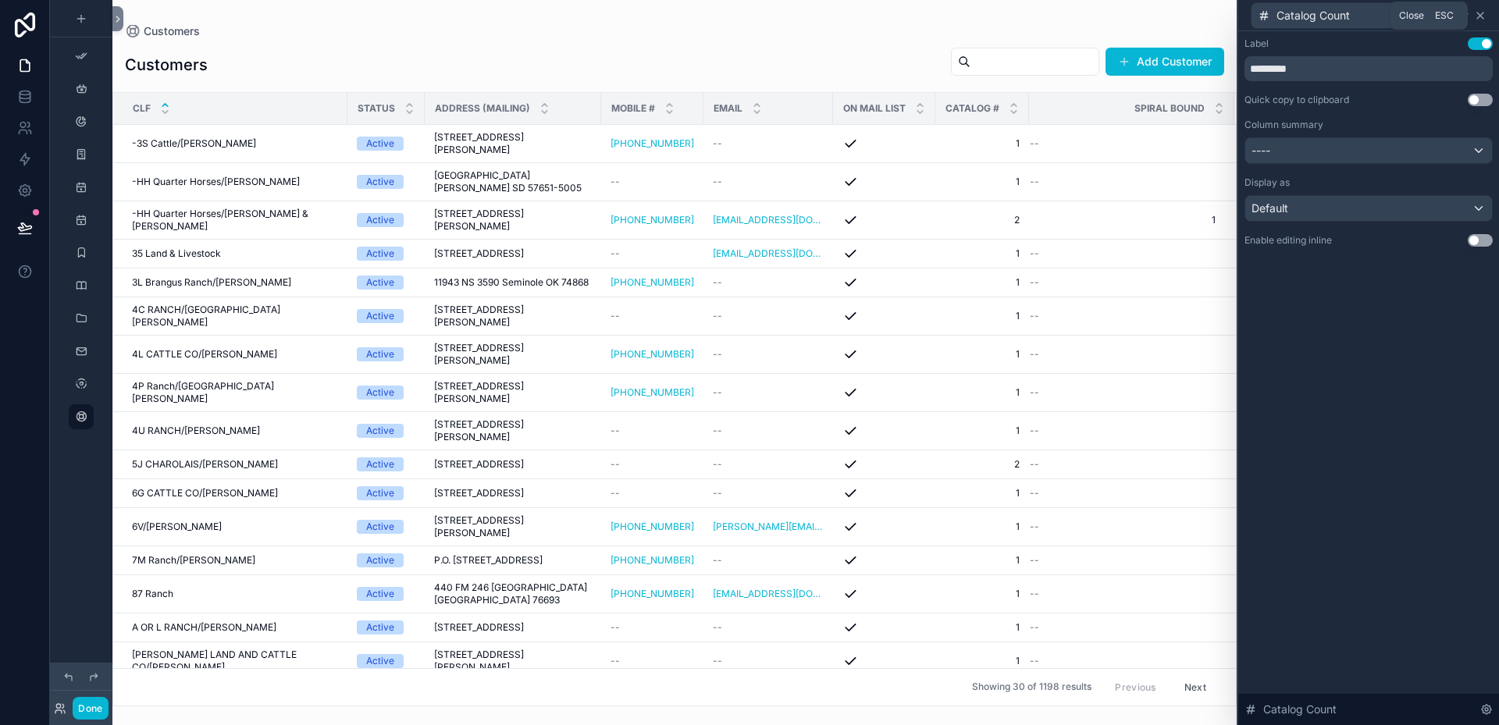
click at [1482, 13] on icon at bounding box center [1480, 15] width 6 height 6
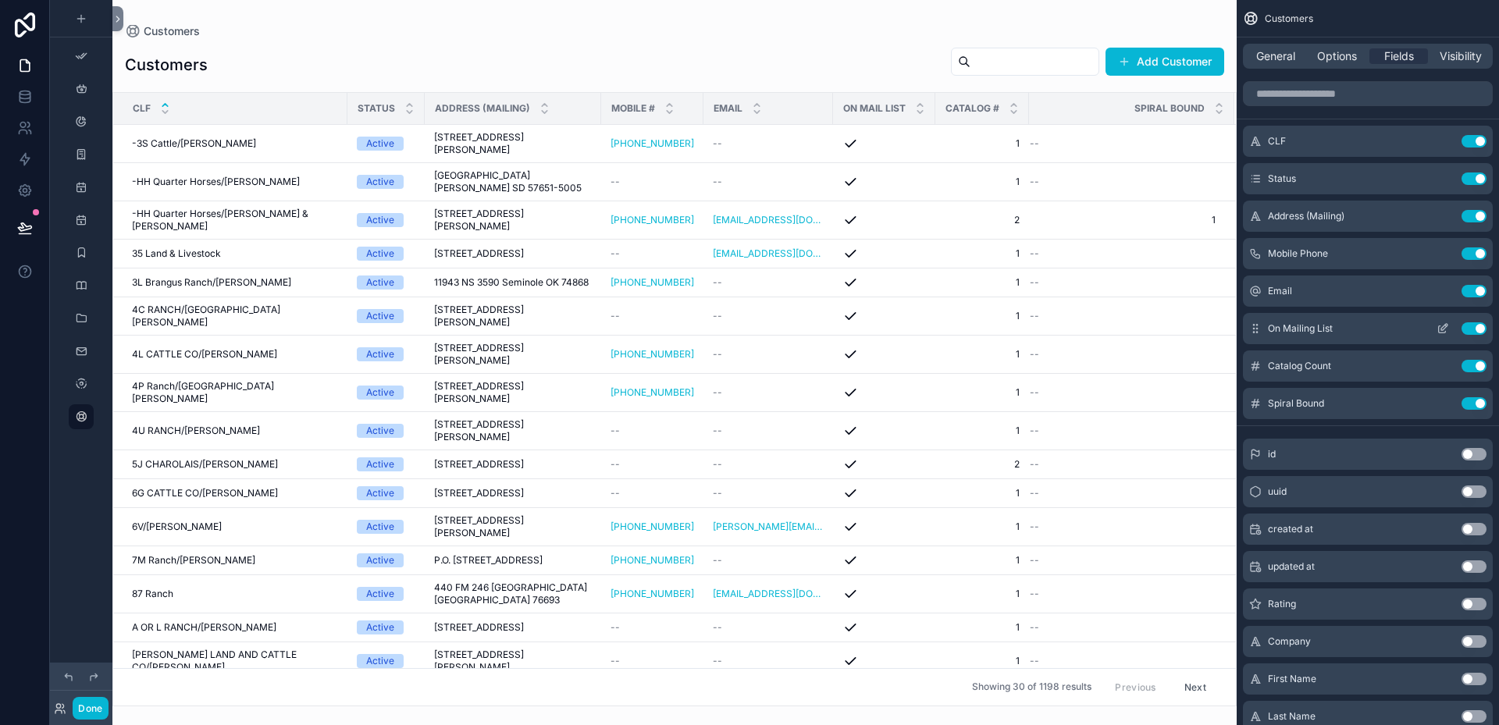
click at [1446, 331] on icon "scrollable content" at bounding box center [1442, 328] width 12 height 12
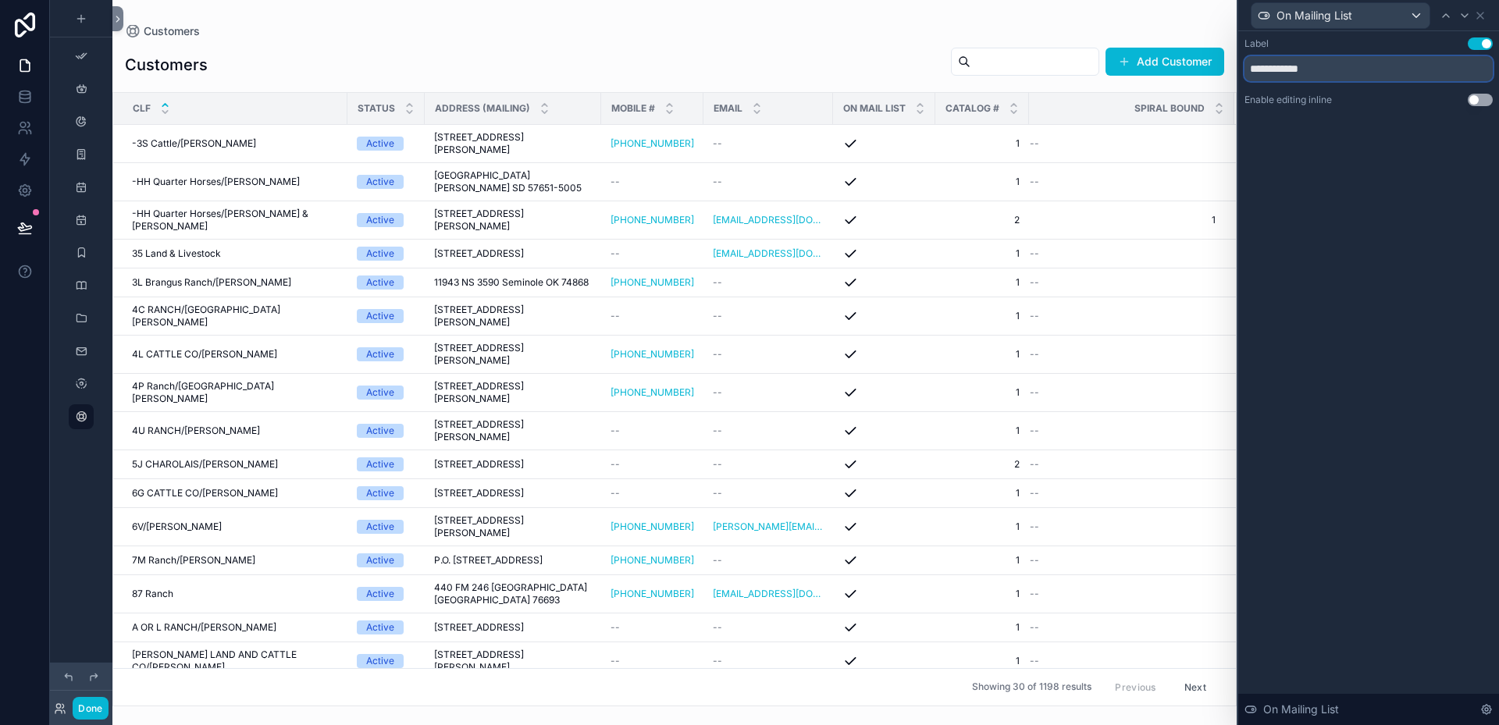
drag, startPoint x: 1268, startPoint y: 70, endPoint x: 1237, endPoint y: 74, distance: 30.7
click at [1237, 74] on div "**********" at bounding box center [1367, 362] width 262 height 725
type input "*********"
click at [1483, 16] on icon at bounding box center [1480, 15] width 12 height 12
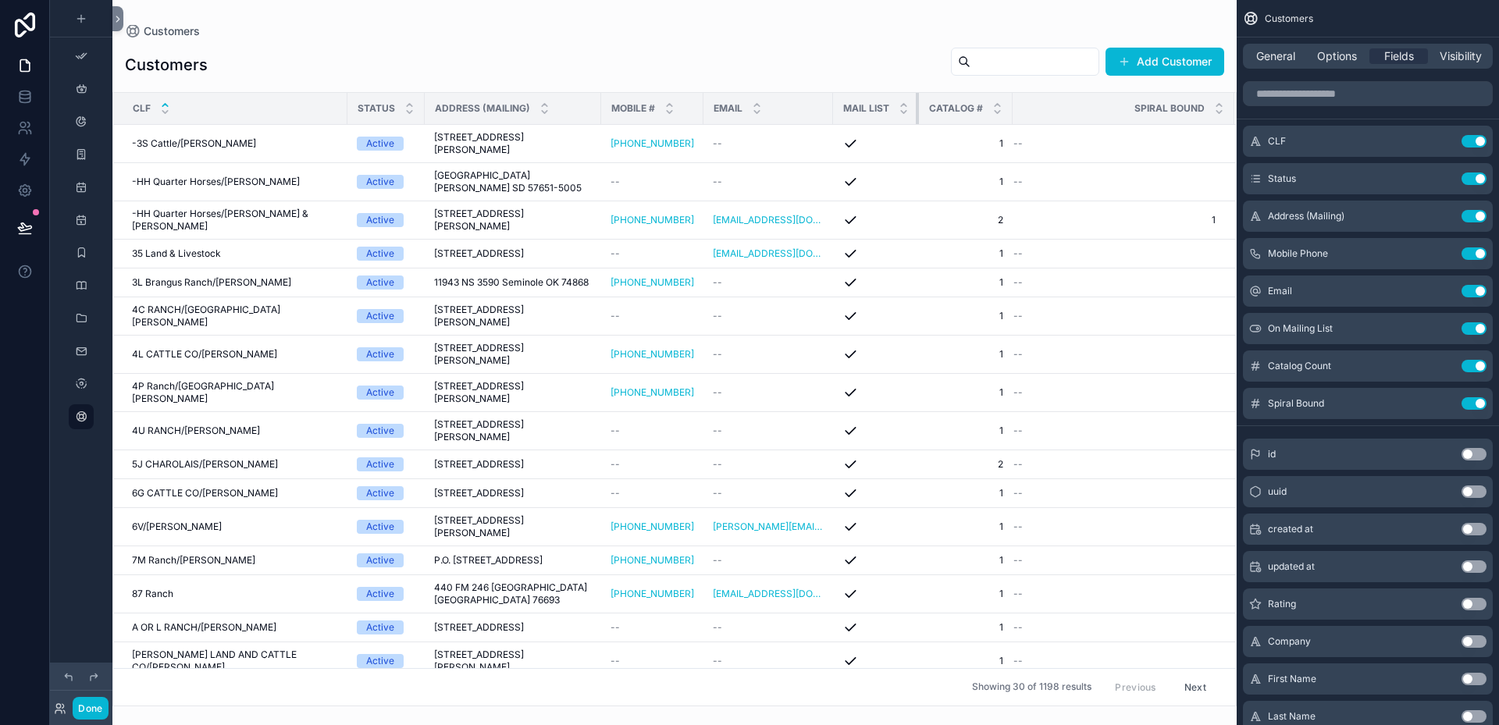
drag, startPoint x: 913, startPoint y: 110, endPoint x: 905, endPoint y: 116, distance: 10.2
click at [905, 116] on th "Mail List" at bounding box center [876, 109] width 86 height 32
click at [1445, 368] on icon "scrollable content" at bounding box center [1442, 366] width 12 height 12
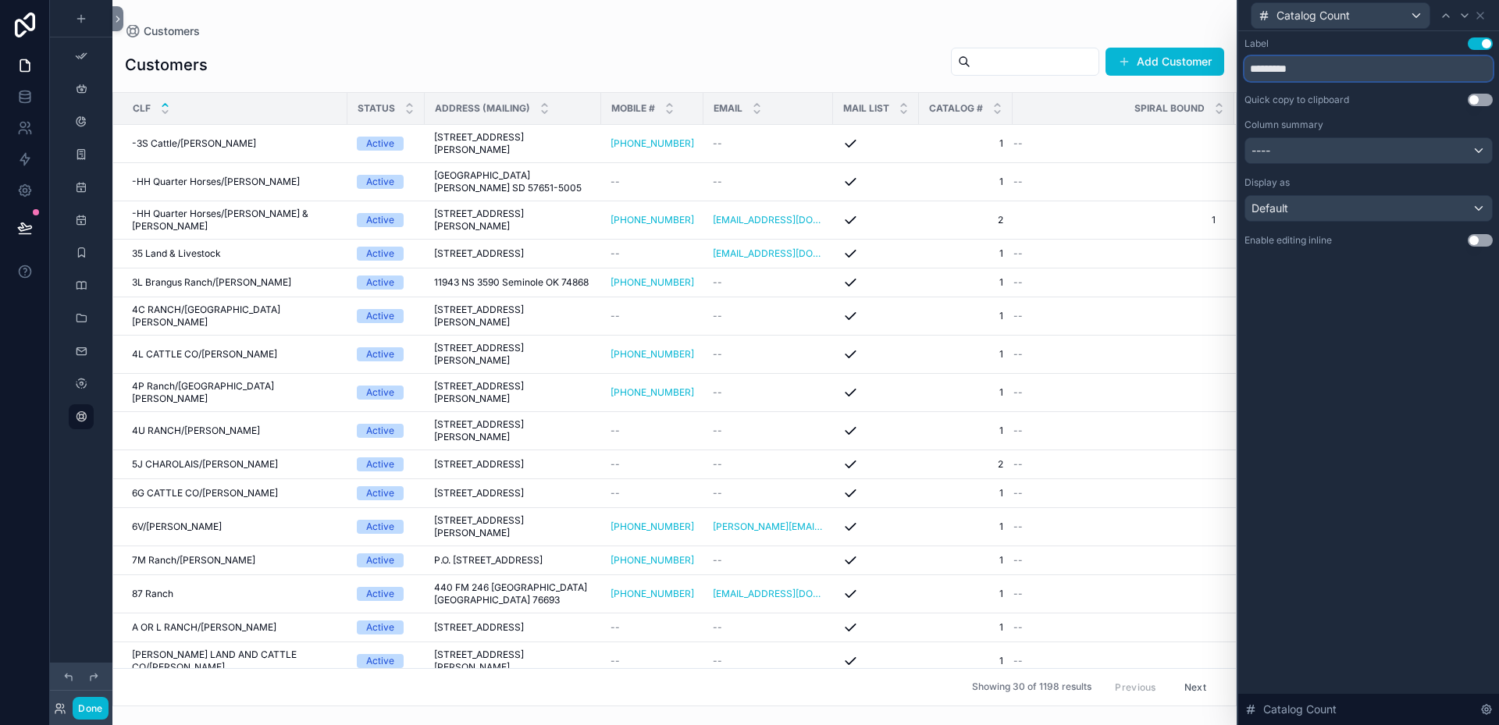
click at [1315, 66] on input "*********" at bounding box center [1368, 68] width 248 height 25
drag, startPoint x: 997, startPoint y: 109, endPoint x: 976, endPoint y: 112, distance: 20.4
click at [976, 112] on th "Catalogs" at bounding box center [964, 109] width 91 height 32
type input "********"
click at [1482, 17] on icon at bounding box center [1480, 15] width 6 height 6
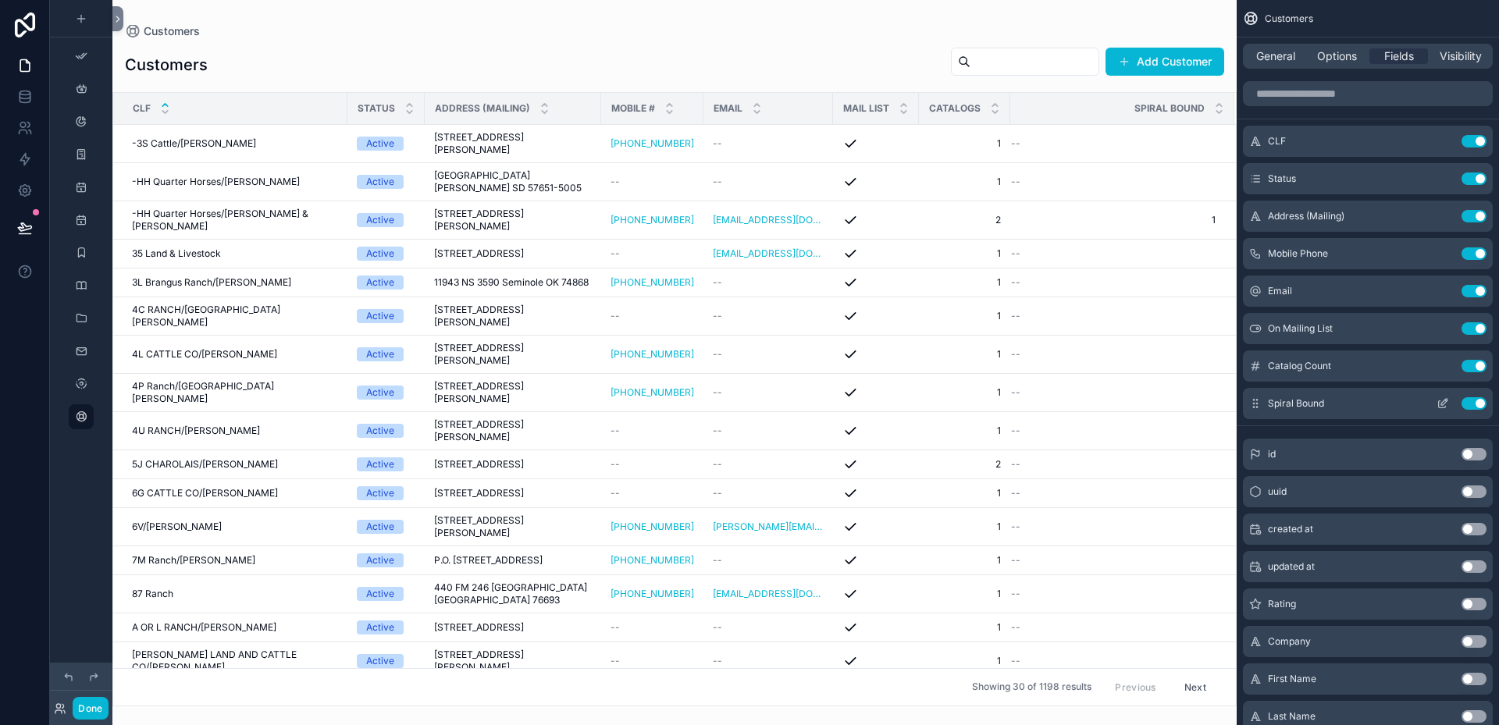
click at [1443, 408] on icon "scrollable content" at bounding box center [1442, 404] width 7 height 7
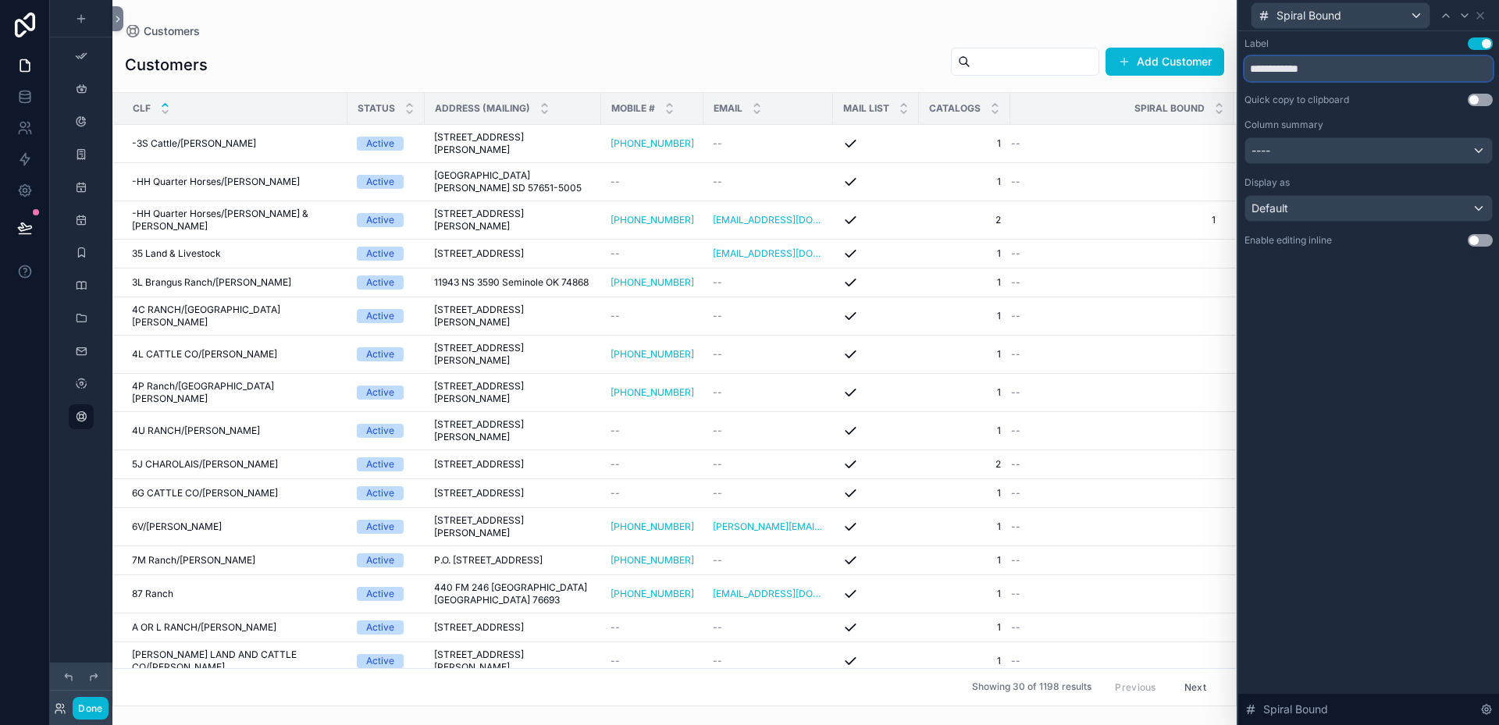
drag, startPoint x: 1334, startPoint y: 73, endPoint x: 1282, endPoint y: 71, distance: 52.4
click at [1282, 71] on input "**********" at bounding box center [1368, 68] width 248 height 25
type input "*******"
click at [1482, 9] on icon at bounding box center [1480, 15] width 12 height 12
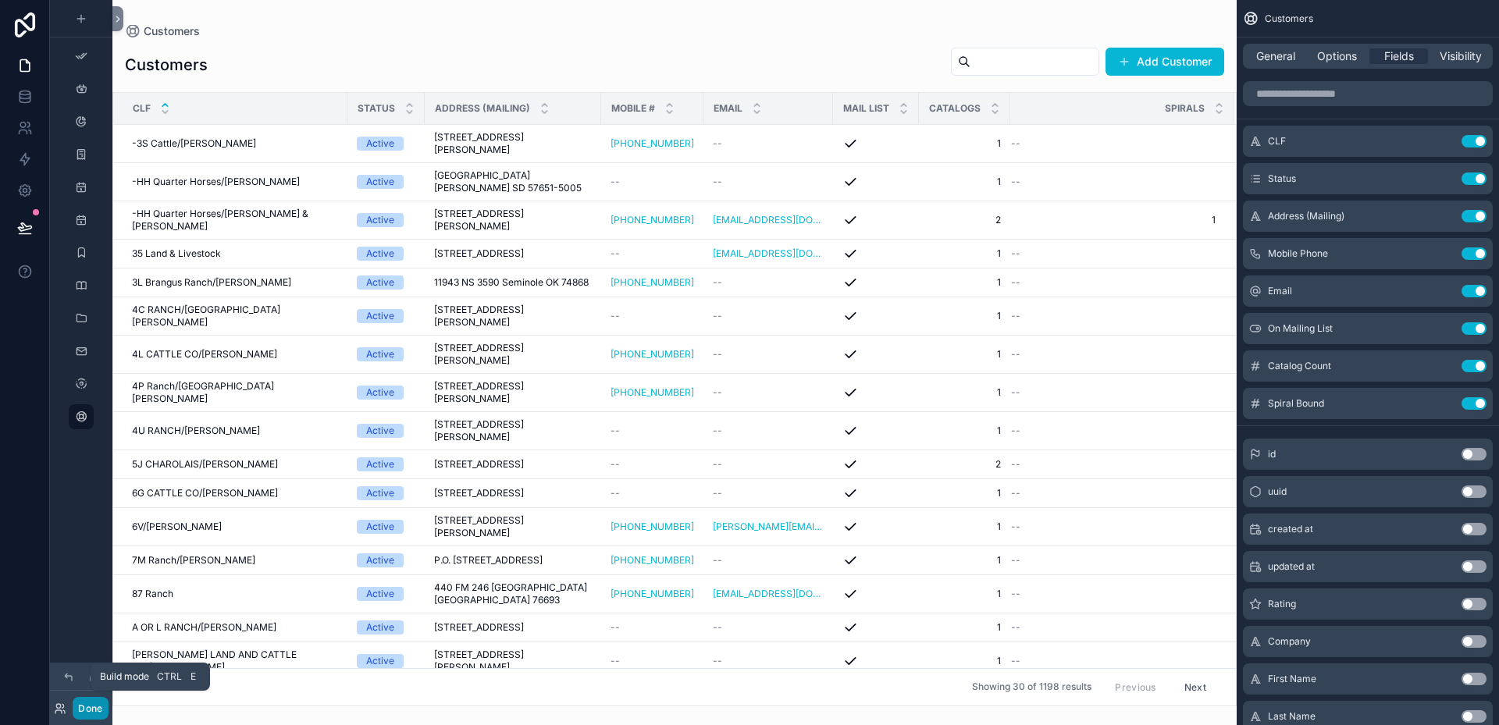
click at [87, 708] on button "Done" at bounding box center [90, 708] width 35 height 23
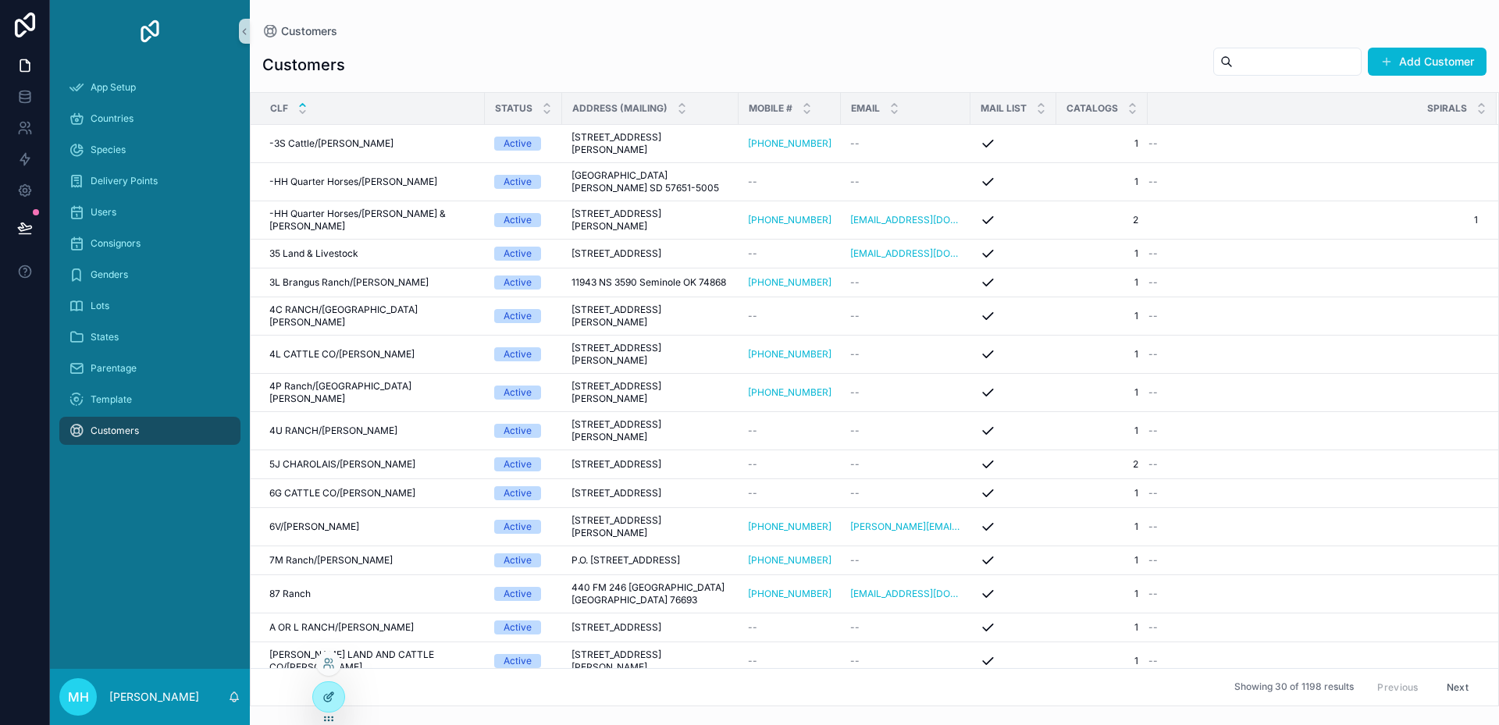
click at [325, 696] on icon at bounding box center [327, 698] width 7 height 7
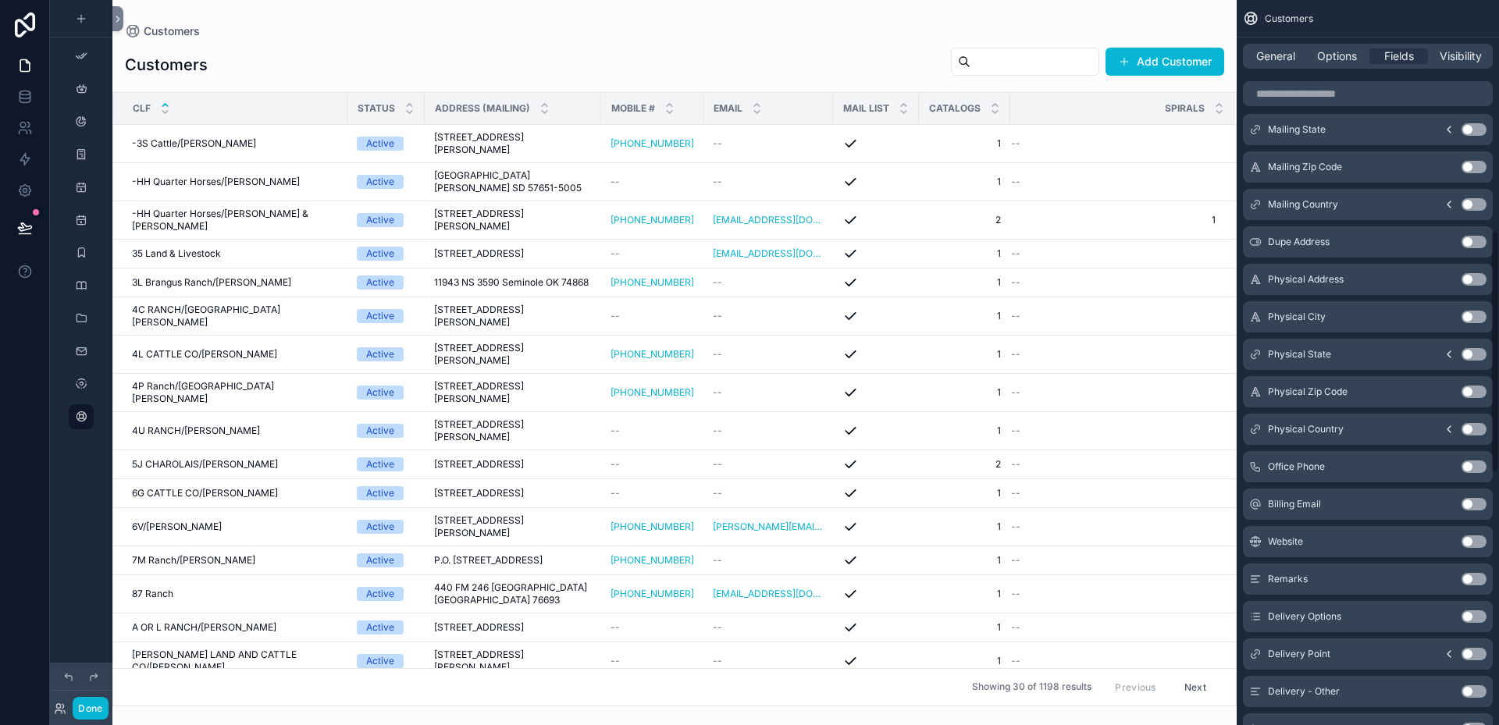
scroll to position [703, 0]
click at [1481, 614] on button "Use setting" at bounding box center [1473, 613] width 25 height 12
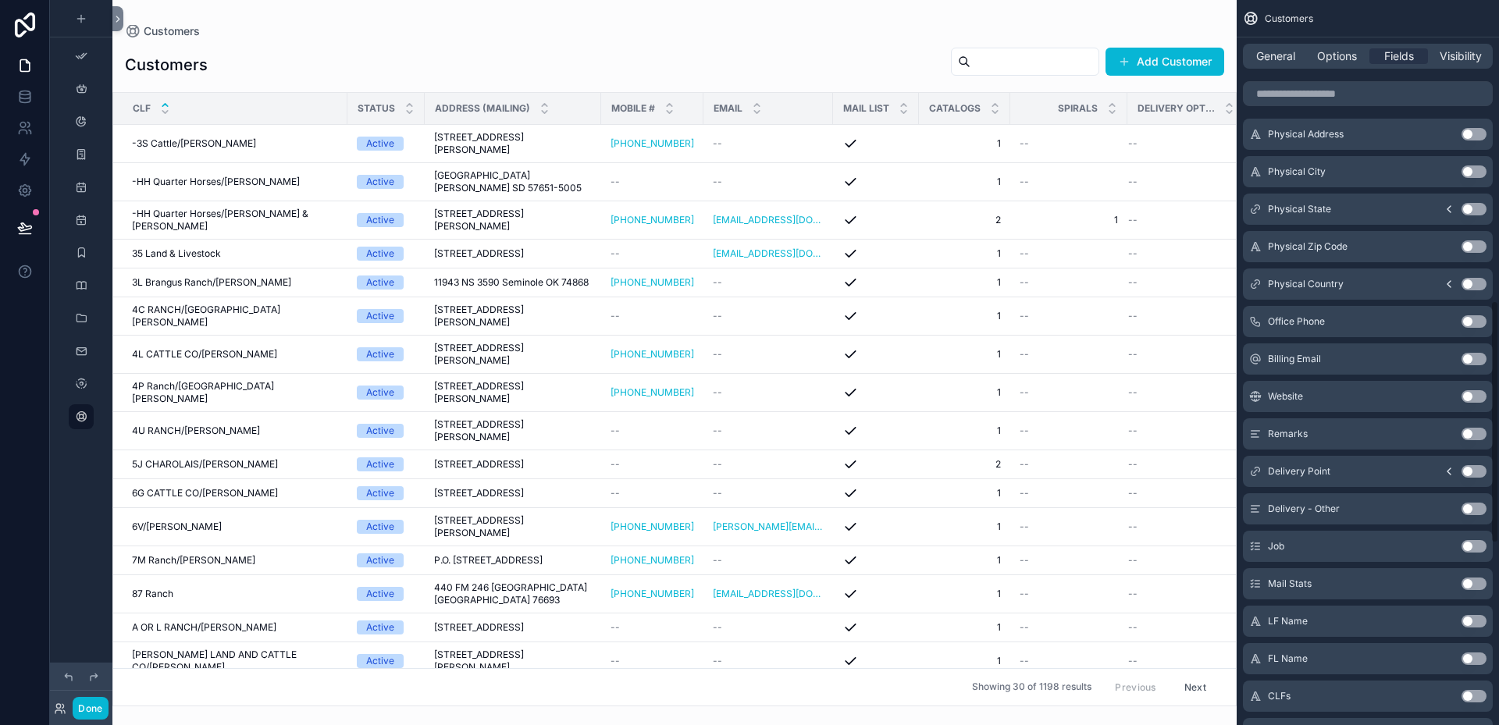
scroll to position [896, 0]
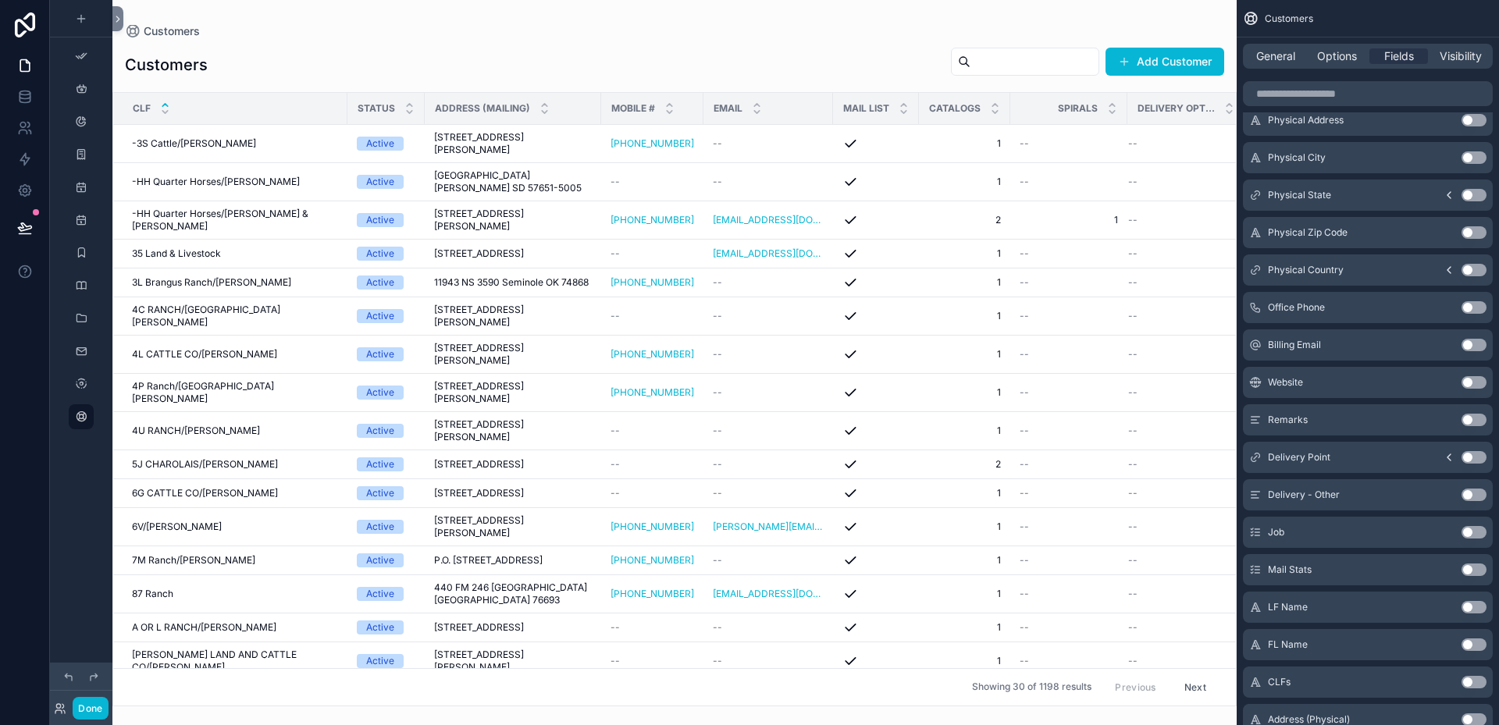
click at [1479, 532] on button "Use setting" at bounding box center [1473, 532] width 25 height 12
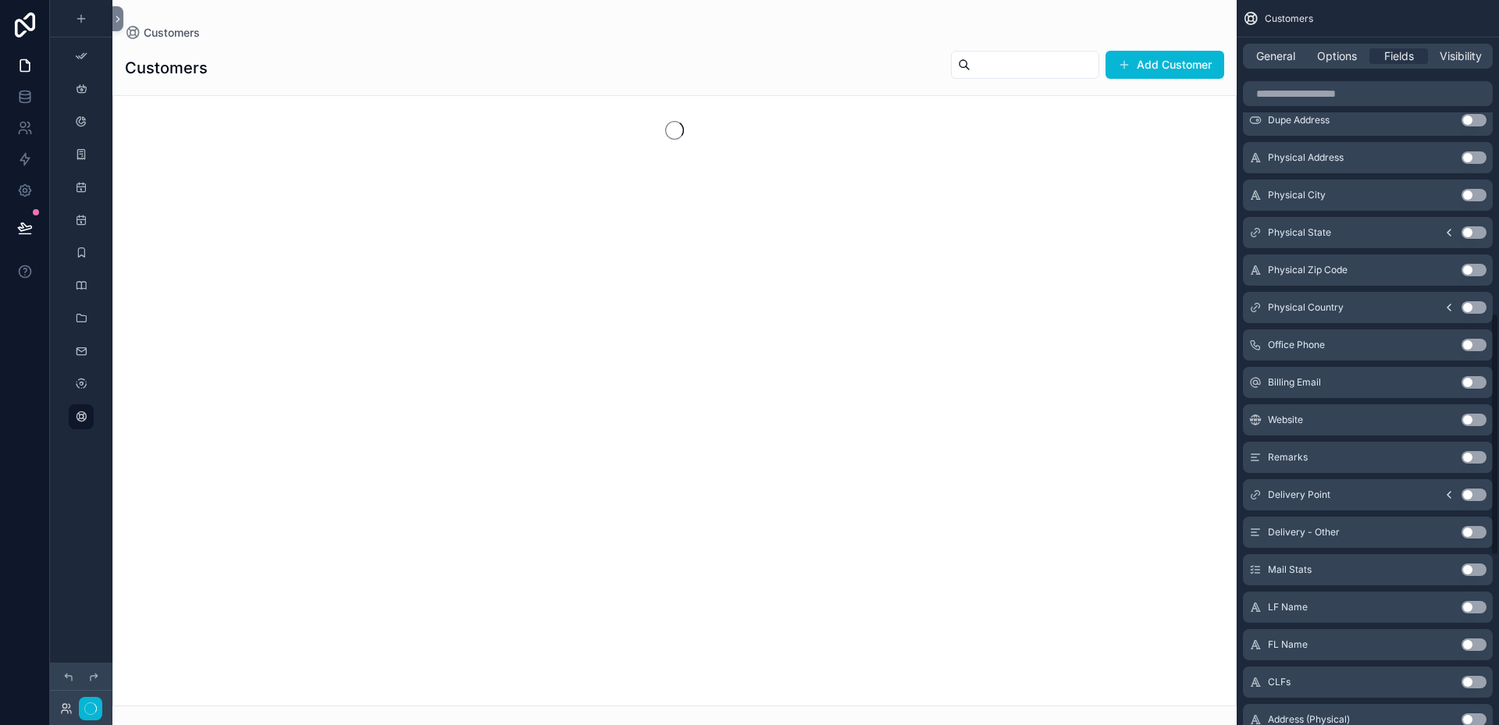
scroll to position [934, 0]
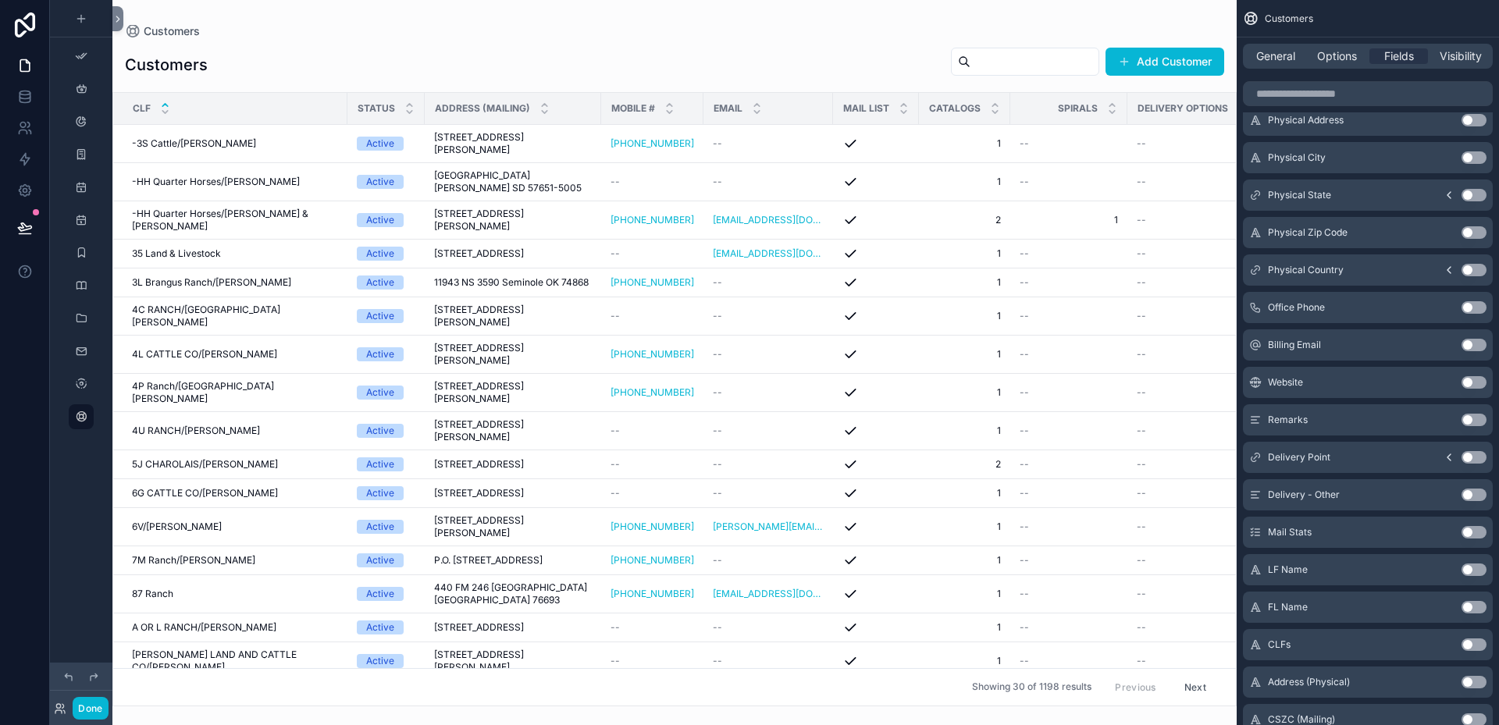
click at [1167, 59] on div "scrollable content" at bounding box center [674, 362] width 1124 height 725
click at [1167, 59] on button "Add Customer" at bounding box center [1164, 62] width 119 height 28
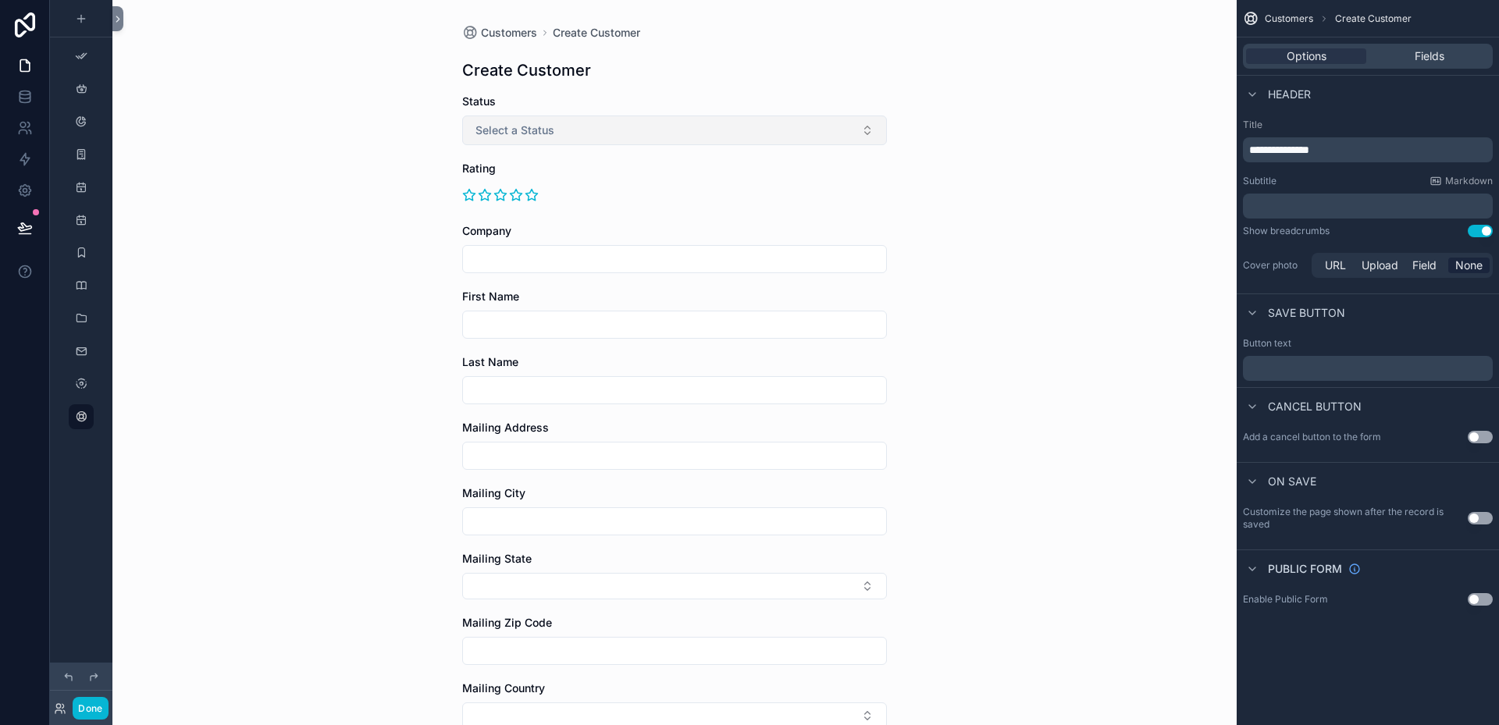
click at [852, 133] on button "Select a Status" at bounding box center [674, 131] width 425 height 30
click at [930, 156] on div "Customers Create Customer Create Customer Status Select a Status Rating Company…" at bounding box center [674, 362] width 1124 height 725
click at [808, 137] on button "Select a Status" at bounding box center [674, 131] width 425 height 30
click at [915, 151] on div "Customers Create Customer Create Customer Status Select a Status Rating Company…" at bounding box center [674, 362] width 1124 height 725
